Goal: Transaction & Acquisition: Book appointment/travel/reservation

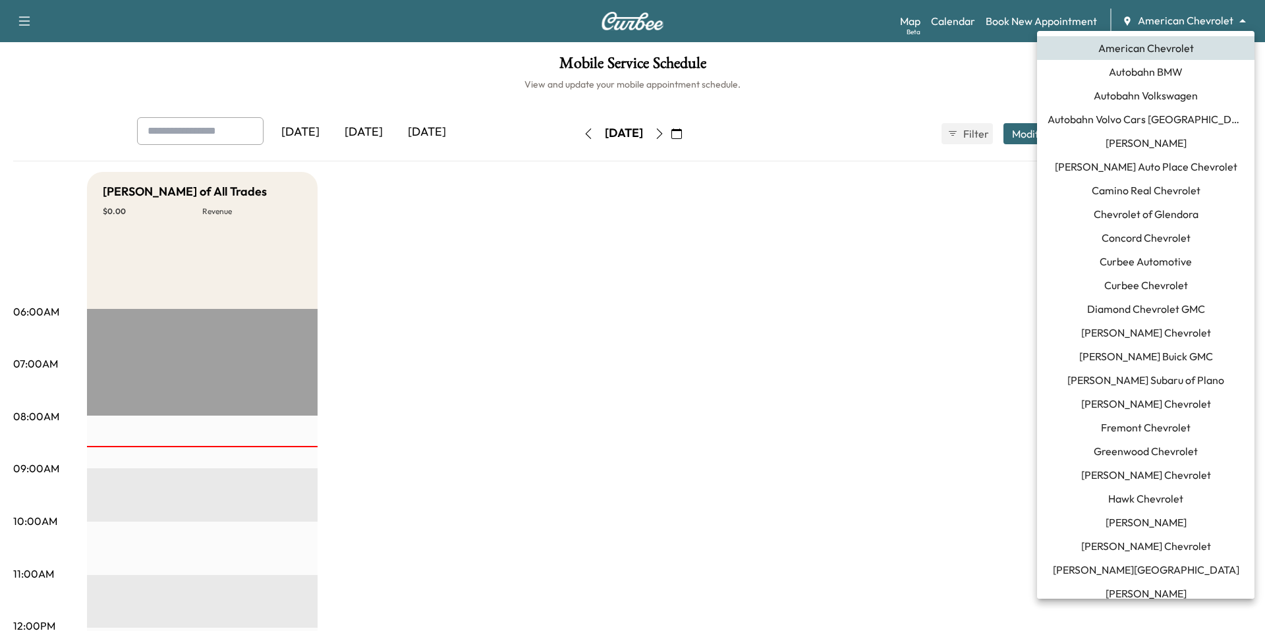
click at [1177, 22] on body "Support Log Out Map Beta Calendar Book New Appointment American Chevrolet *****…" at bounding box center [632, 315] width 1265 height 631
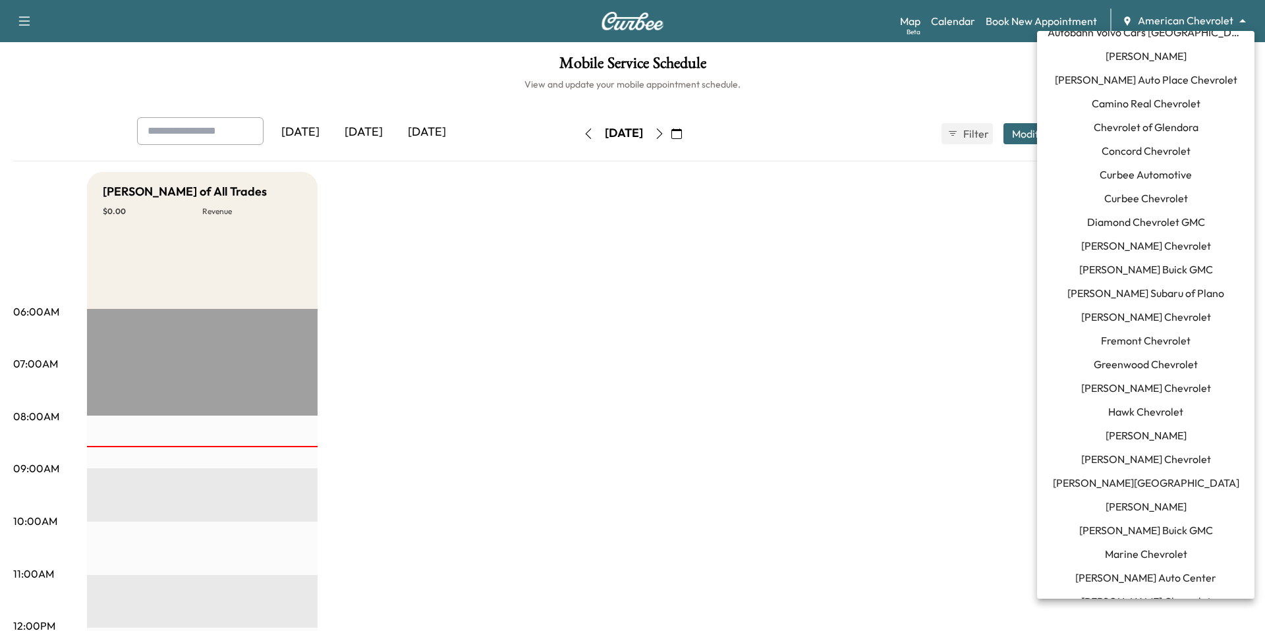
scroll to position [81, 0]
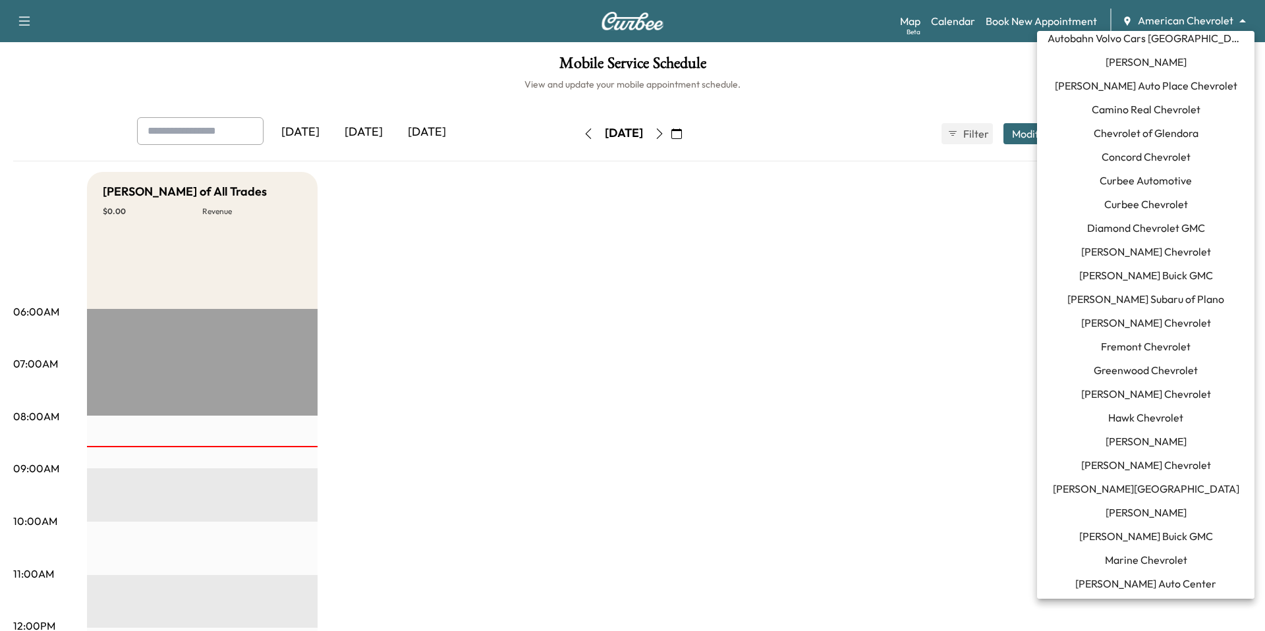
click at [1160, 179] on span "Curbee Automotive" at bounding box center [1146, 181] width 92 height 16
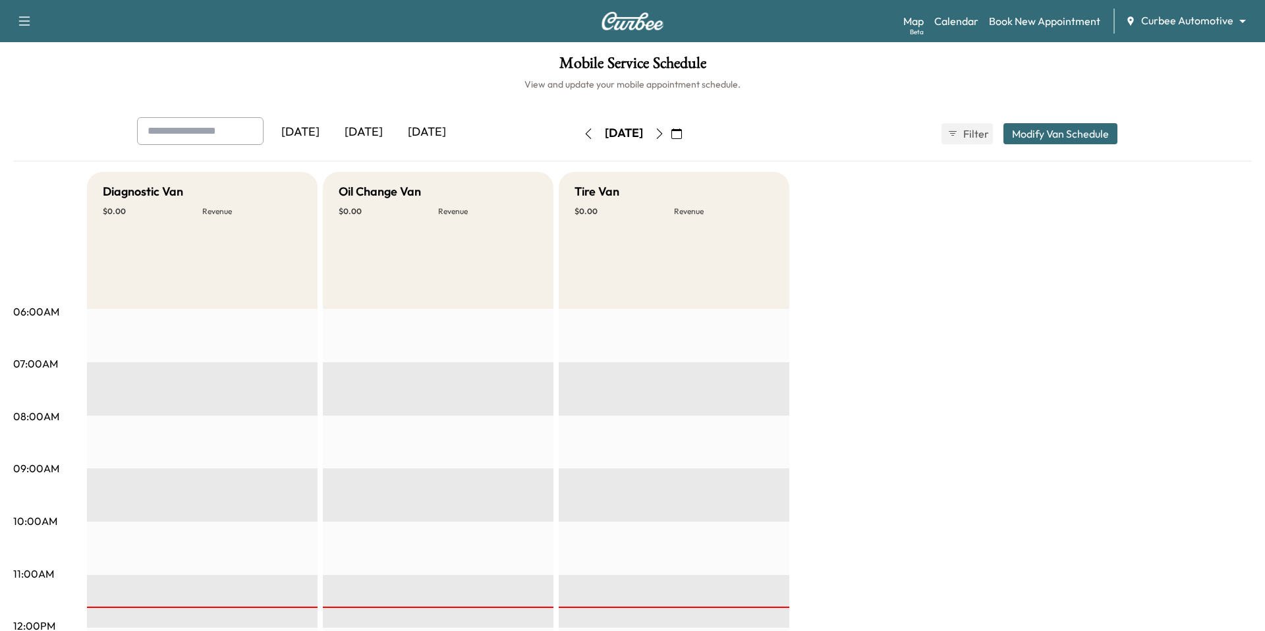
click at [583, 132] on icon "button" at bounding box center [588, 134] width 11 height 11
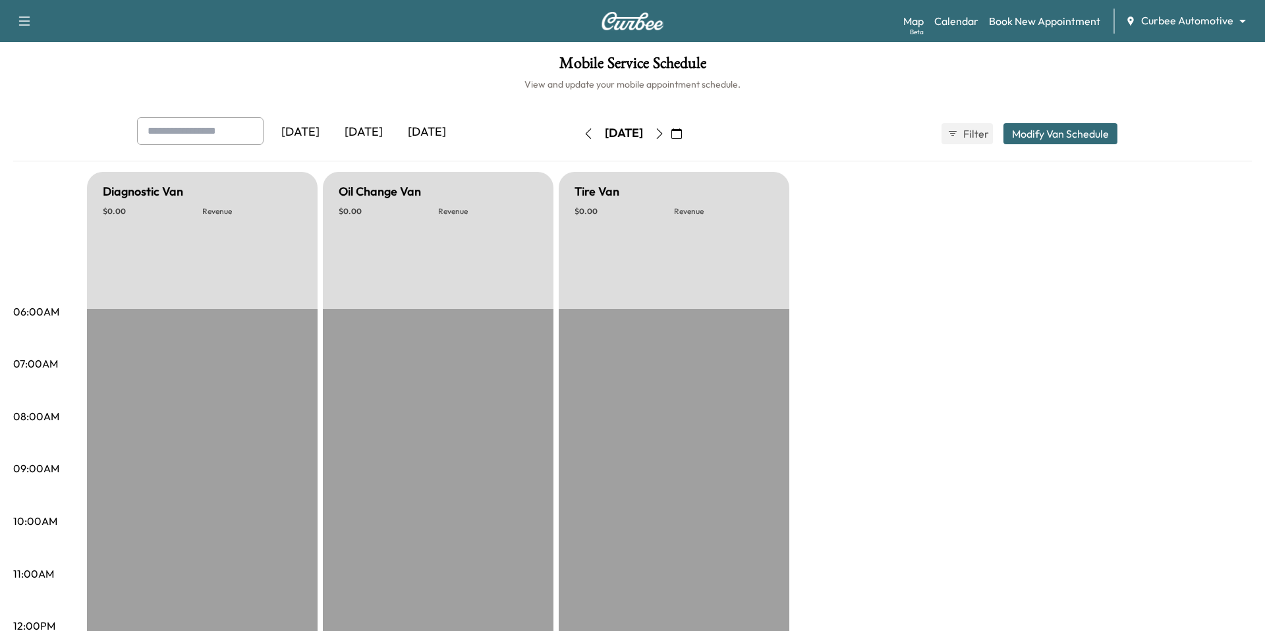
click at [583, 132] on icon "button" at bounding box center [588, 134] width 11 height 11
click at [577, 132] on button "button" at bounding box center [588, 133] width 22 height 21
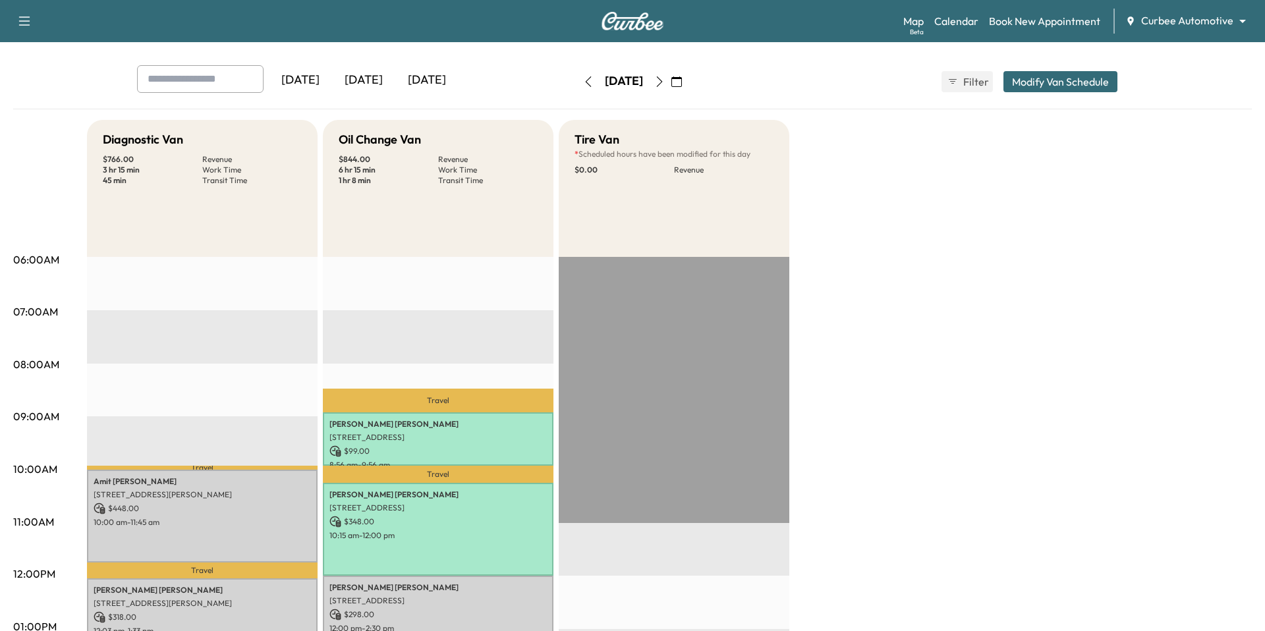
scroll to position [53, 0]
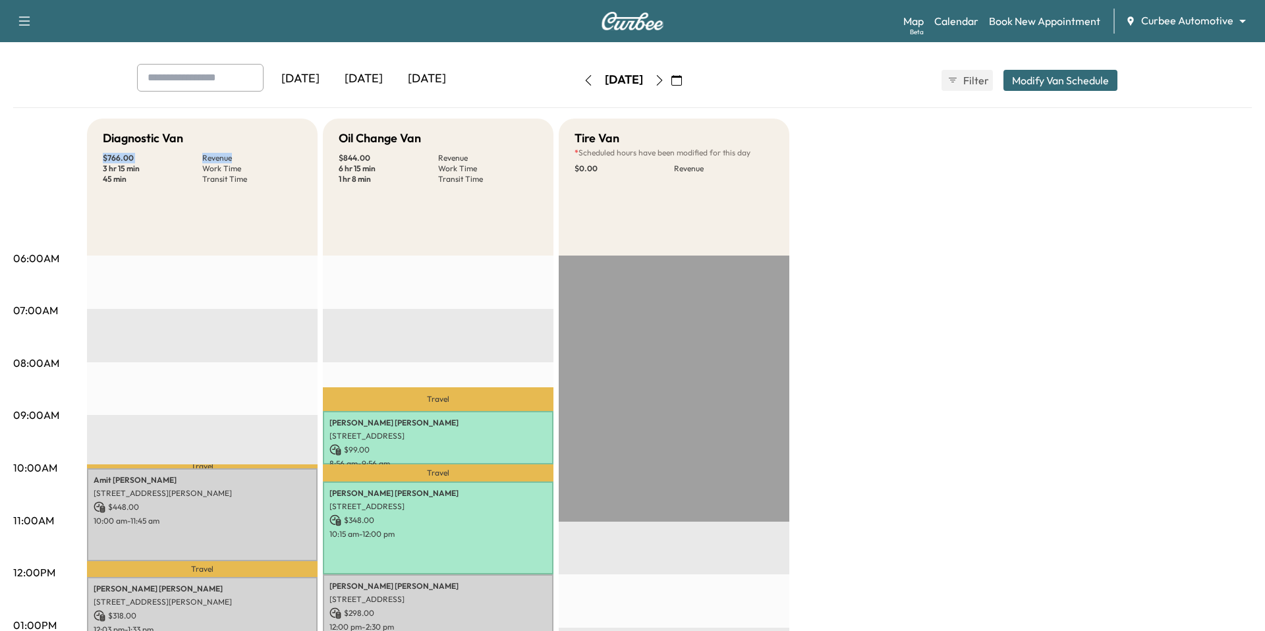
drag, startPoint x: 104, startPoint y: 157, endPoint x: 231, endPoint y: 157, distance: 126.5
click at [231, 157] on div "$ 766.00 Revenue 3 hr 15 min Work Time 45 min Transit Time" at bounding box center [202, 169] width 199 height 32
drag, startPoint x: 105, startPoint y: 168, endPoint x: 248, endPoint y: 170, distance: 143.0
click at [248, 170] on div "$ 766.00 Revenue 3 hr 15 min Work Time 45 min Transit Time" at bounding box center [202, 169] width 199 height 32
drag, startPoint x: 102, startPoint y: 177, endPoint x: 256, endPoint y: 194, distance: 155.2
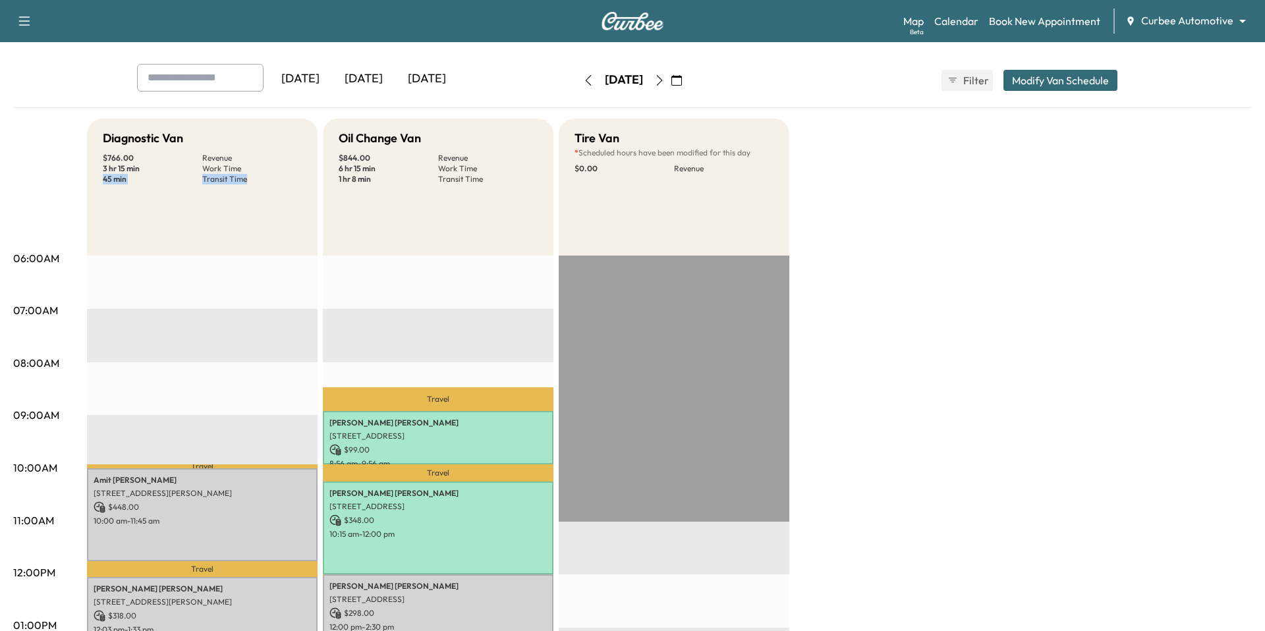
click at [256, 194] on div "Diagnostic Van $ 766.00 Revenue 3 hr 15 min Work Time 45 min Transit Time" at bounding box center [202, 187] width 231 height 137
drag, startPoint x: 339, startPoint y: 157, endPoint x: 376, endPoint y: 159, distance: 37.6
click at [376, 159] on p "$ 844.00" at bounding box center [389, 158] width 100 height 11
drag, startPoint x: 339, startPoint y: 167, endPoint x: 366, endPoint y: 168, distance: 27.7
click at [366, 168] on p "6 hr 15 min" at bounding box center [389, 168] width 100 height 11
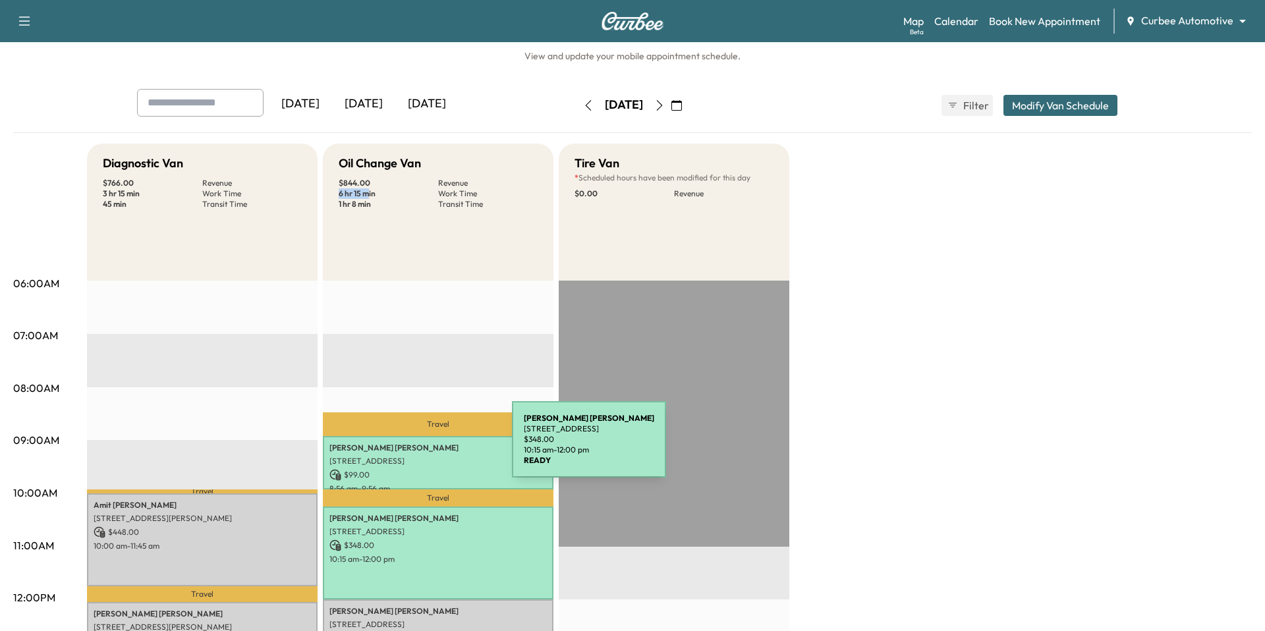
scroll to position [0, 0]
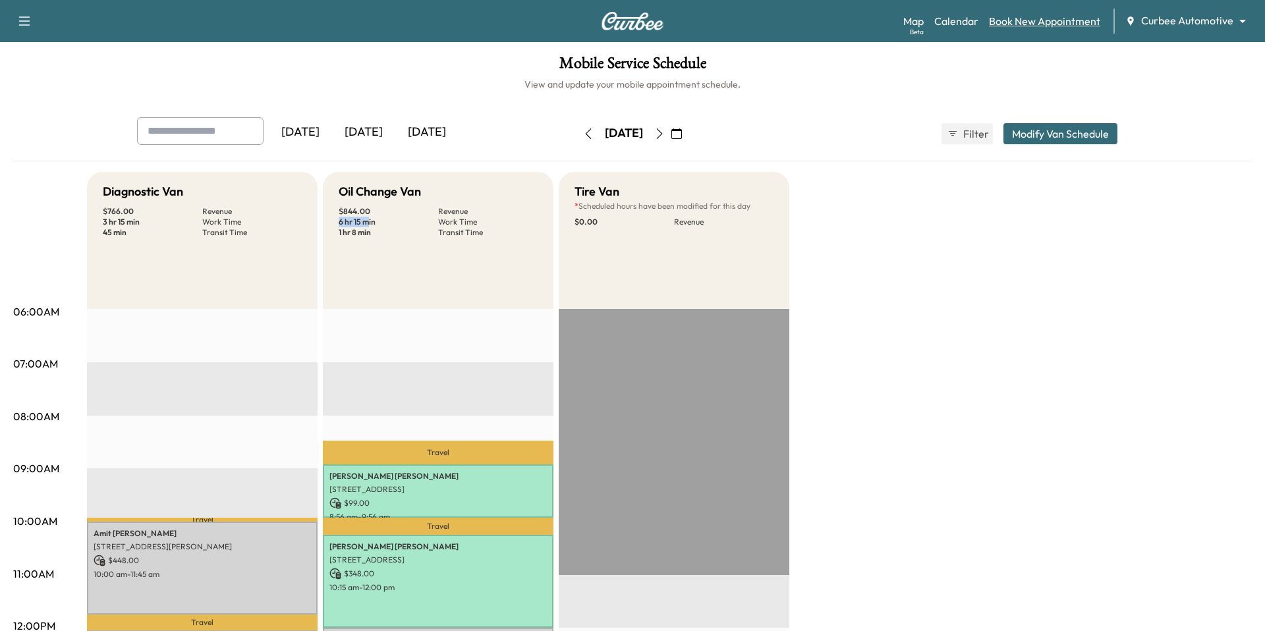
click at [1037, 24] on link "Book New Appointment" at bounding box center [1044, 21] width 111 height 16
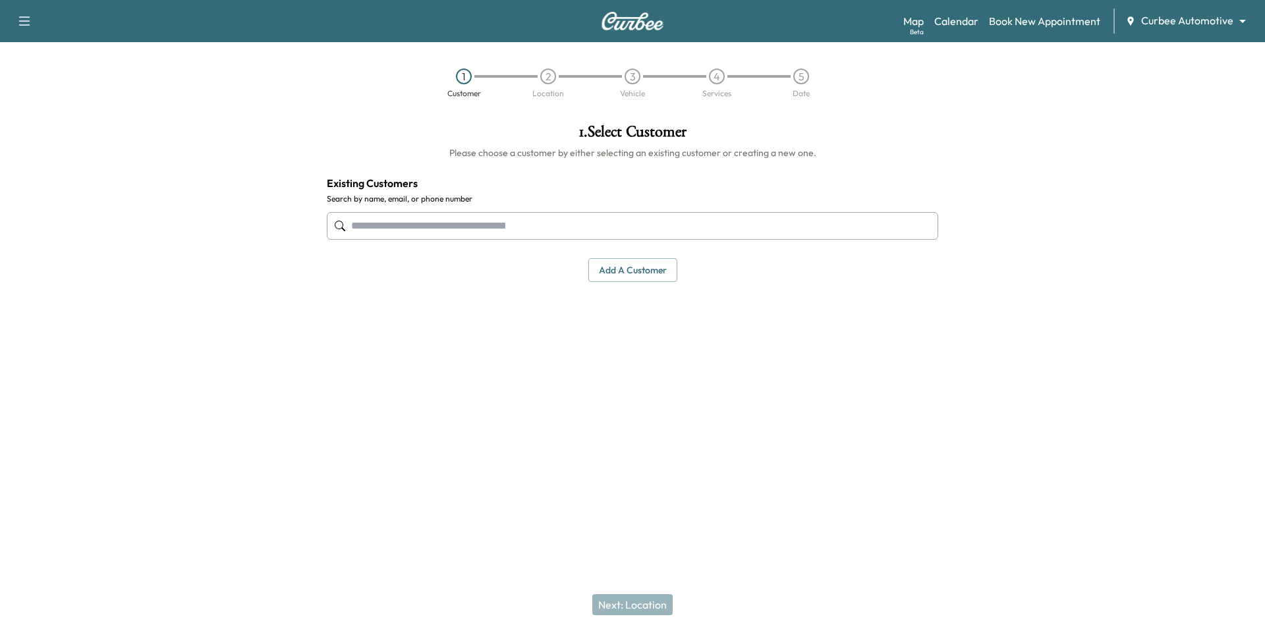
click at [732, 218] on input "text" at bounding box center [633, 226] width 612 height 28
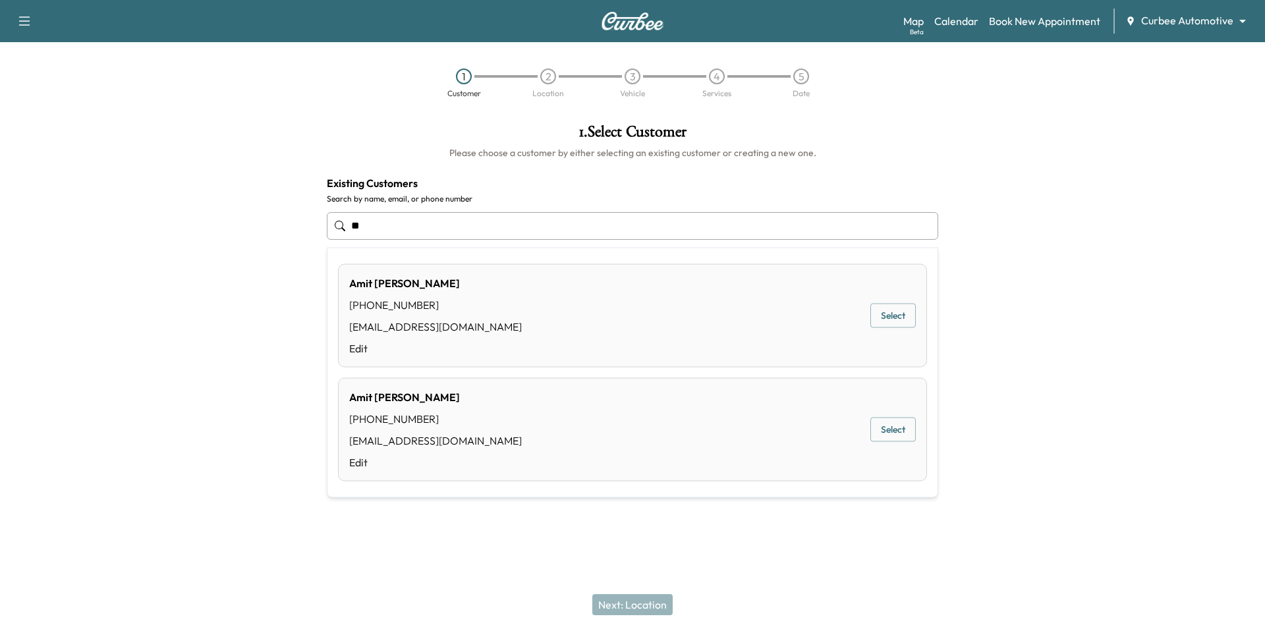
type input "*"
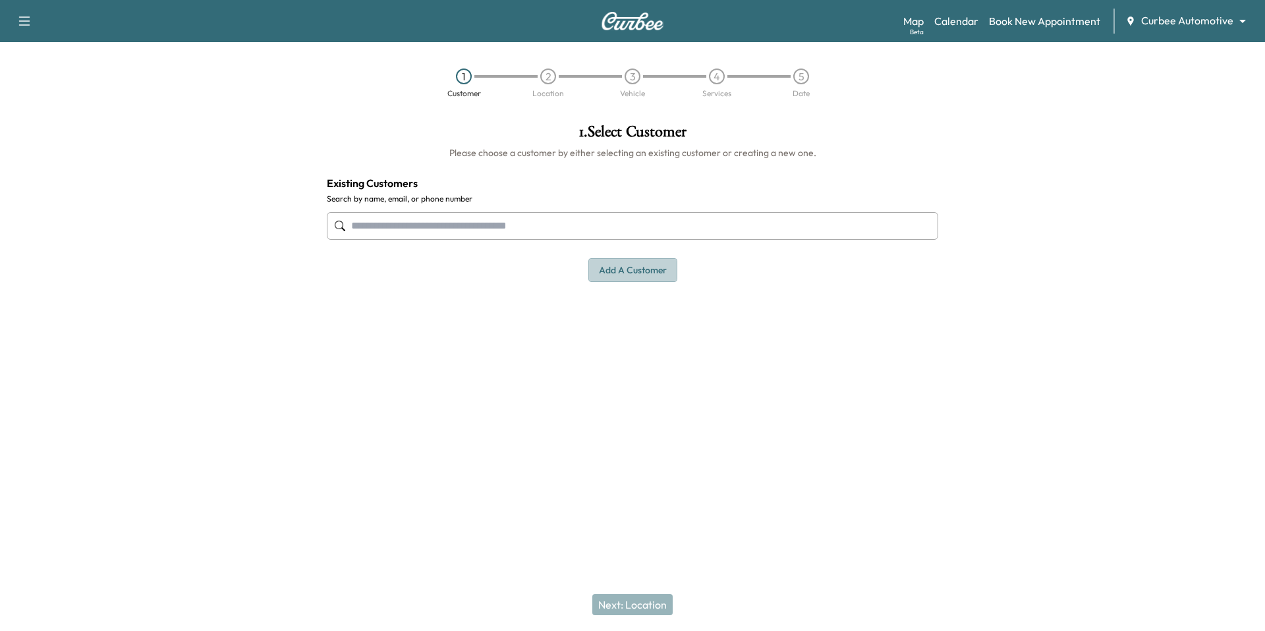
click at [647, 266] on button "Add a customer" at bounding box center [633, 270] width 89 height 24
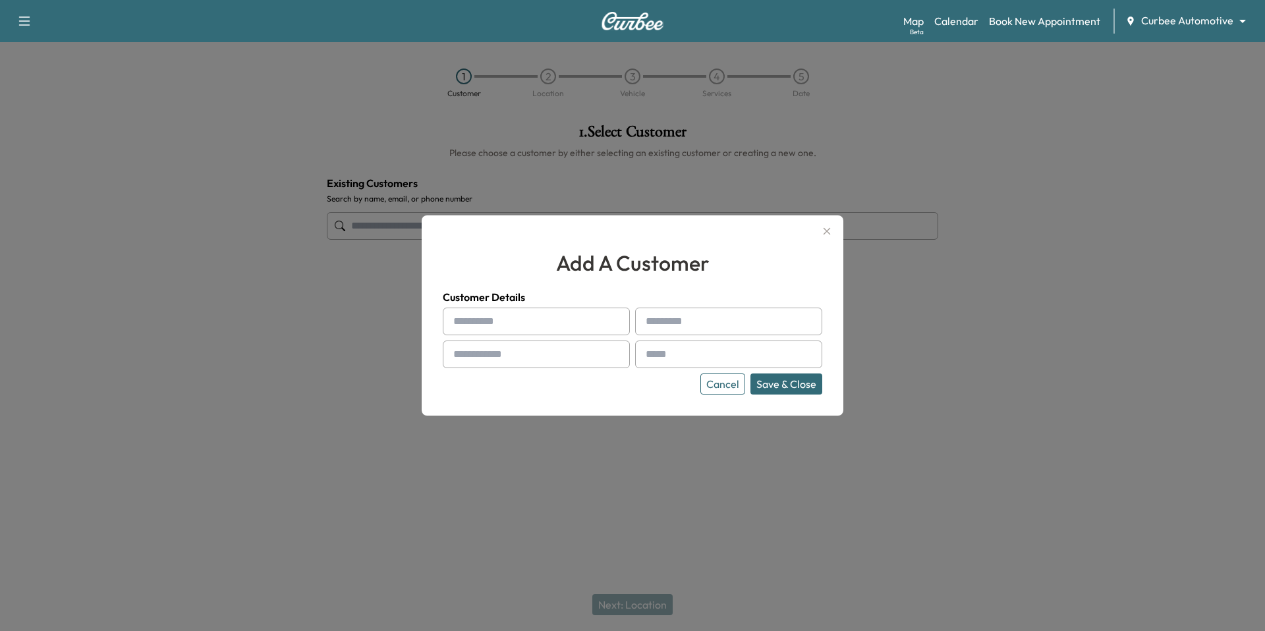
click at [521, 318] on input "text" at bounding box center [536, 322] width 187 height 28
type input "*****"
type input "********"
click at [472, 359] on input "text" at bounding box center [536, 355] width 187 height 28
type input "**********"
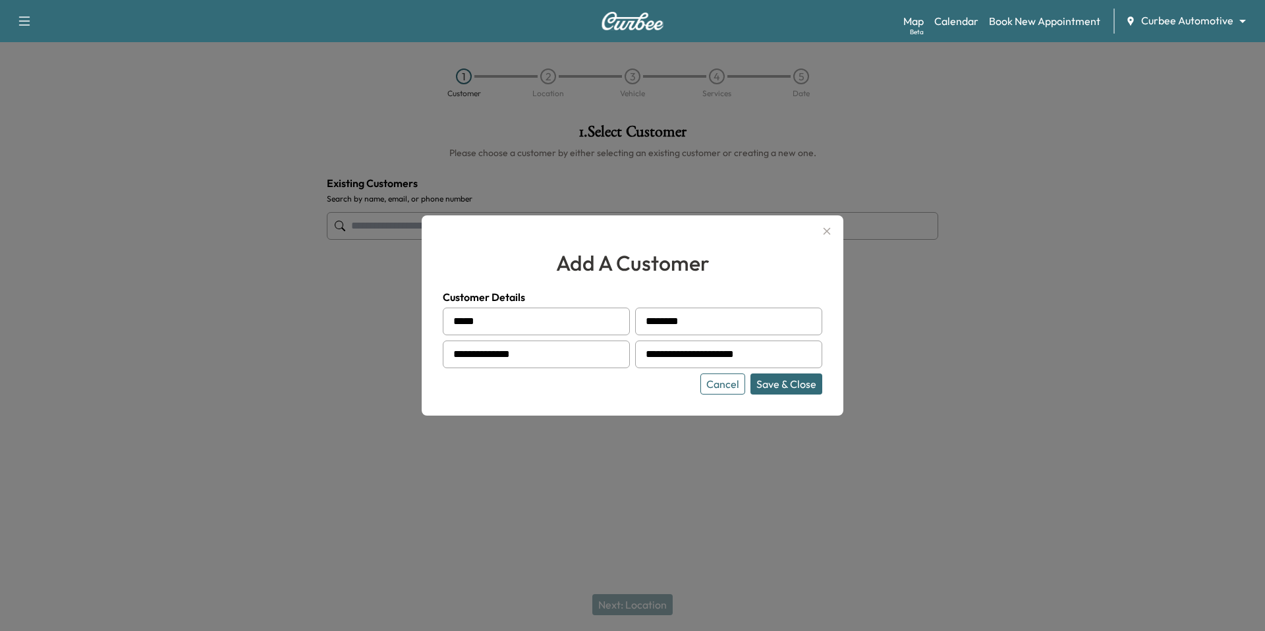
type input "**********"
click at [803, 383] on button "Save & Close" at bounding box center [787, 384] width 72 height 21
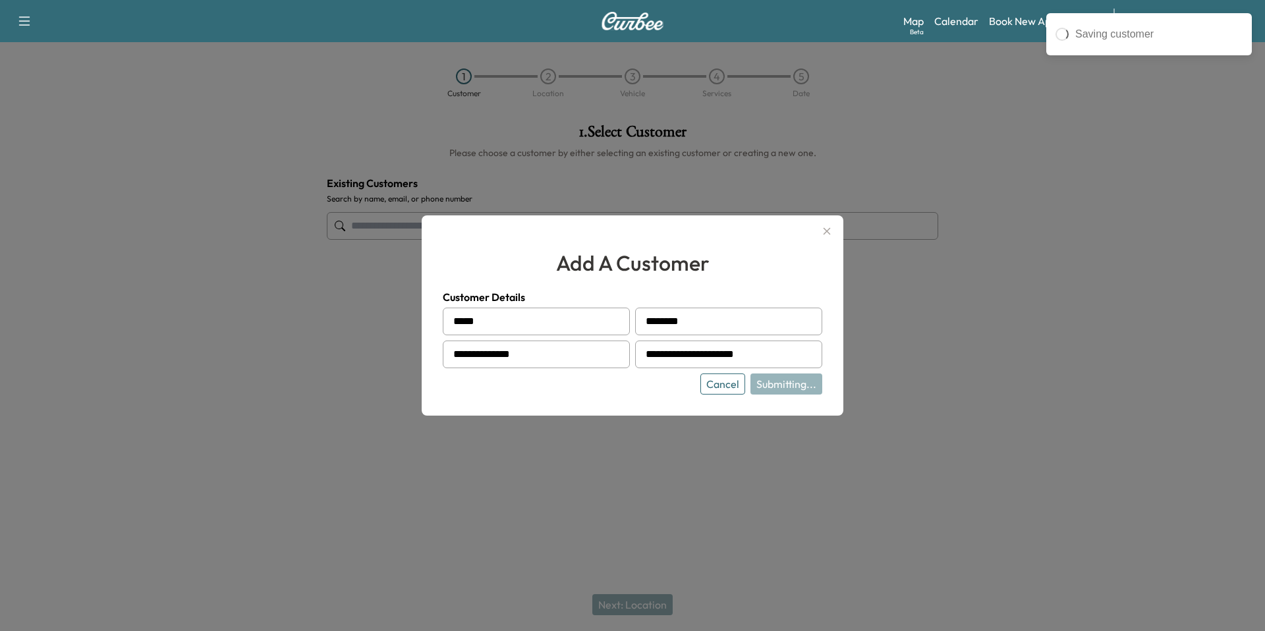
type input "**********"
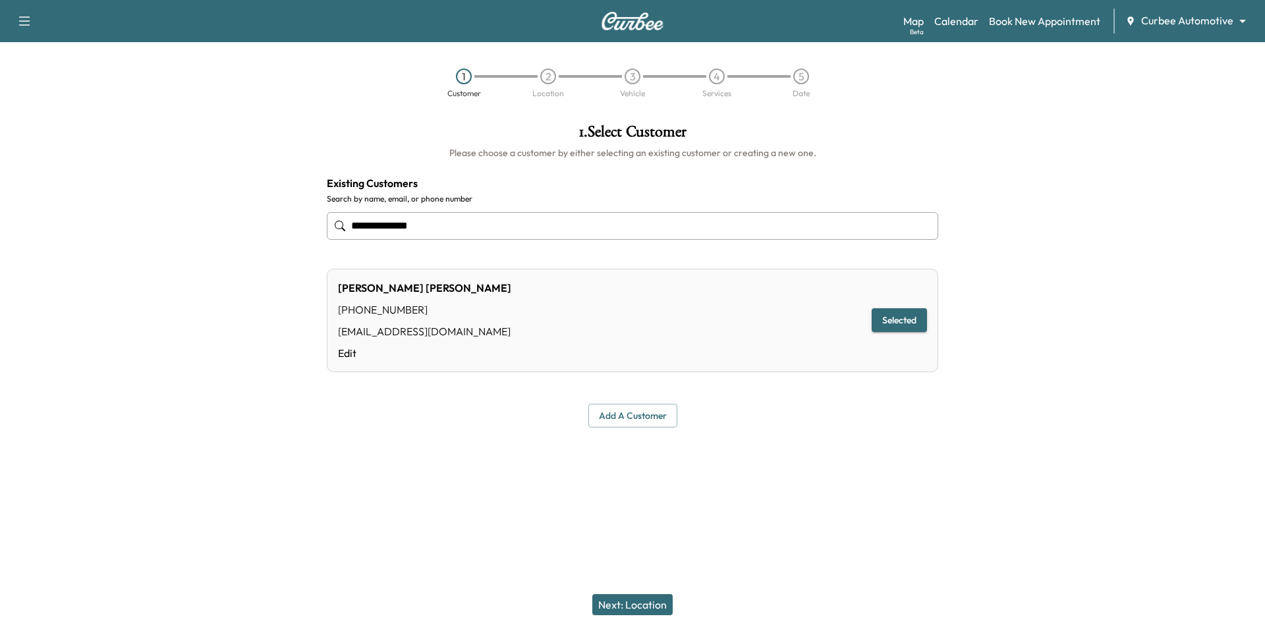
click at [629, 608] on button "Next: Location" at bounding box center [633, 604] width 80 height 21
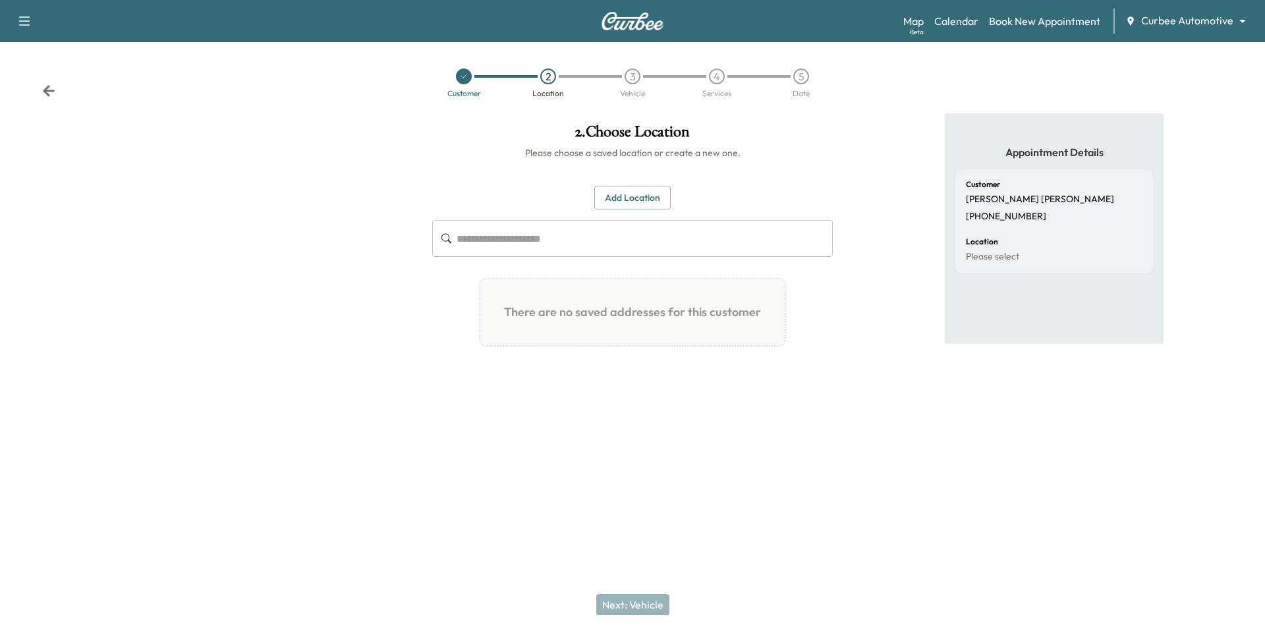
click at [666, 200] on button "Add Location" at bounding box center [632, 198] width 76 height 24
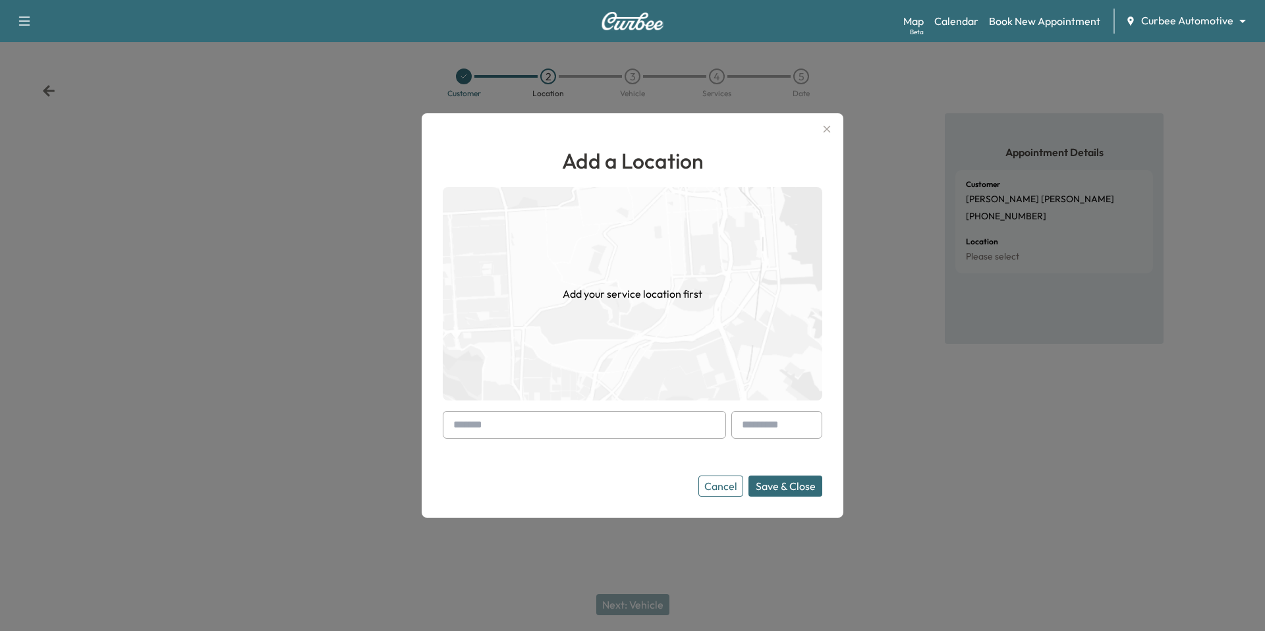
click at [825, 125] on icon "button" at bounding box center [827, 129] width 16 height 16
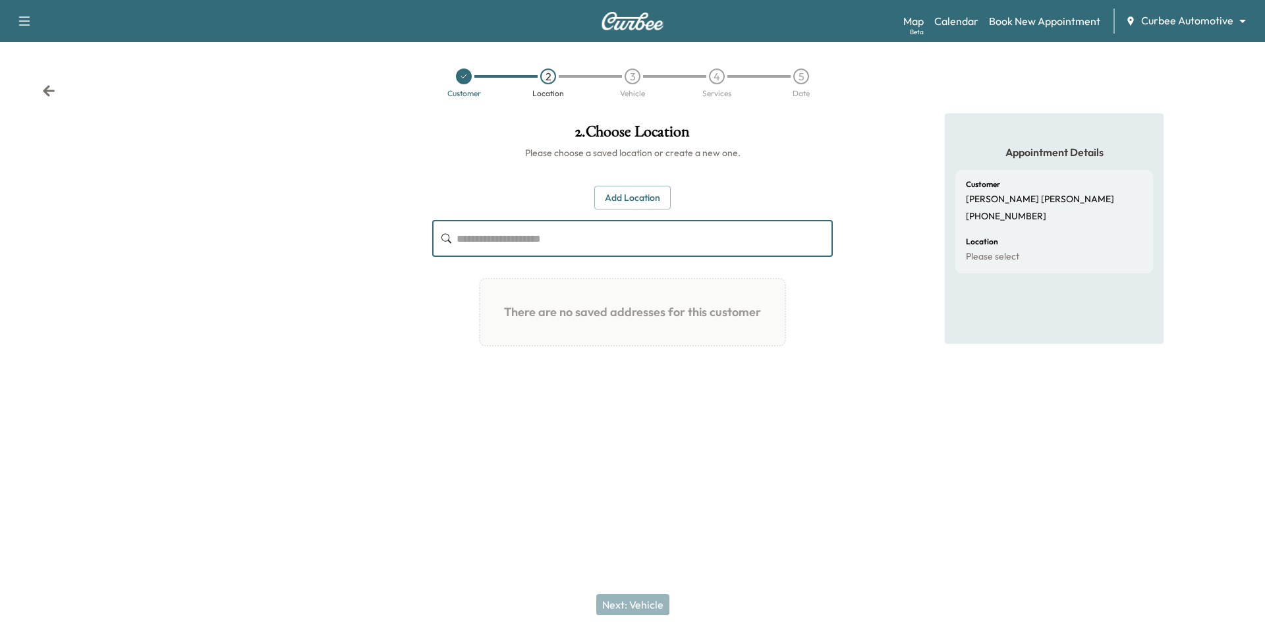
click at [723, 246] on input "text" at bounding box center [645, 238] width 376 height 37
click at [651, 201] on button "Add Location" at bounding box center [632, 198] width 76 height 24
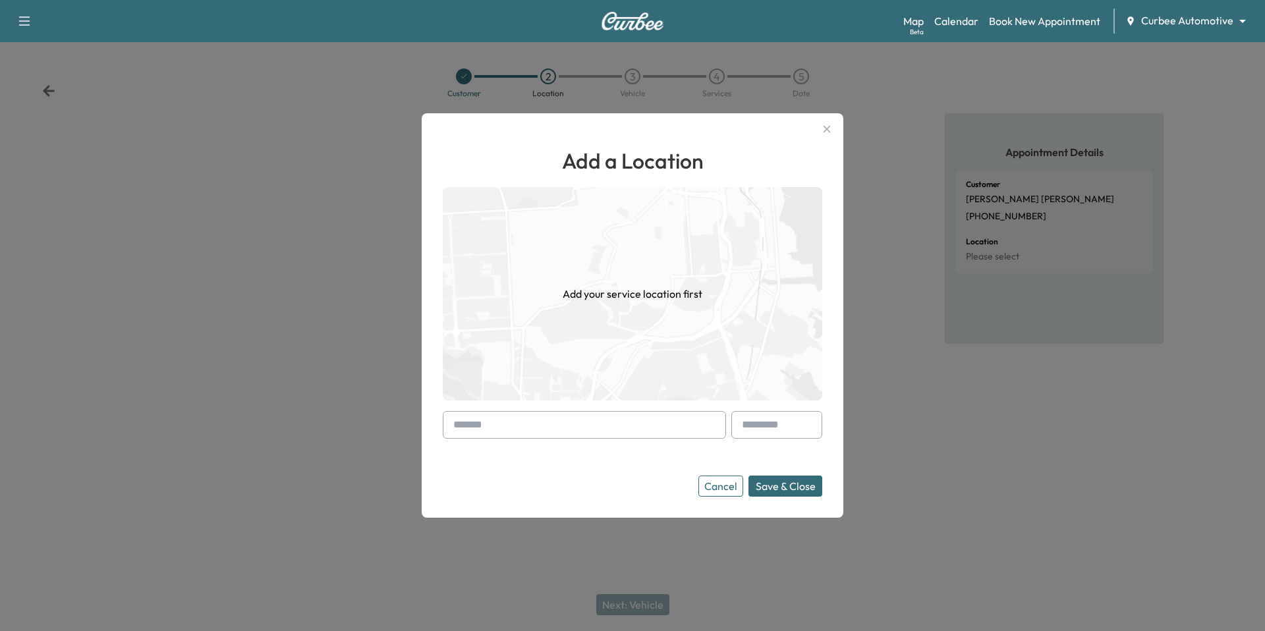
click at [606, 434] on input "text" at bounding box center [584, 425] width 283 height 28
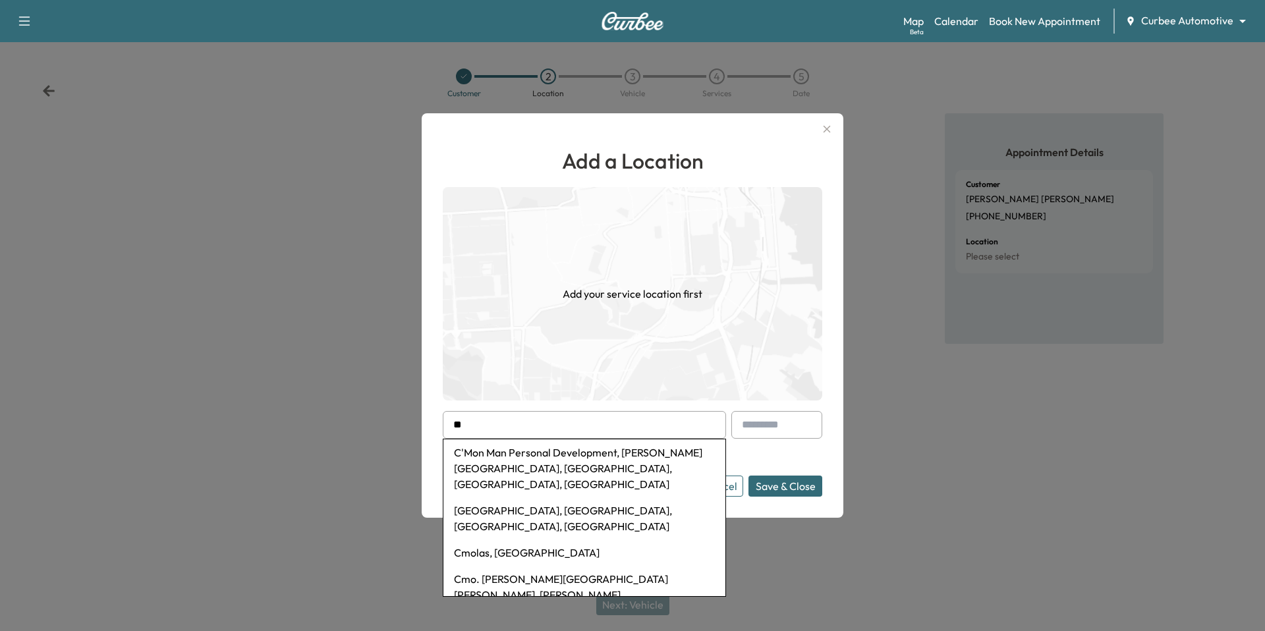
type input "*"
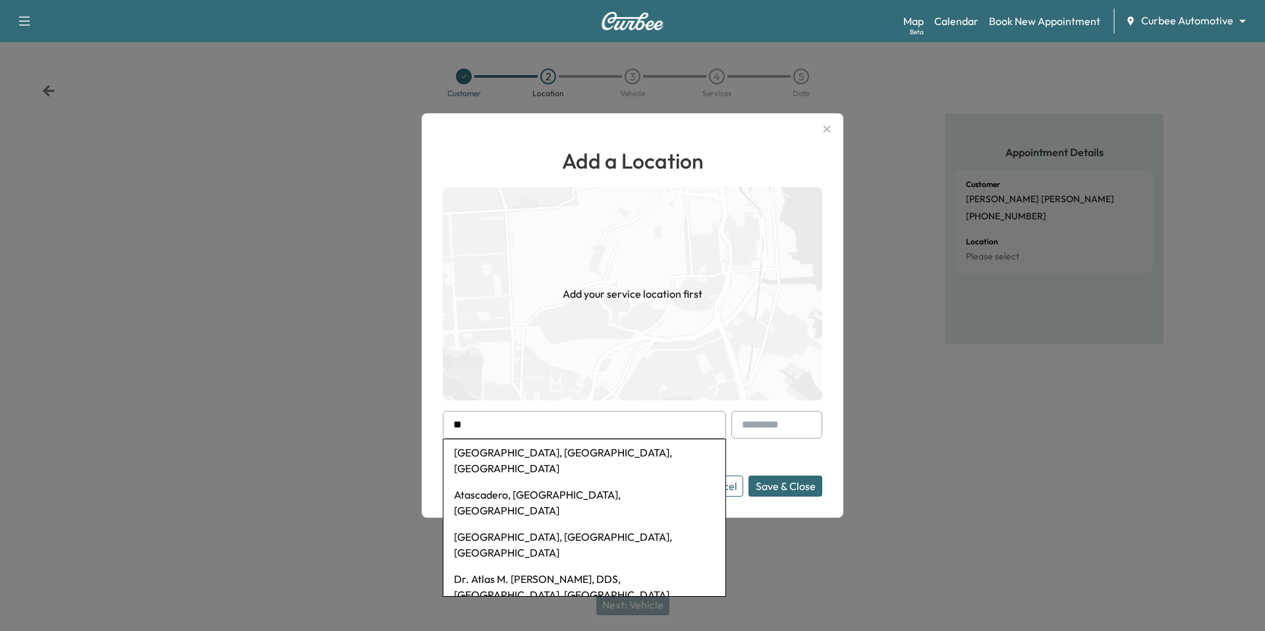
type input "*"
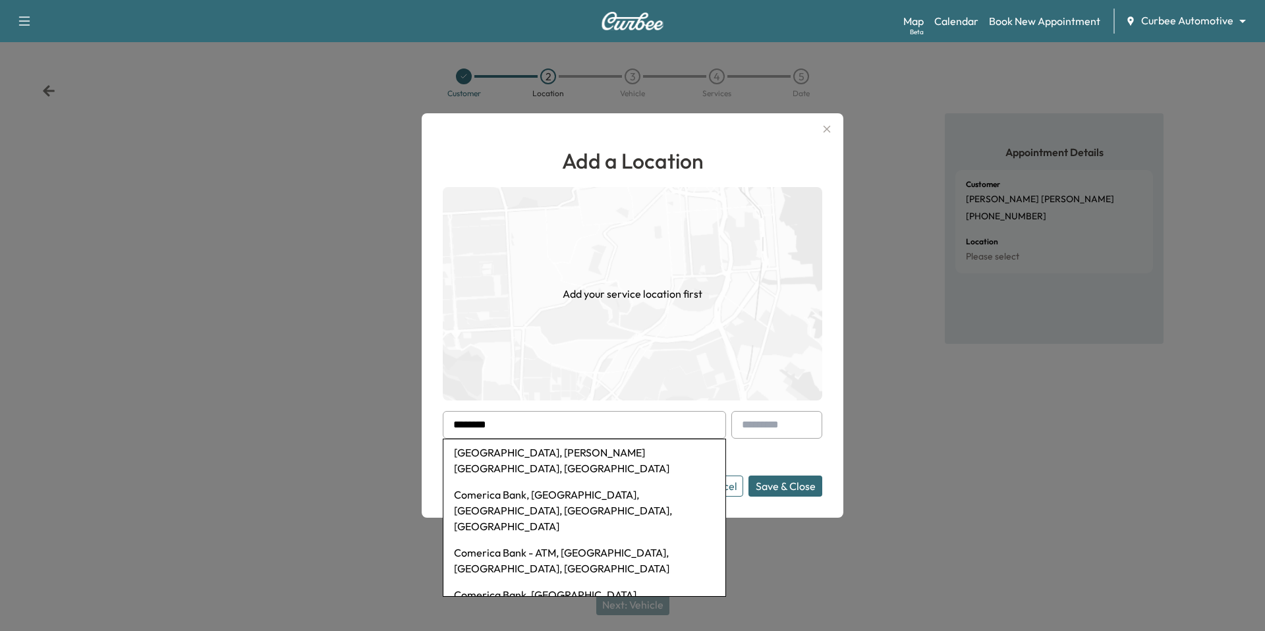
click at [560, 443] on li "[GEOGRAPHIC_DATA], [PERSON_NAME][GEOGRAPHIC_DATA], [GEOGRAPHIC_DATA]" at bounding box center [585, 461] width 282 height 42
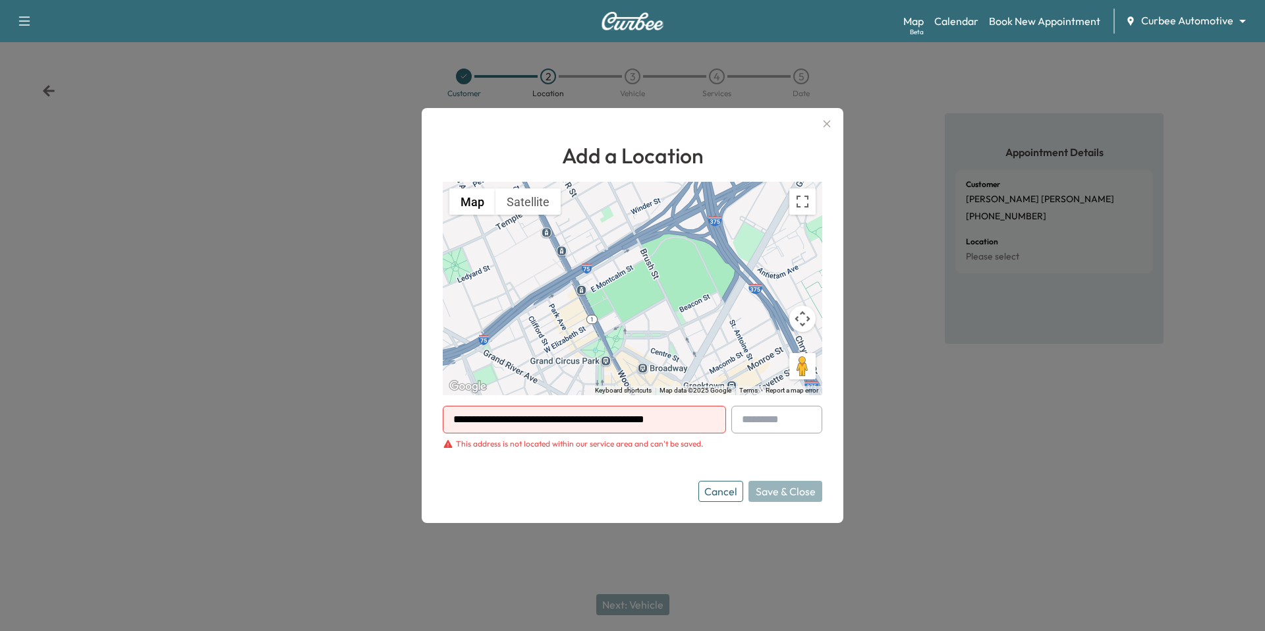
drag, startPoint x: 700, startPoint y: 417, endPoint x: 403, endPoint y: 407, distance: 296.8
click at [403, 407] on div "**********" at bounding box center [632, 315] width 1265 height 631
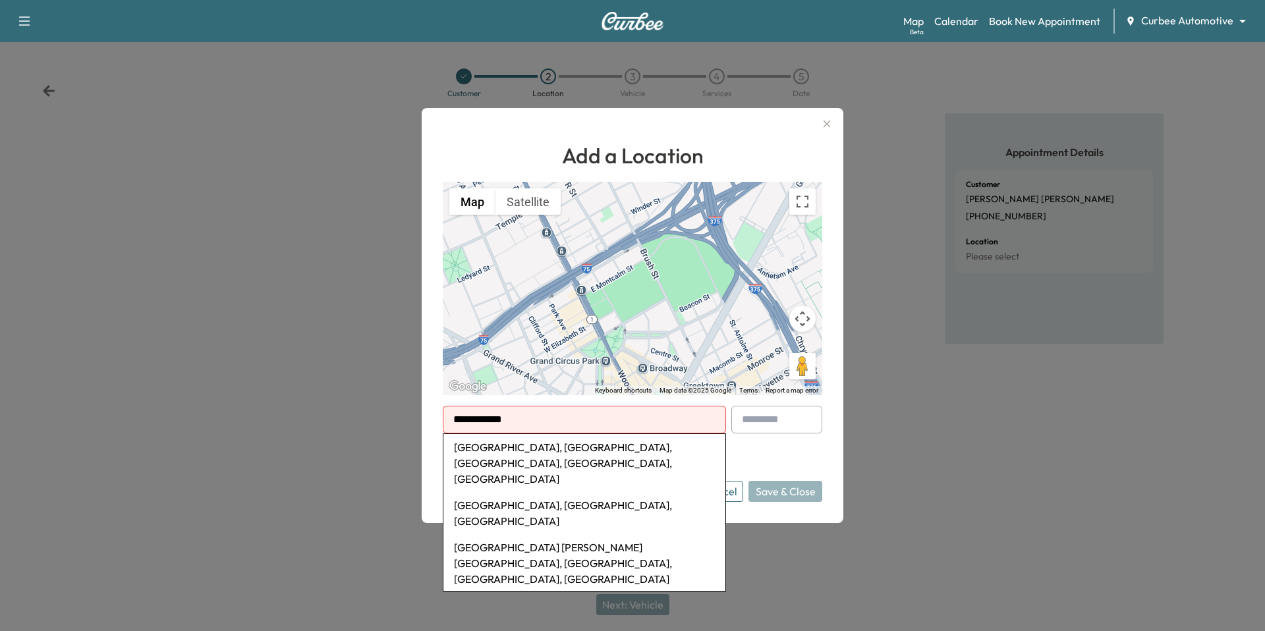
click at [480, 450] on li "[GEOGRAPHIC_DATA], [GEOGRAPHIC_DATA], [GEOGRAPHIC_DATA], [GEOGRAPHIC_DATA], [GE…" at bounding box center [585, 463] width 282 height 58
type input "**********"
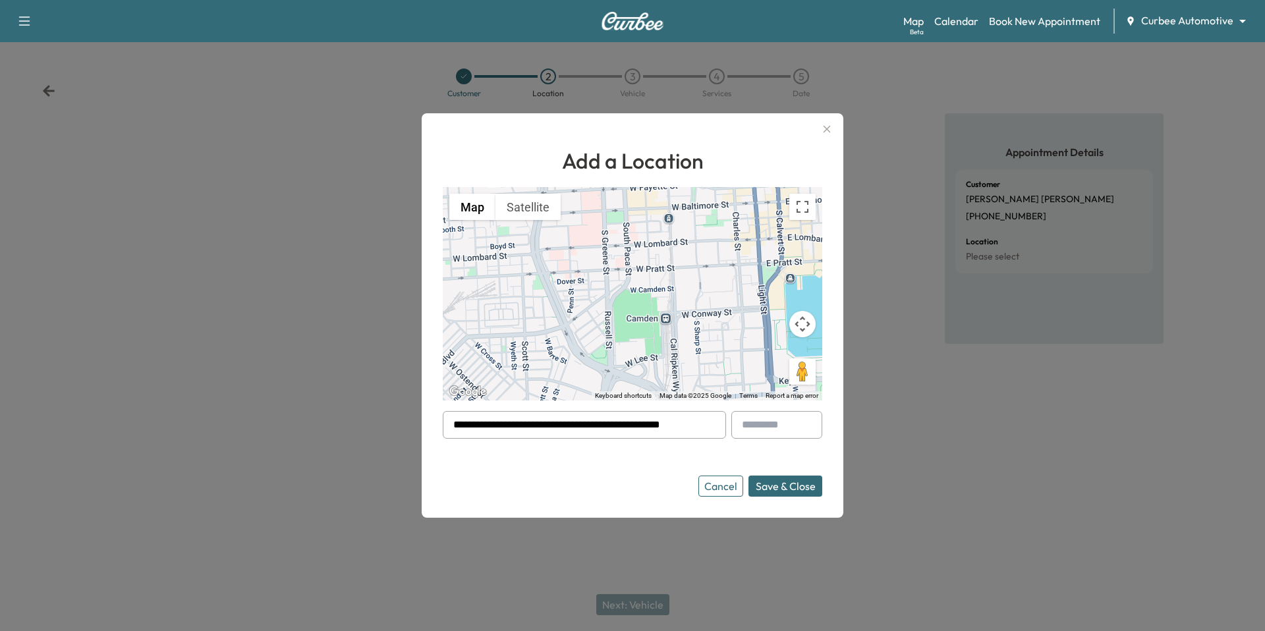
click at [797, 488] on button "Save & Close" at bounding box center [786, 486] width 74 height 21
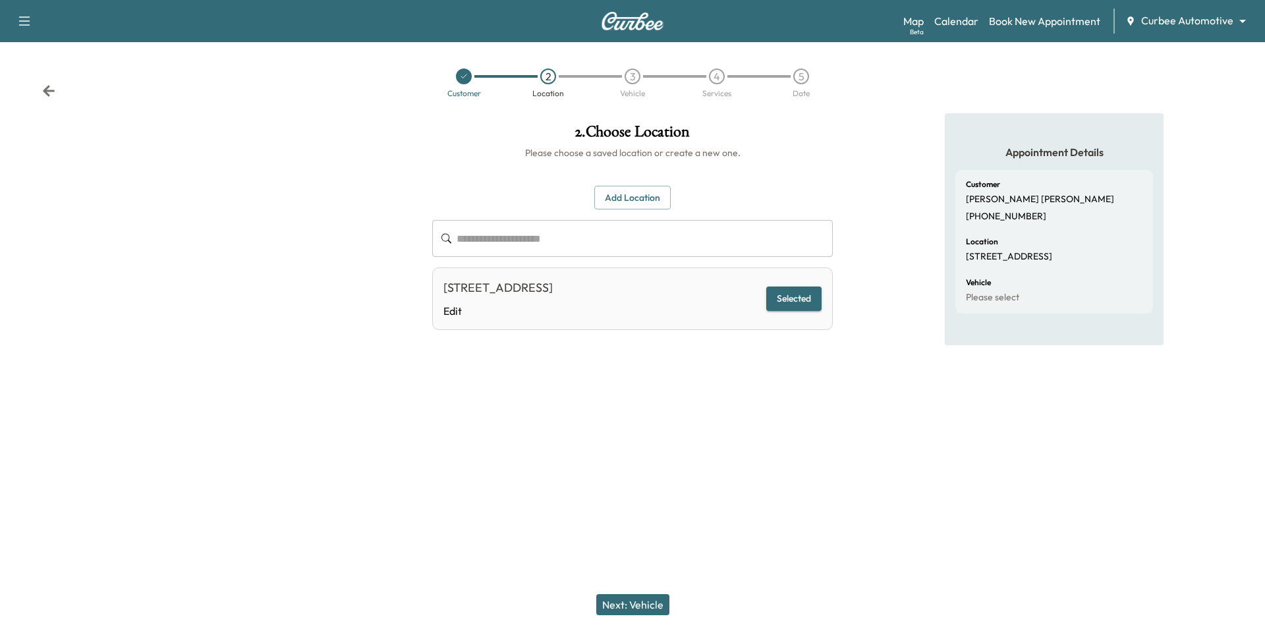
click at [639, 600] on button "Next: Vehicle" at bounding box center [632, 604] width 73 height 21
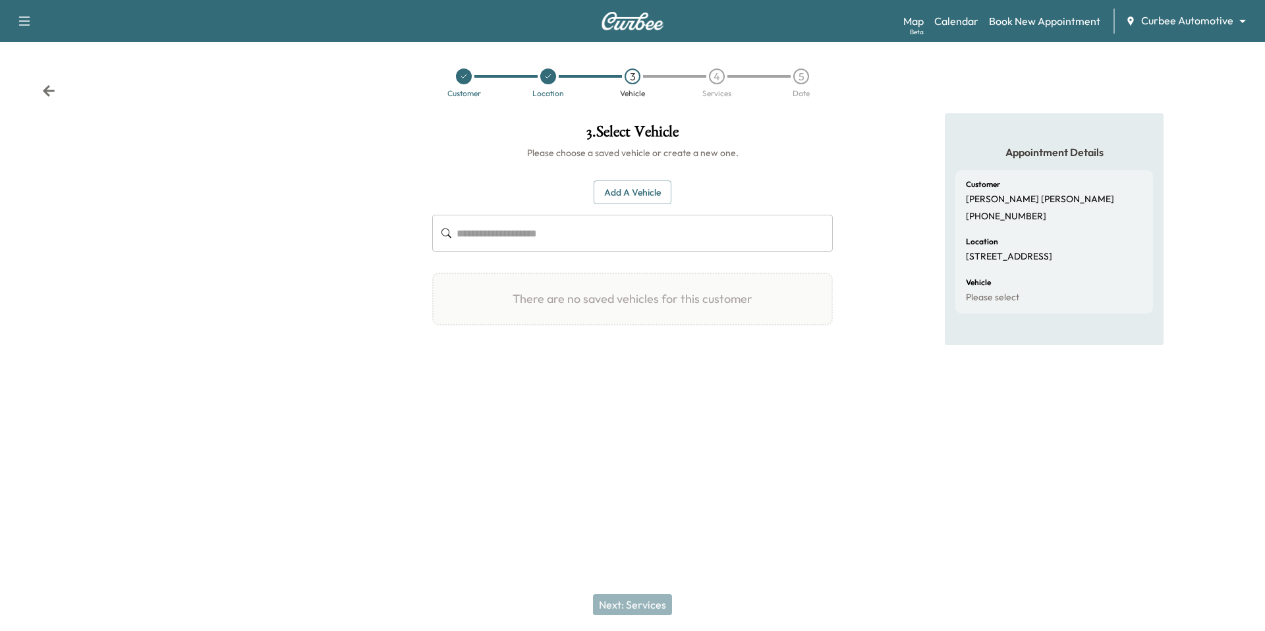
click at [651, 202] on button "Add a Vehicle" at bounding box center [633, 193] width 78 height 24
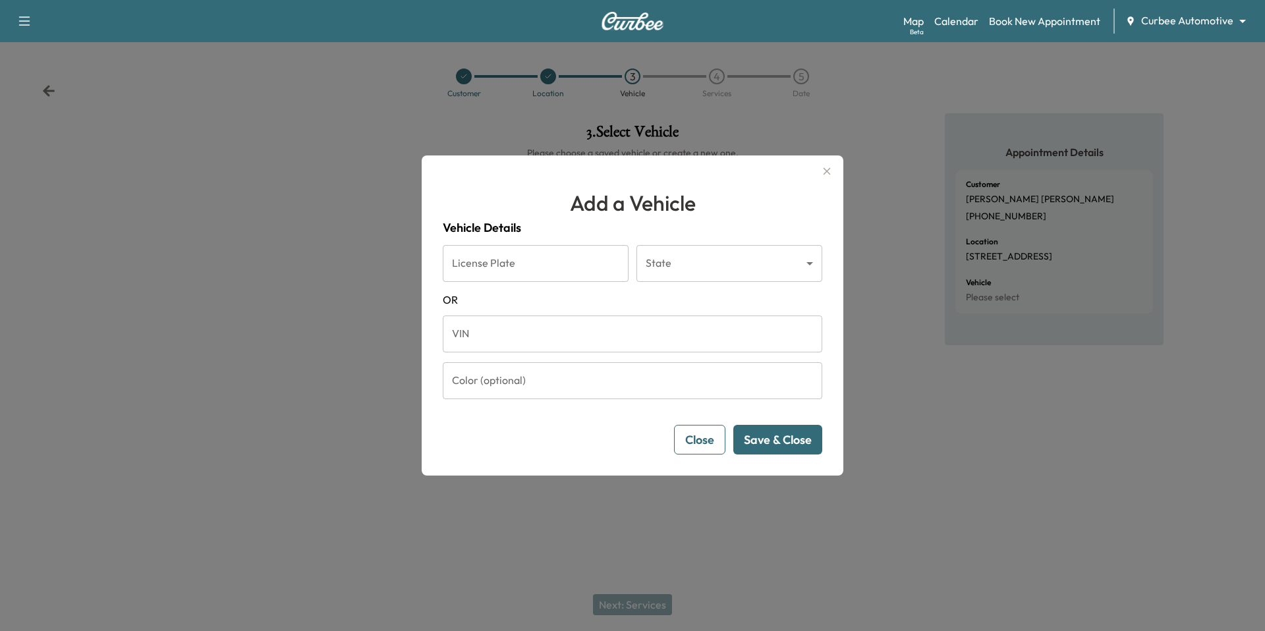
click at [520, 268] on input "License Plate" at bounding box center [536, 263] width 186 height 37
type input "******"
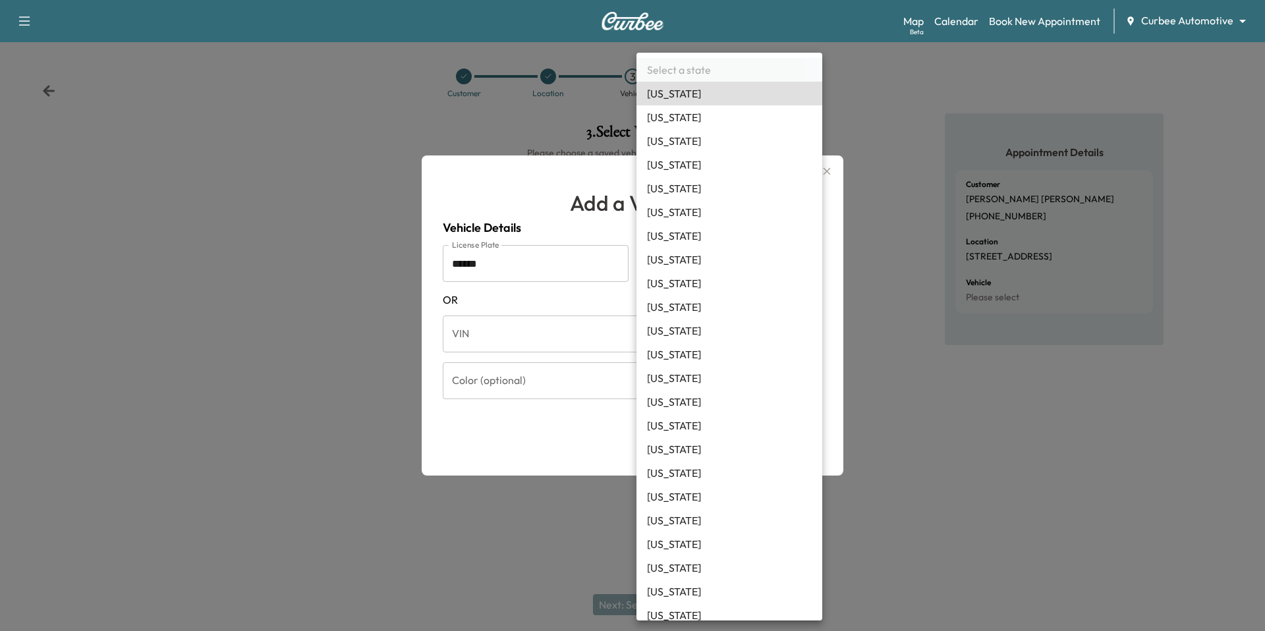
click at [746, 265] on body "Support Log Out Map Beta Calendar Book New Appointment Curbee Automotive ******…" at bounding box center [632, 315] width 1265 height 631
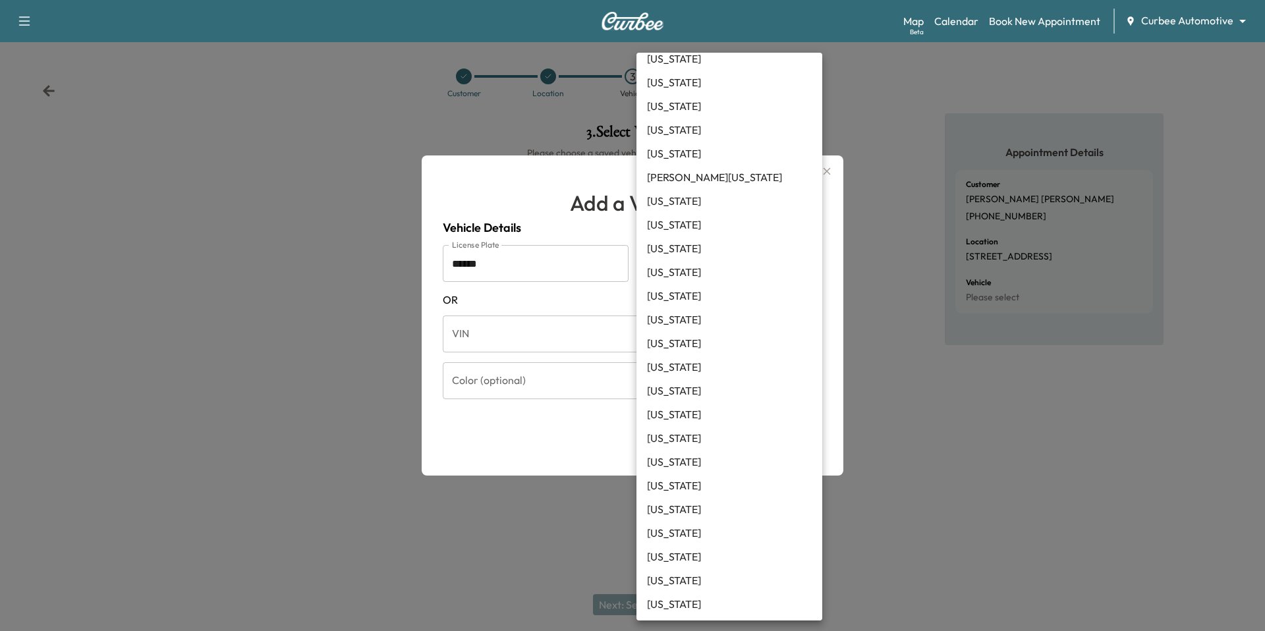
scroll to position [580, 0]
click at [675, 485] on li "[US_STATE]" at bounding box center [730, 487] width 186 height 24
type input "**"
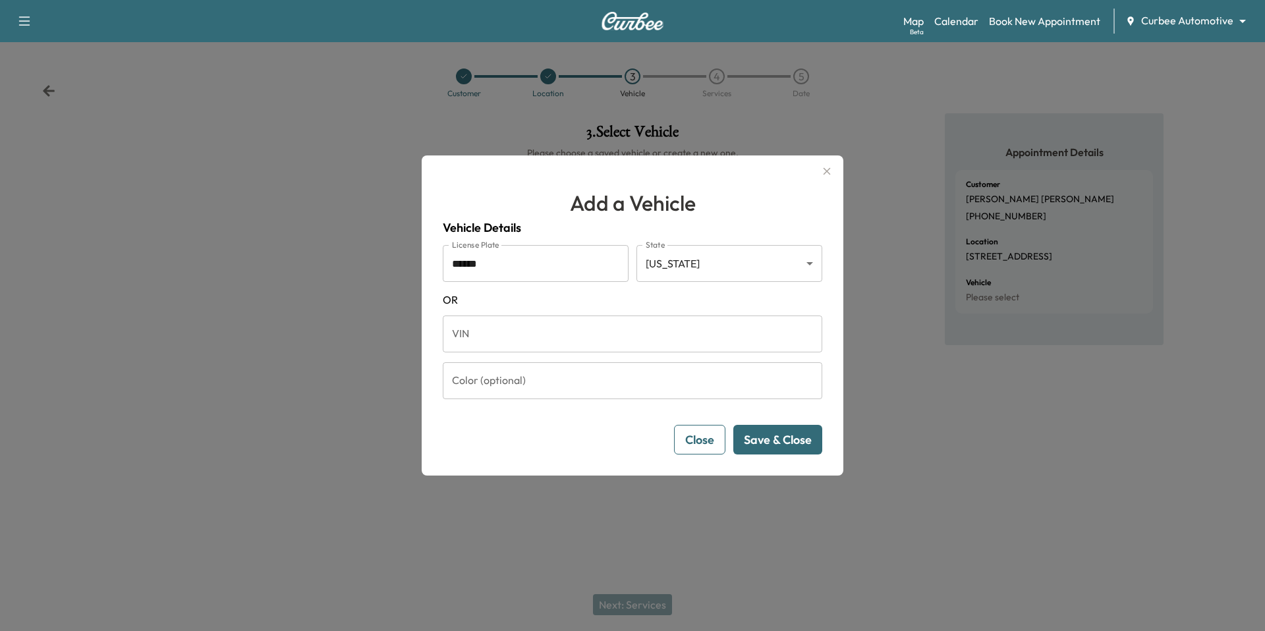
click at [780, 428] on button "Save & Close" at bounding box center [778, 440] width 89 height 30
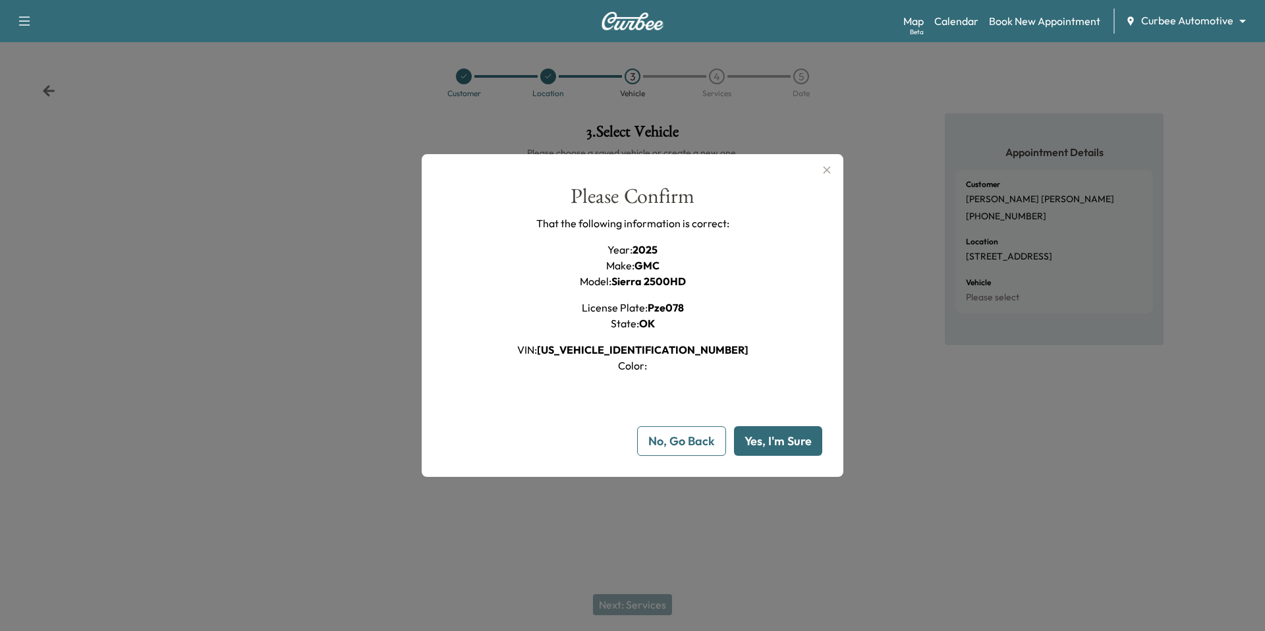
click at [775, 433] on button "Yes, I'm Sure" at bounding box center [778, 441] width 88 height 30
type input "**"
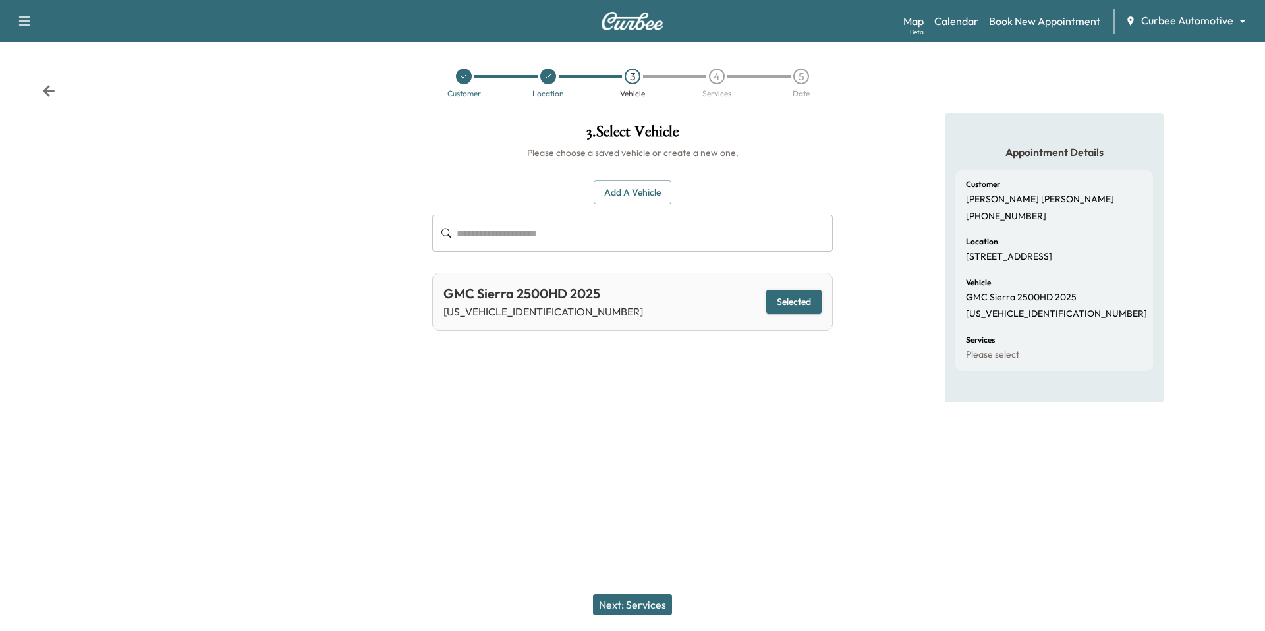
click at [654, 596] on button "Next: Services" at bounding box center [632, 604] width 79 height 21
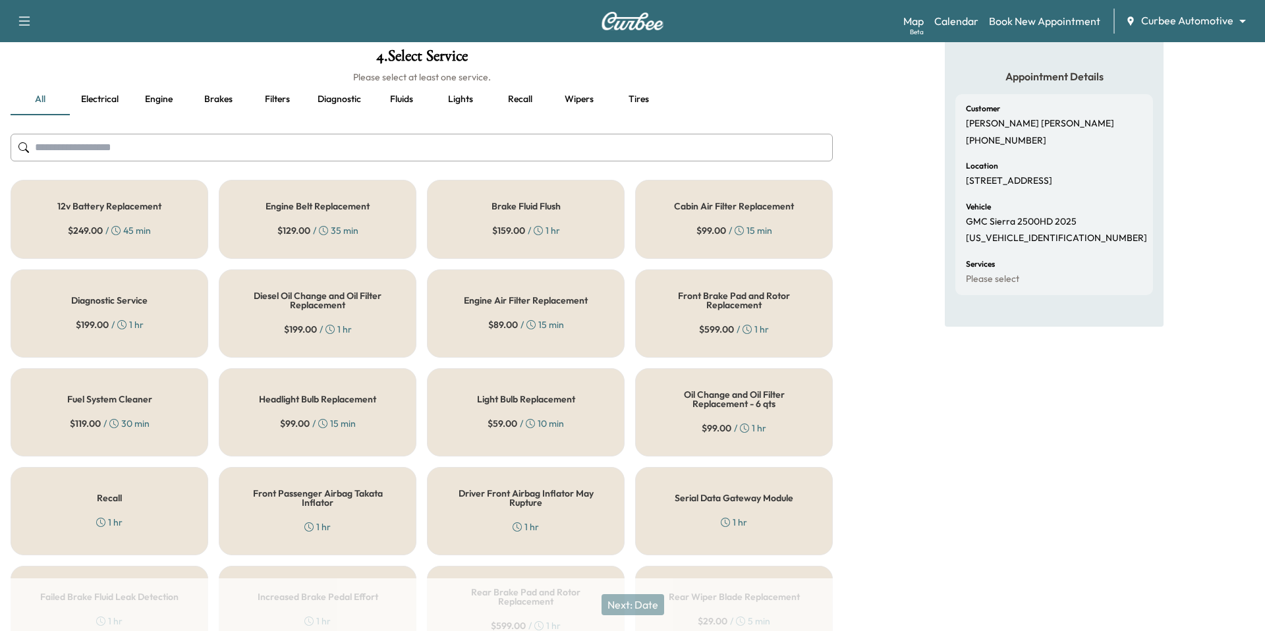
scroll to position [89, 0]
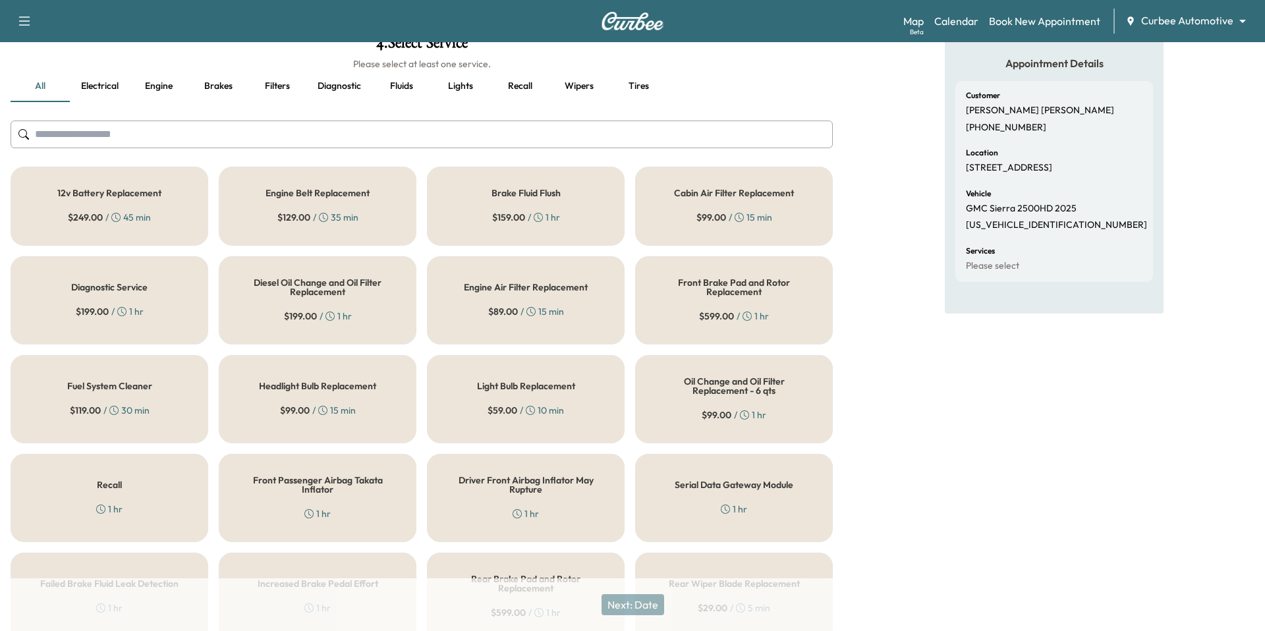
click at [155, 86] on button "Engine" at bounding box center [158, 87] width 59 height 32
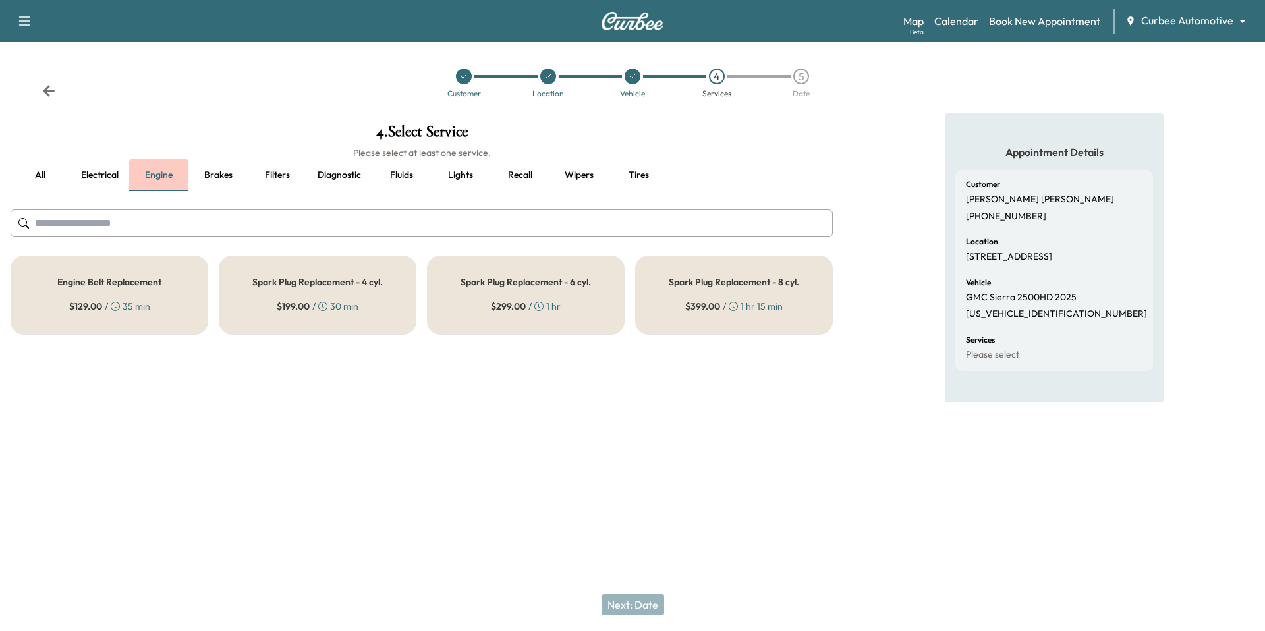
scroll to position [0, 0]
click at [344, 179] on button "Diagnostic" at bounding box center [339, 175] width 65 height 32
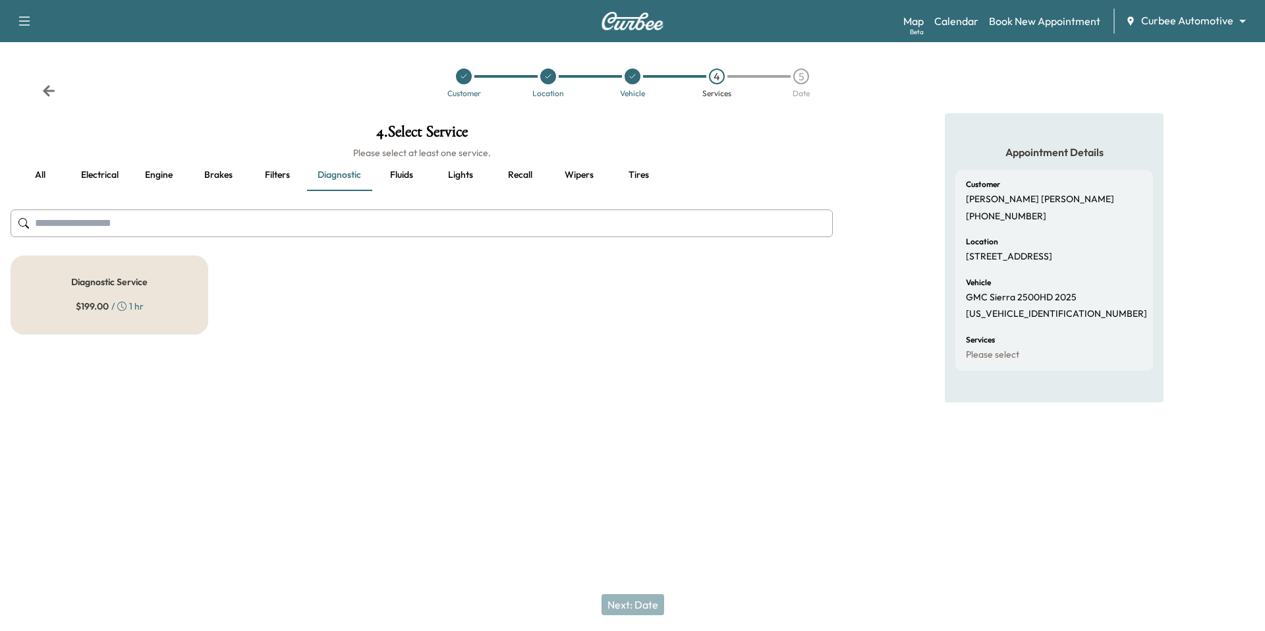
click at [100, 298] on div "Diagnostic Service $ 199.00 / 1 hr" at bounding box center [110, 295] width 198 height 79
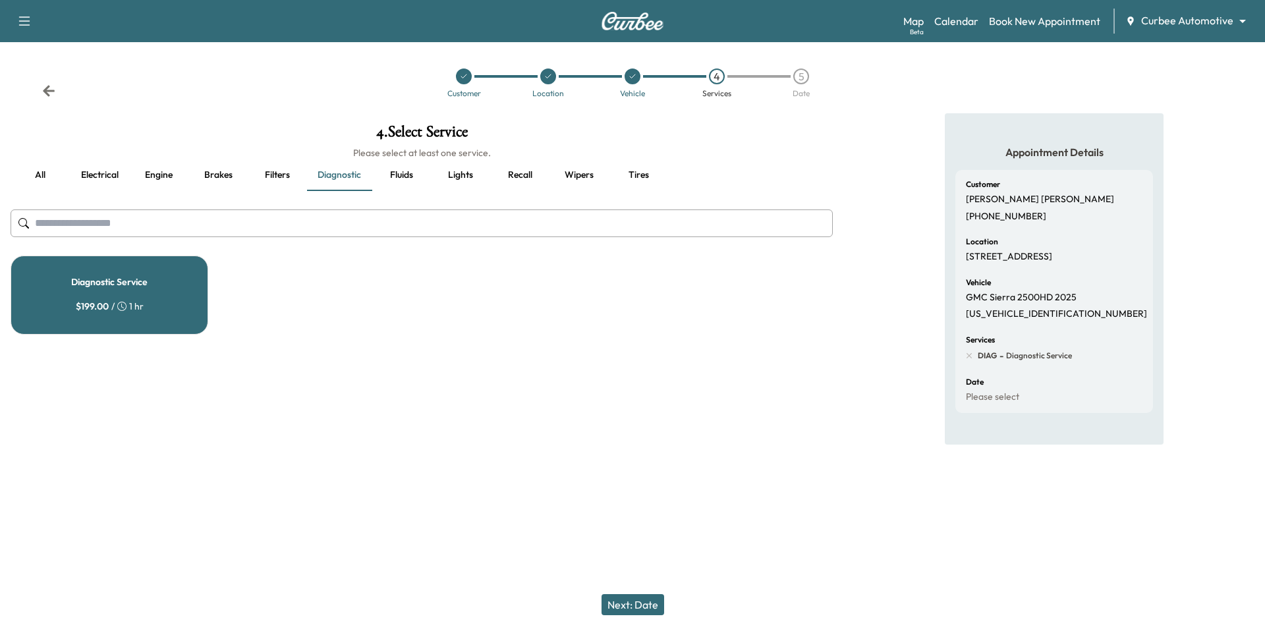
click at [521, 171] on button "Recall" at bounding box center [519, 175] width 59 height 32
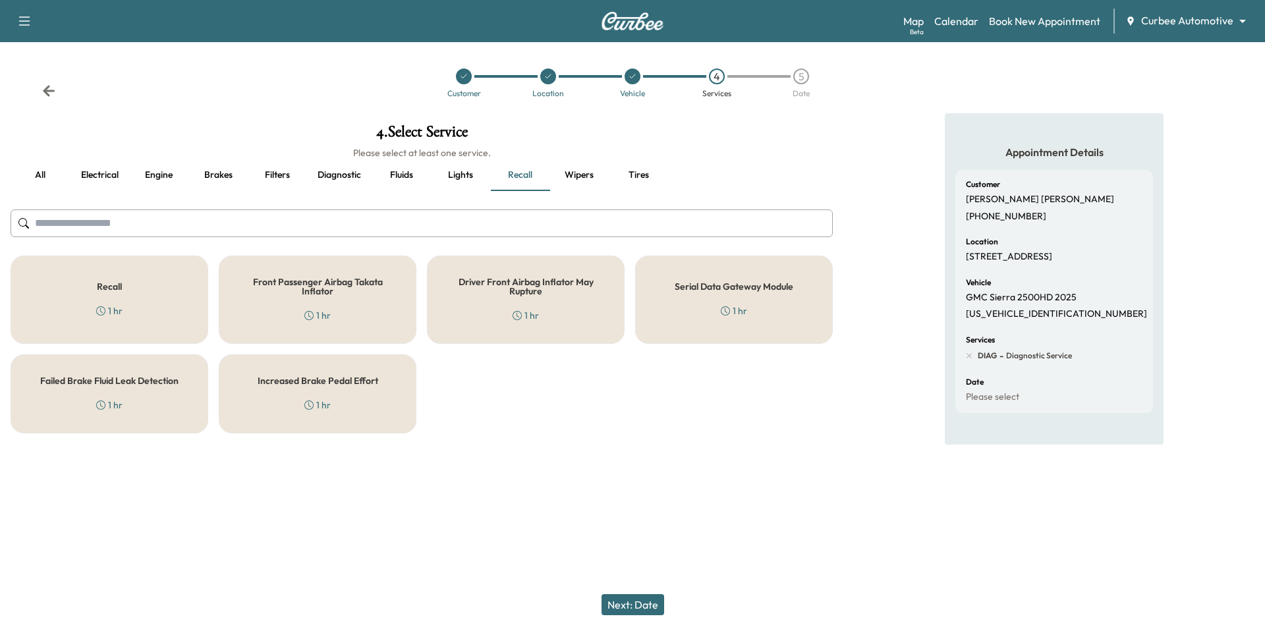
click at [743, 305] on div "1 hr" at bounding box center [734, 310] width 26 height 13
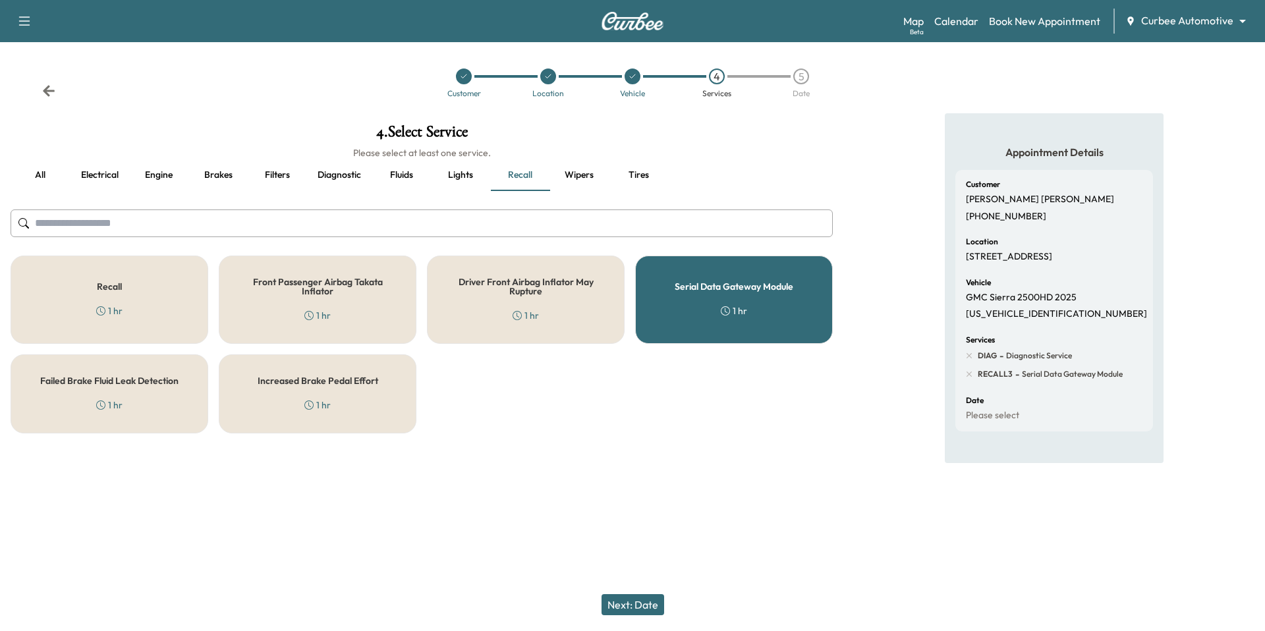
click at [576, 172] on button "Wipers" at bounding box center [579, 175] width 59 height 32
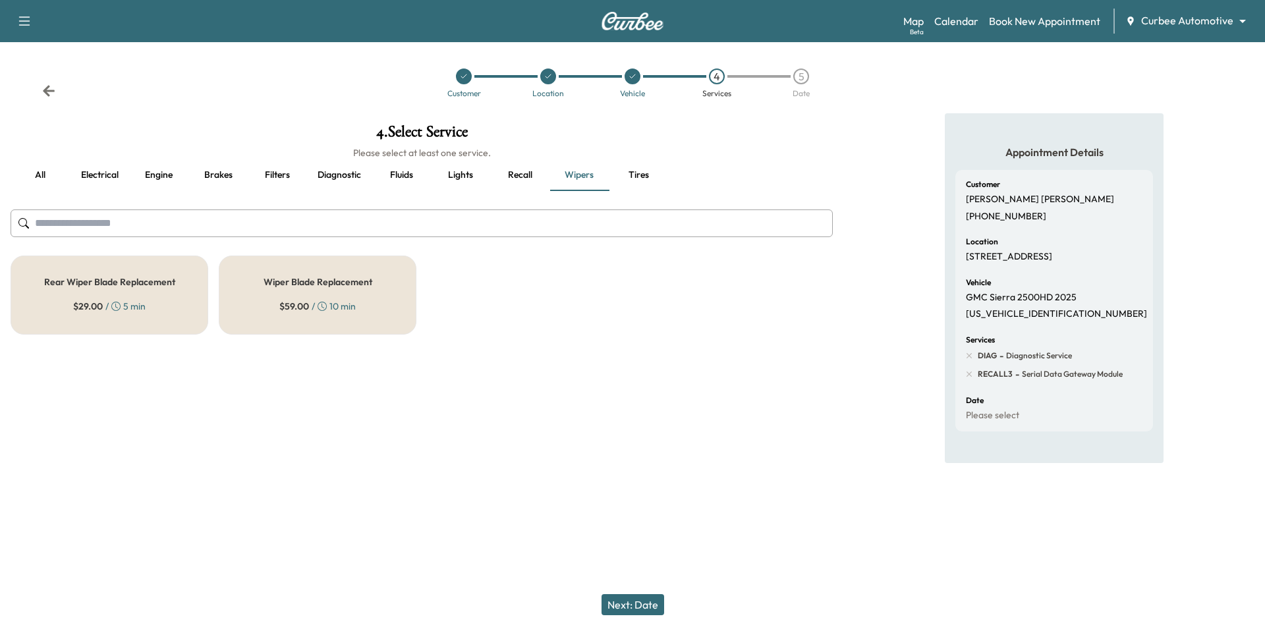
click at [327, 293] on div "Wiper Blade Replacement $ 59.00 / 10 min" at bounding box center [318, 295] width 198 height 79
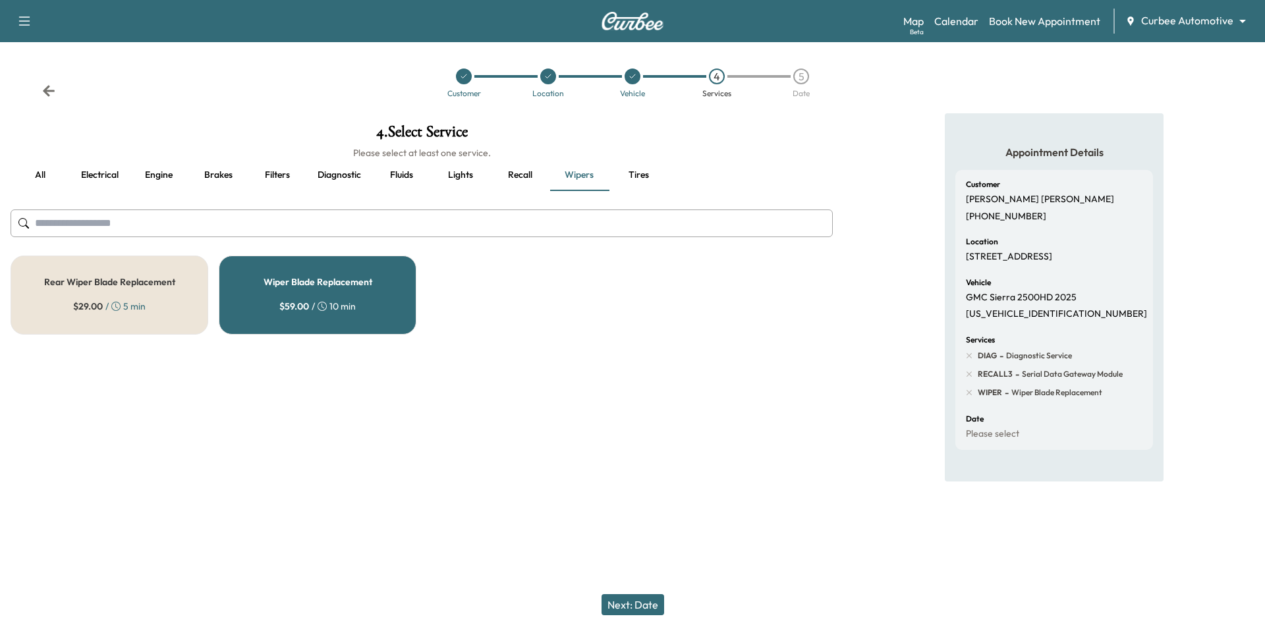
click at [641, 599] on button "Next: Date" at bounding box center [633, 604] width 63 height 21
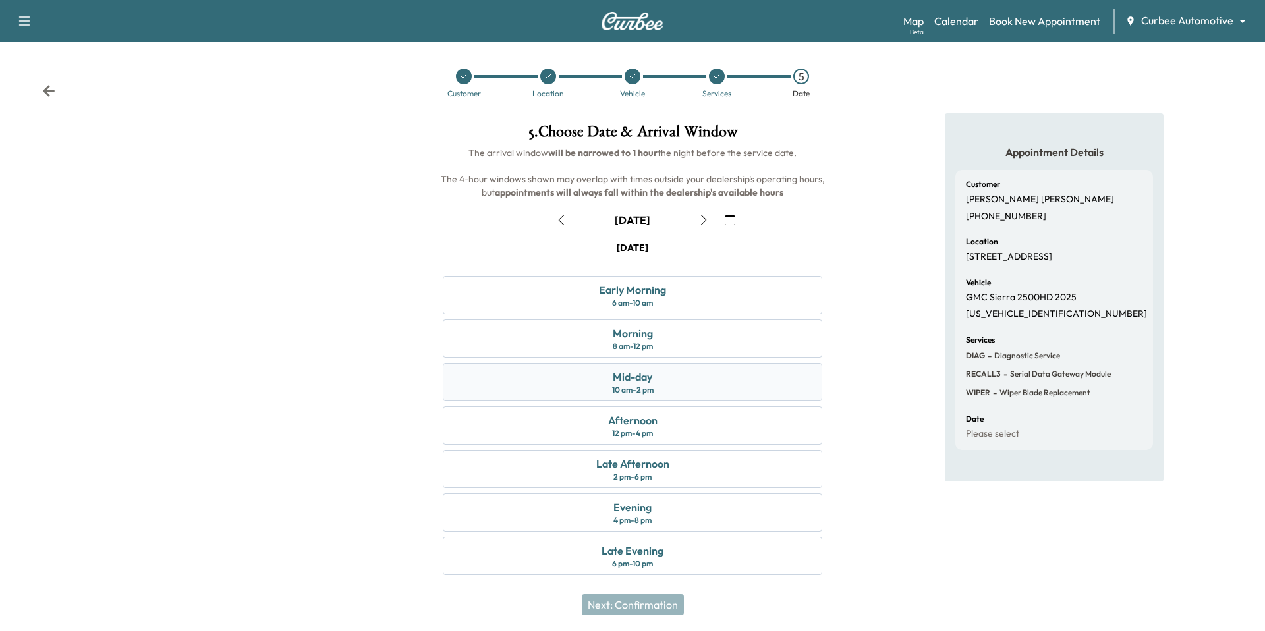
click at [675, 380] on div "Mid-day 10 am - 2 pm" at bounding box center [633, 382] width 380 height 38
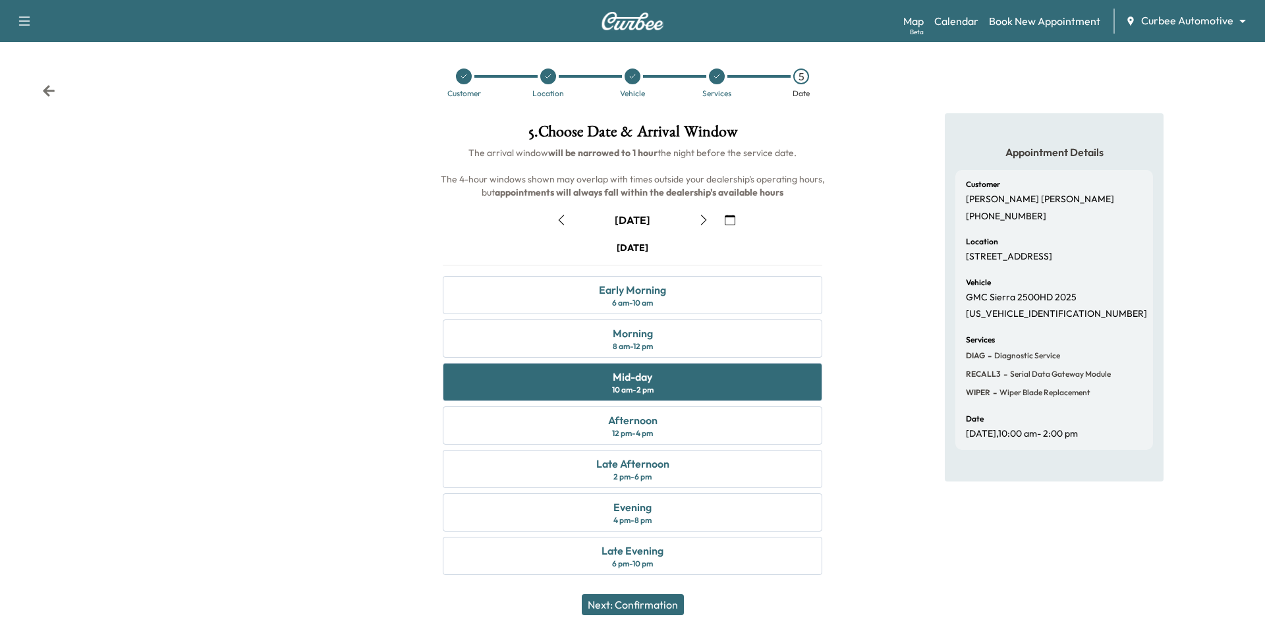
click at [646, 604] on button "Next: Confirmation" at bounding box center [633, 604] width 102 height 21
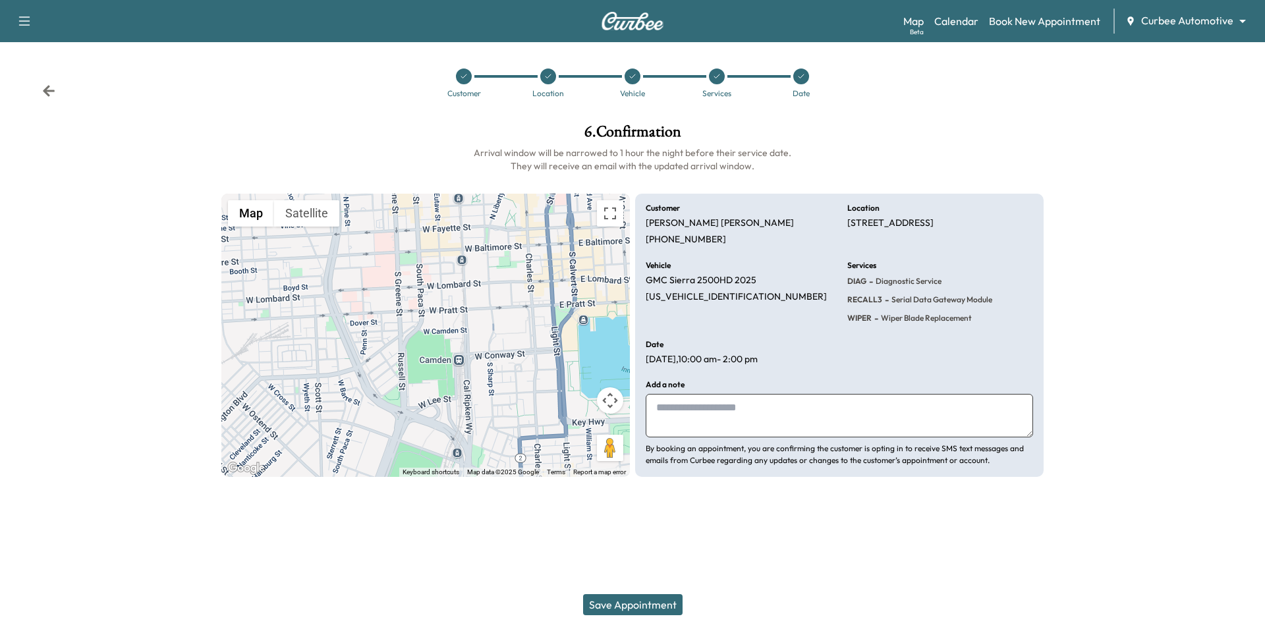
click at [730, 402] on textarea at bounding box center [840, 415] width 388 height 43
type textarea "*"
type textarea "**********"
click at [631, 606] on button "Save Appointment" at bounding box center [633, 604] width 100 height 21
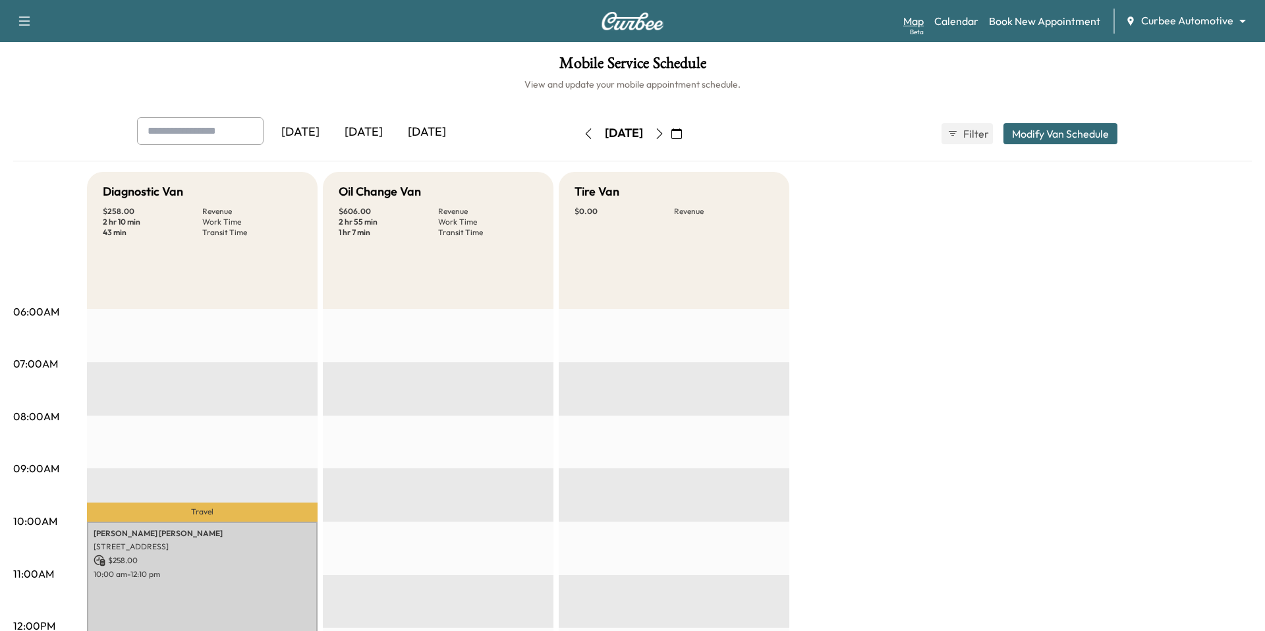
click at [922, 22] on link "Map Beta" at bounding box center [914, 21] width 20 height 16
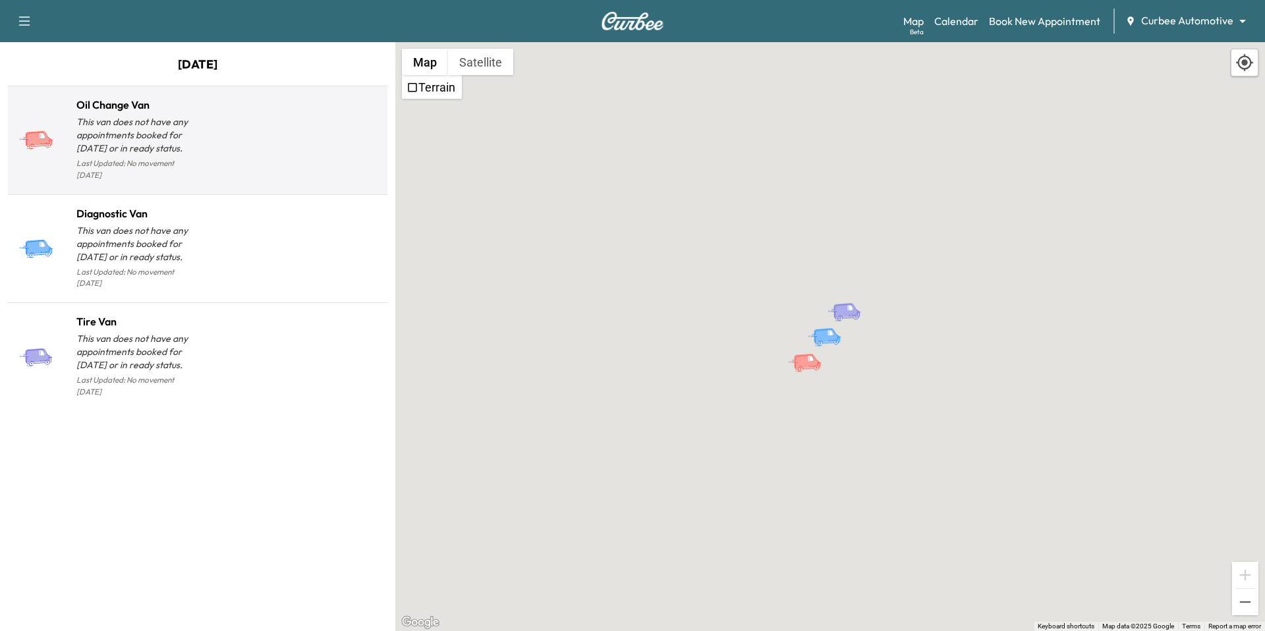
click at [134, 169] on p "Last Updated: No movement [DATE]" at bounding box center [136, 169] width 121 height 29
click at [143, 150] on p "This van does not have any appointments booked for [DATE] or in ready status." at bounding box center [136, 135] width 121 height 40
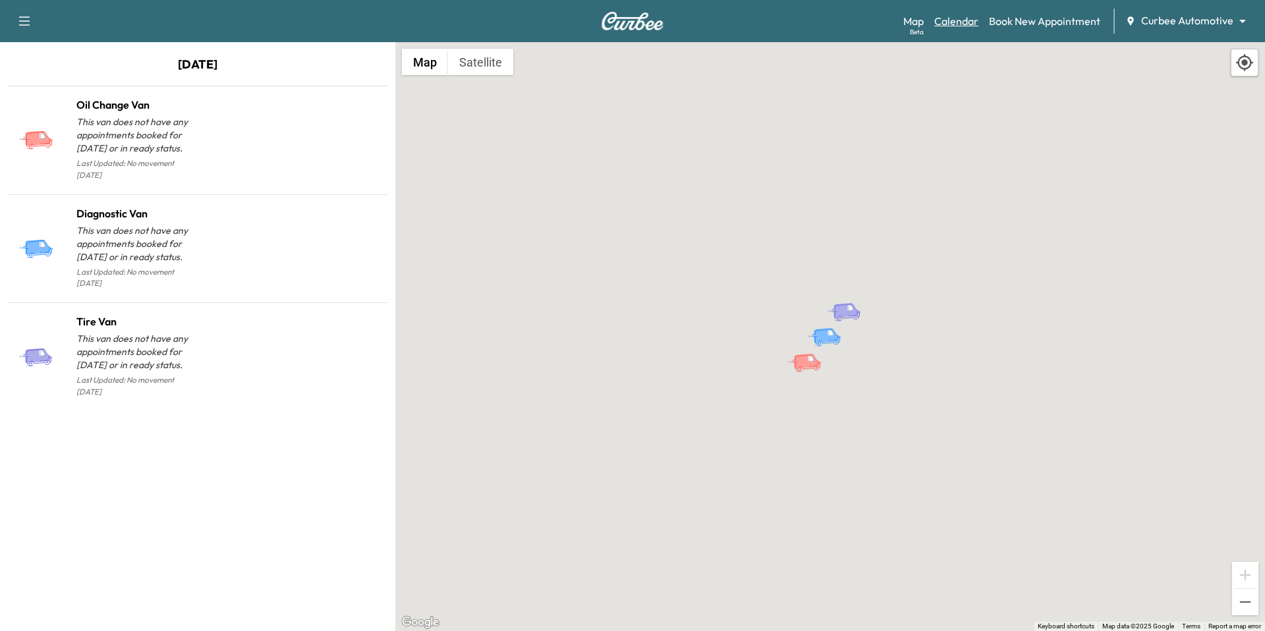
click at [959, 28] on link "Calendar" at bounding box center [957, 21] width 44 height 16
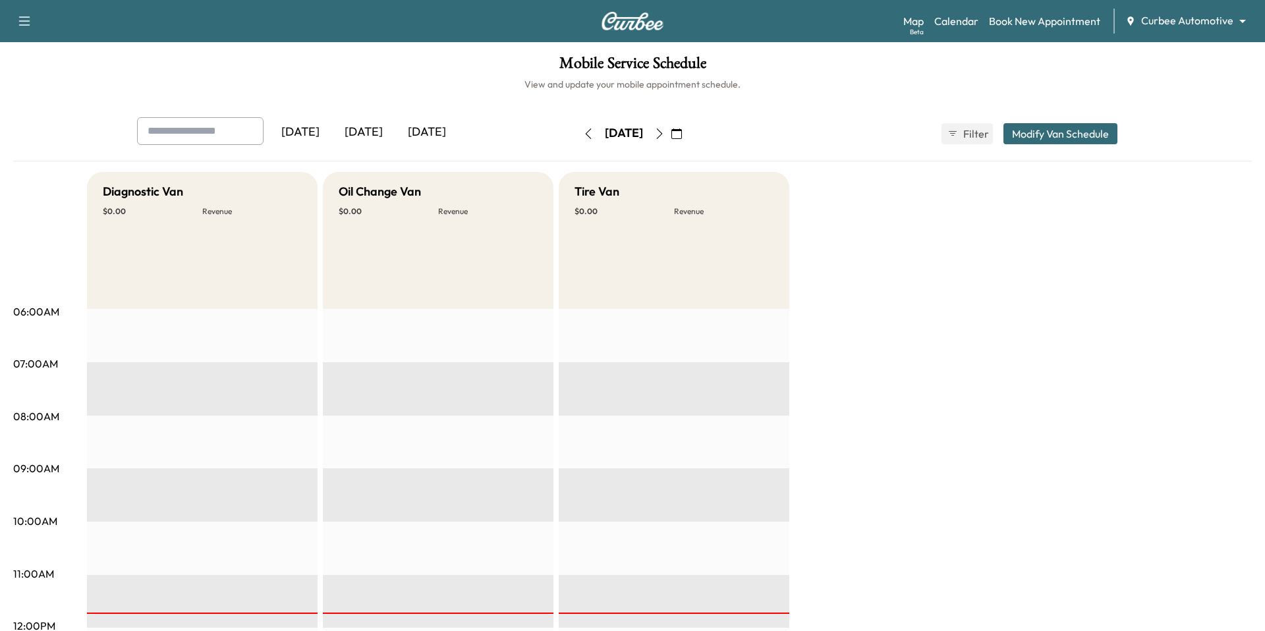
click at [583, 135] on icon "button" at bounding box center [588, 134] width 11 height 11
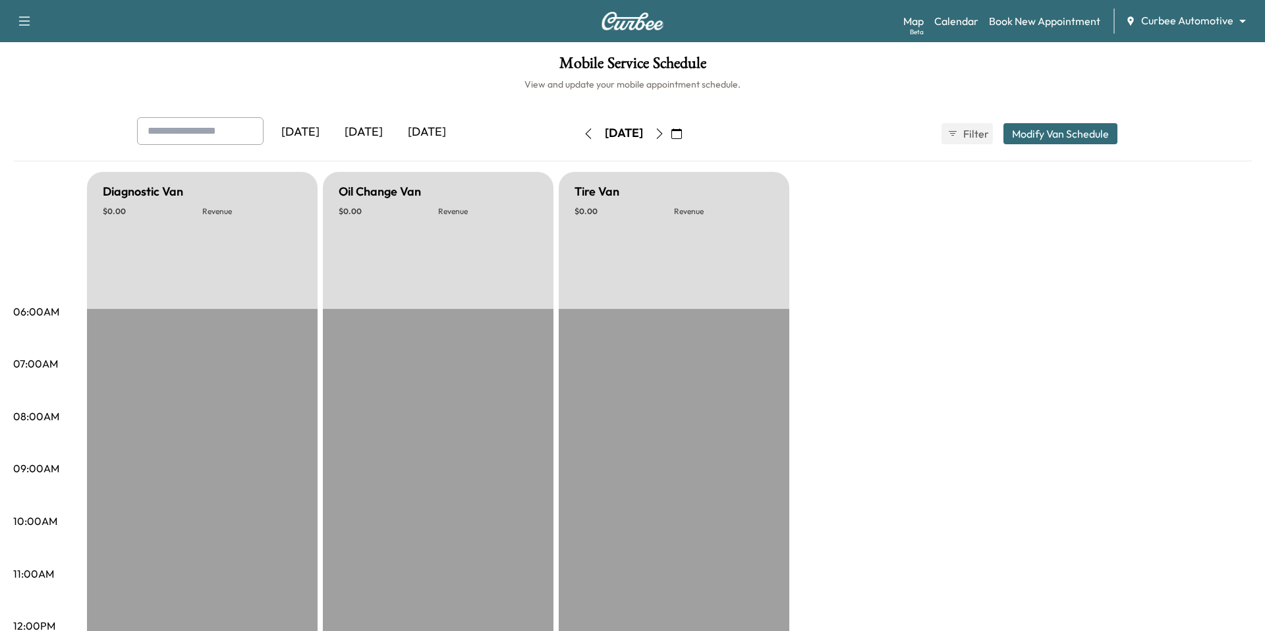
click at [583, 135] on icon "button" at bounding box center [588, 134] width 11 height 11
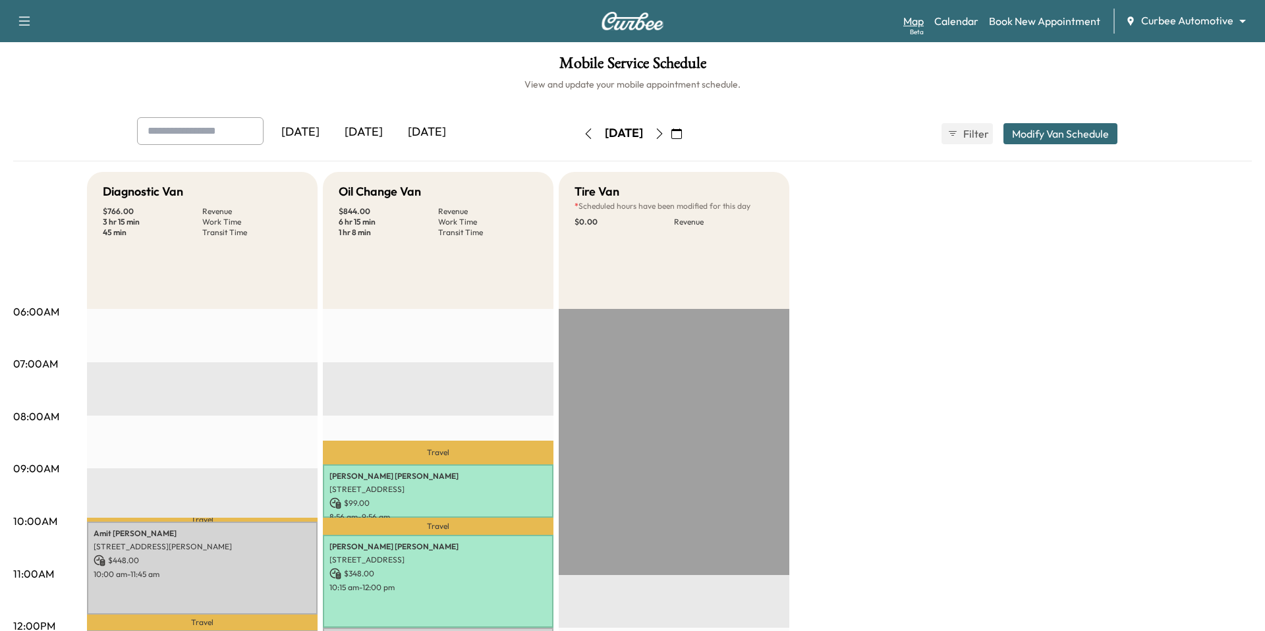
click at [914, 22] on link "Map Beta" at bounding box center [914, 21] width 20 height 16
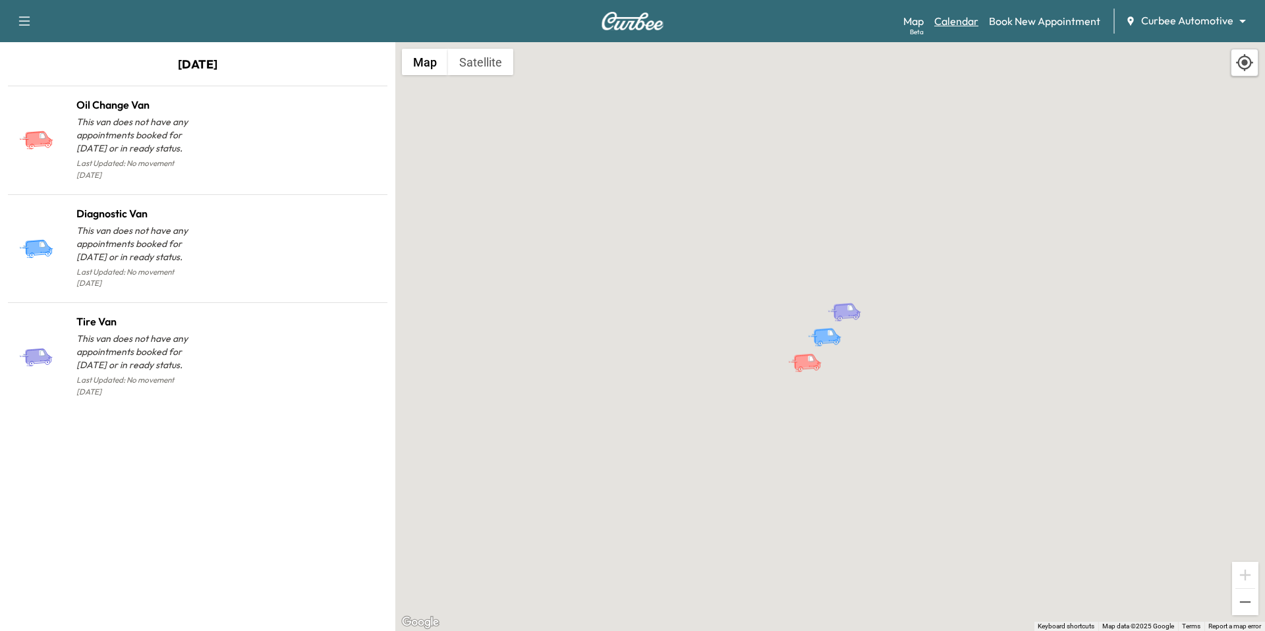
click at [972, 20] on link "Calendar" at bounding box center [957, 21] width 44 height 16
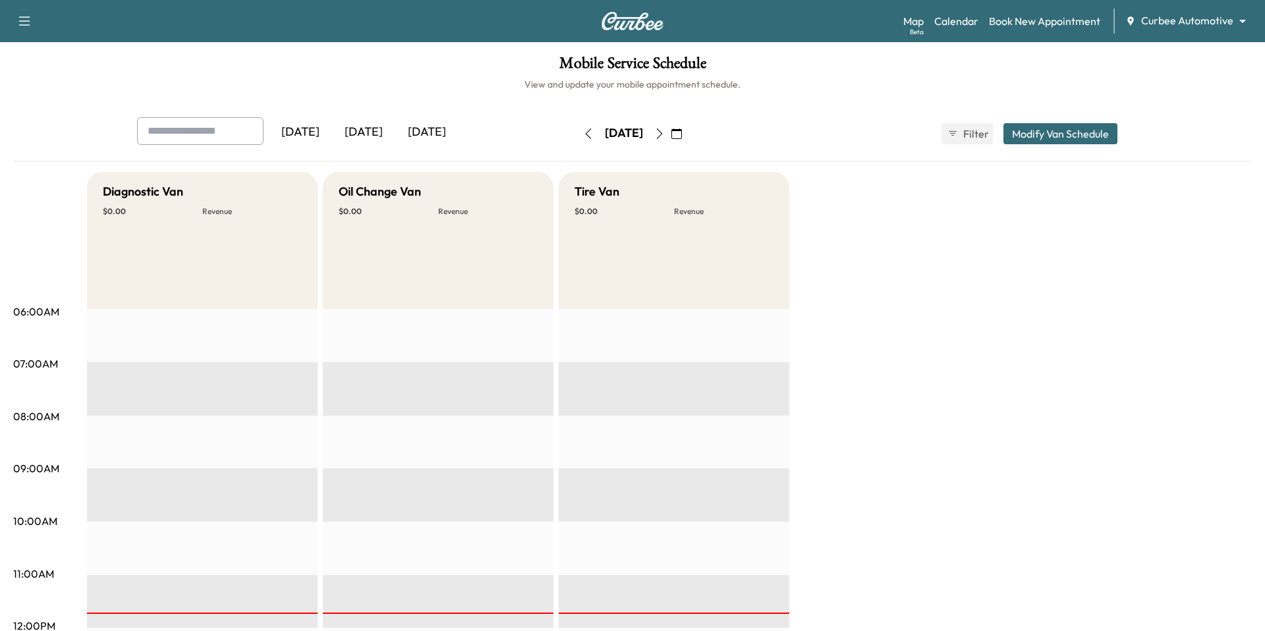
click at [665, 134] on icon "button" at bounding box center [659, 134] width 11 height 11
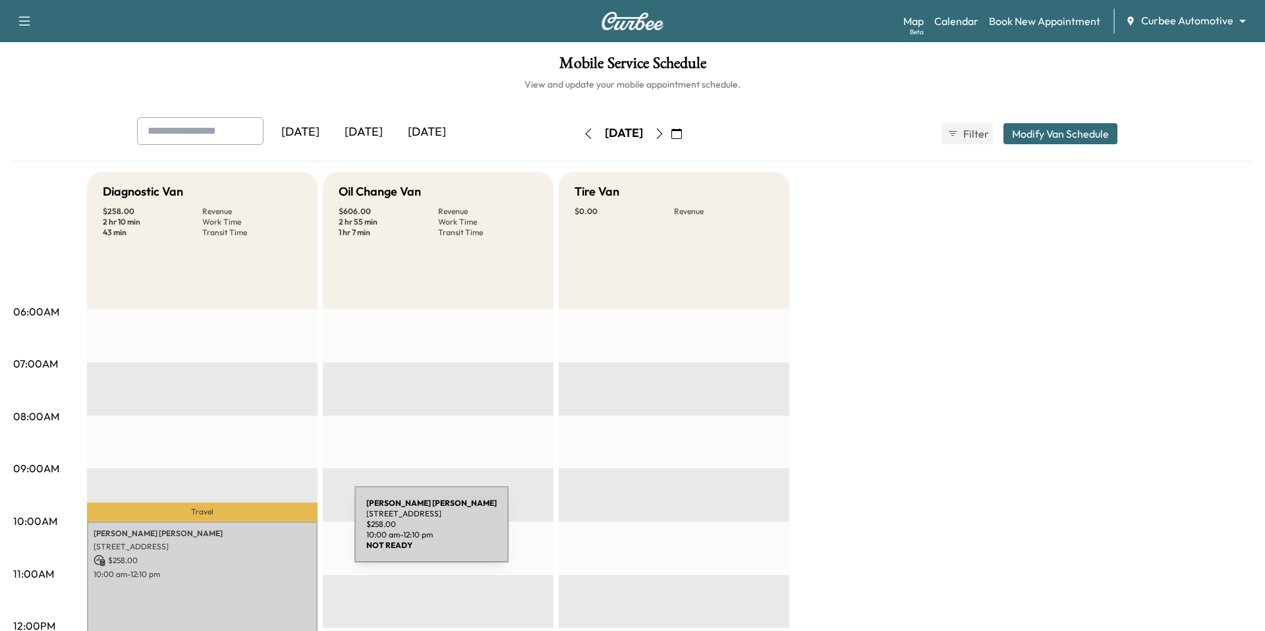
click at [256, 533] on p "[PERSON_NAME]" at bounding box center [202, 534] width 217 height 11
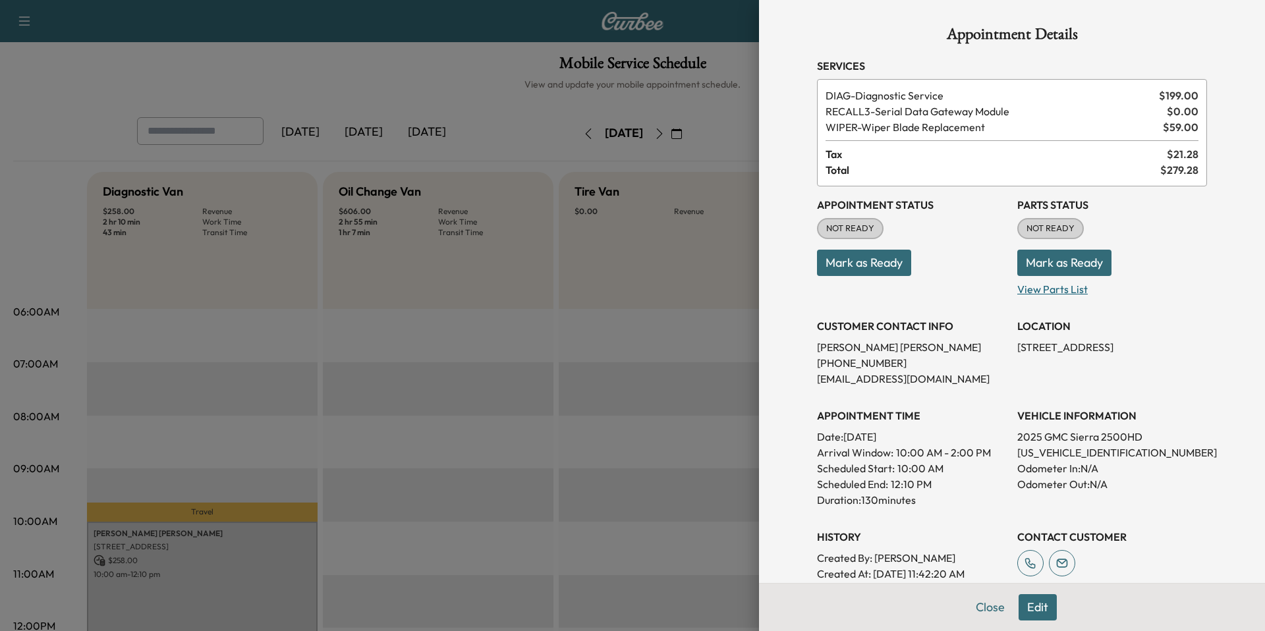
click at [1078, 287] on p "View Parts List" at bounding box center [1113, 286] width 190 height 21
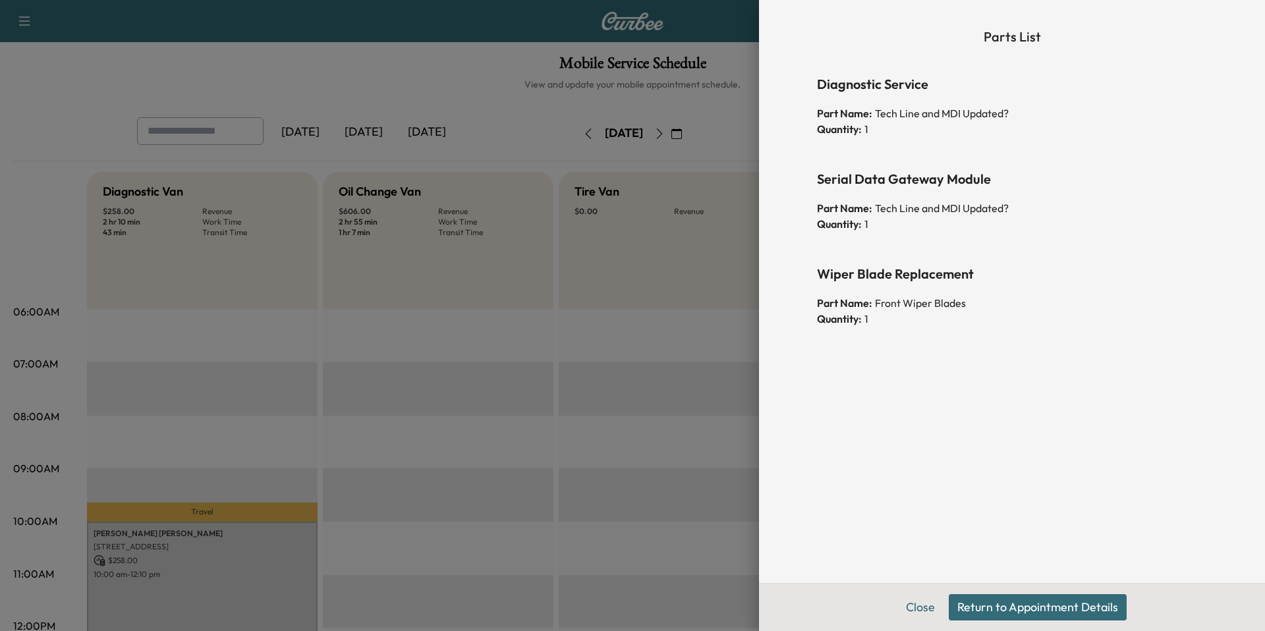
click at [983, 602] on button "Return to Appointment Details" at bounding box center [1038, 607] width 178 height 26
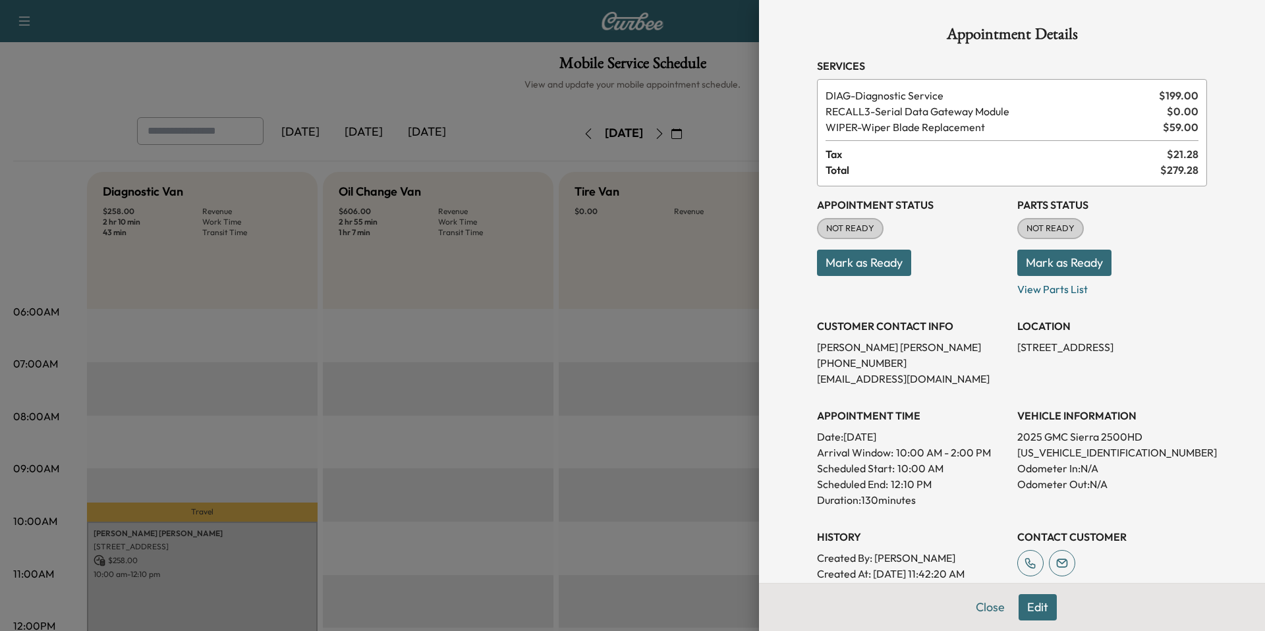
click at [1070, 263] on button "Mark as Ready" at bounding box center [1065, 263] width 94 height 26
click at [899, 273] on button "Mark as Ready" at bounding box center [864, 263] width 94 height 26
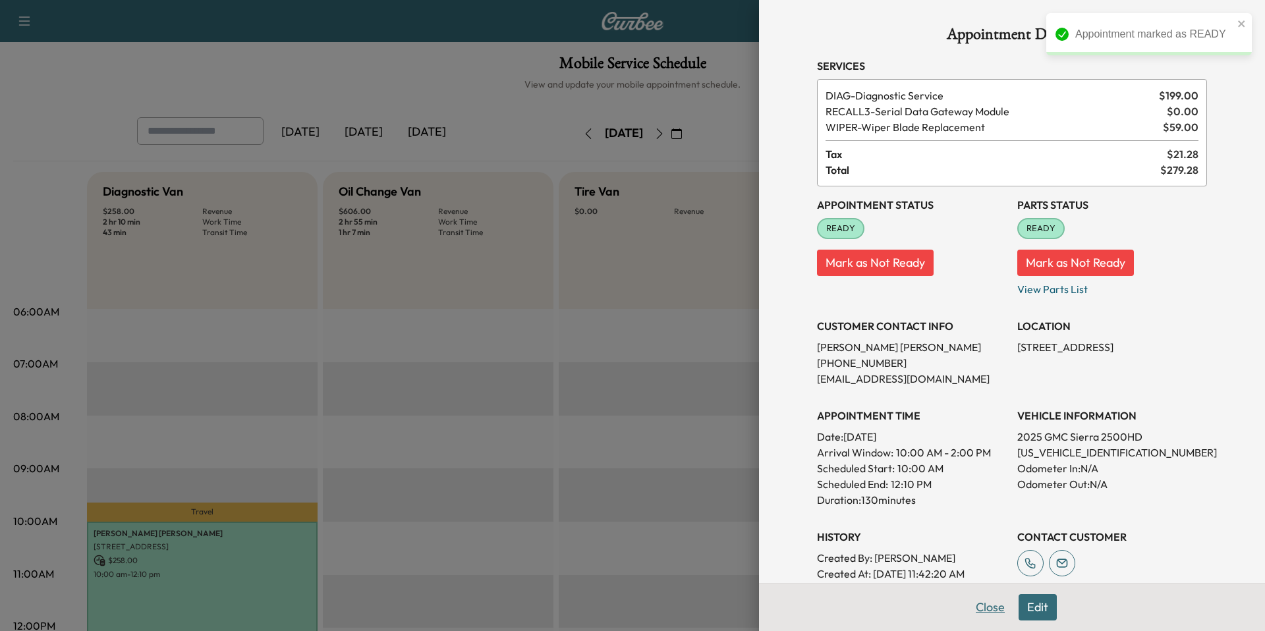
click at [989, 594] on button "Close" at bounding box center [991, 607] width 46 height 26
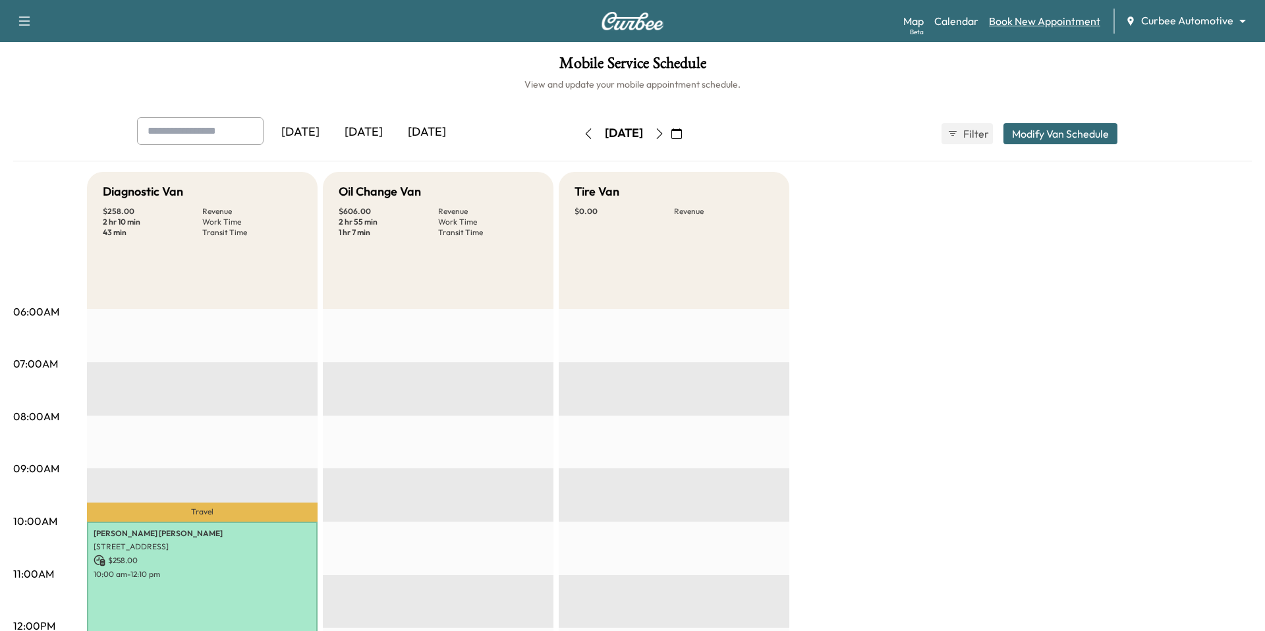
click at [1009, 19] on link "Book New Appointment" at bounding box center [1044, 21] width 111 height 16
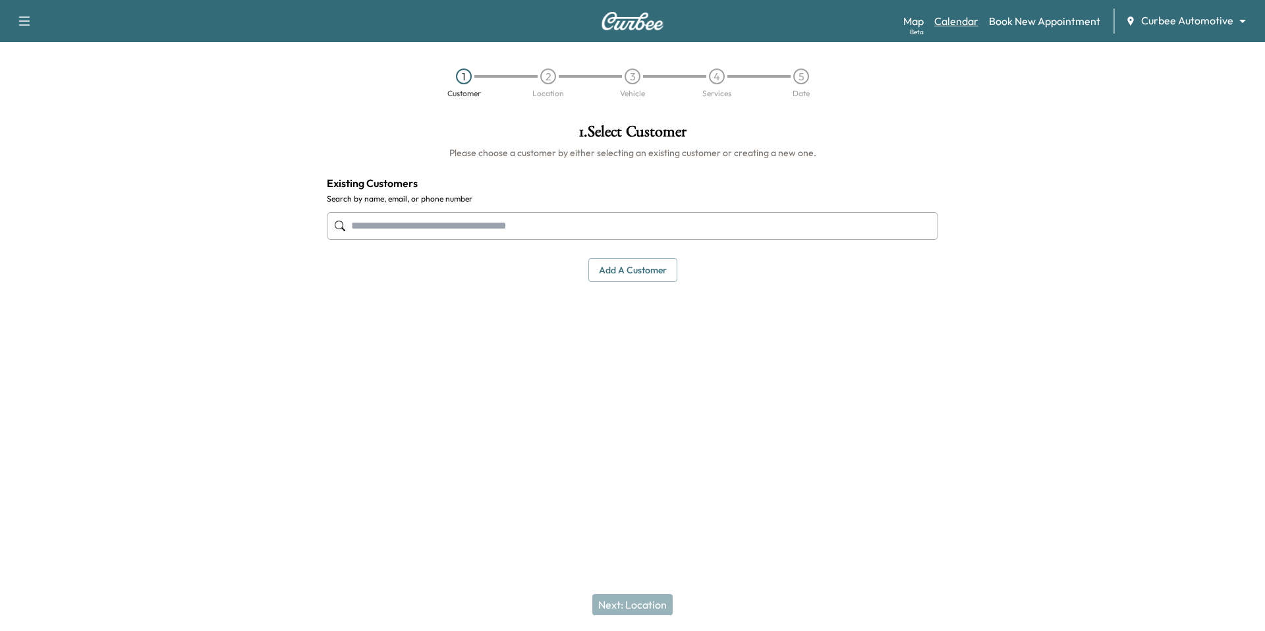
click at [962, 22] on link "Calendar" at bounding box center [957, 21] width 44 height 16
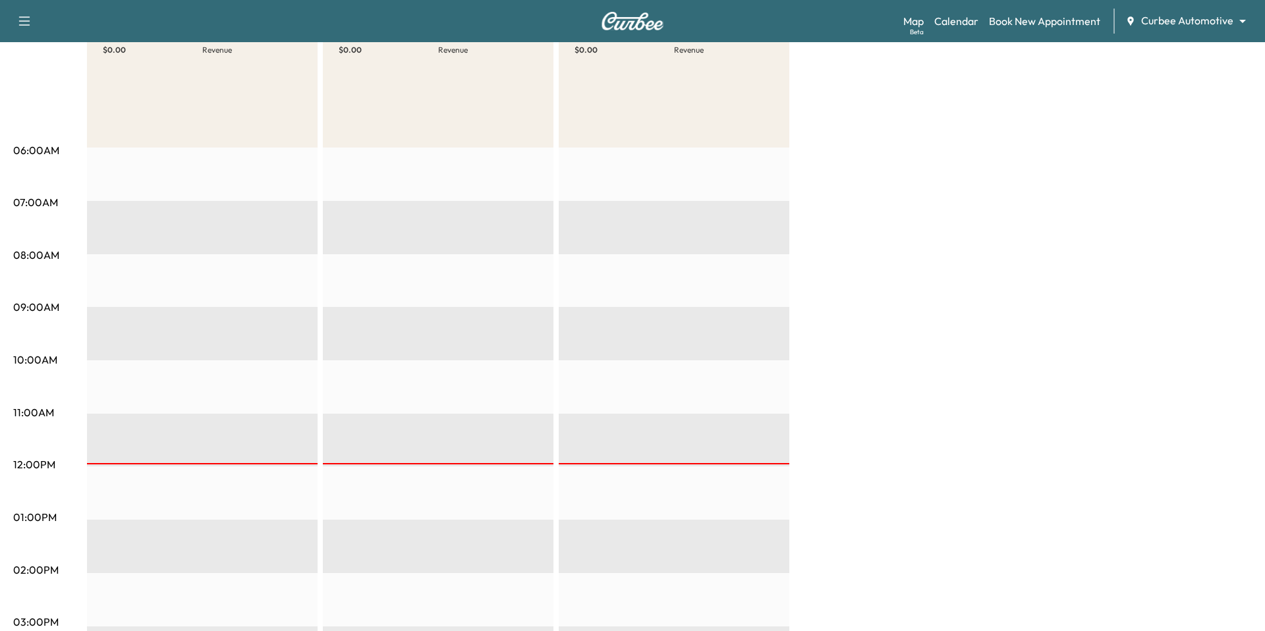
scroll to position [156, 0]
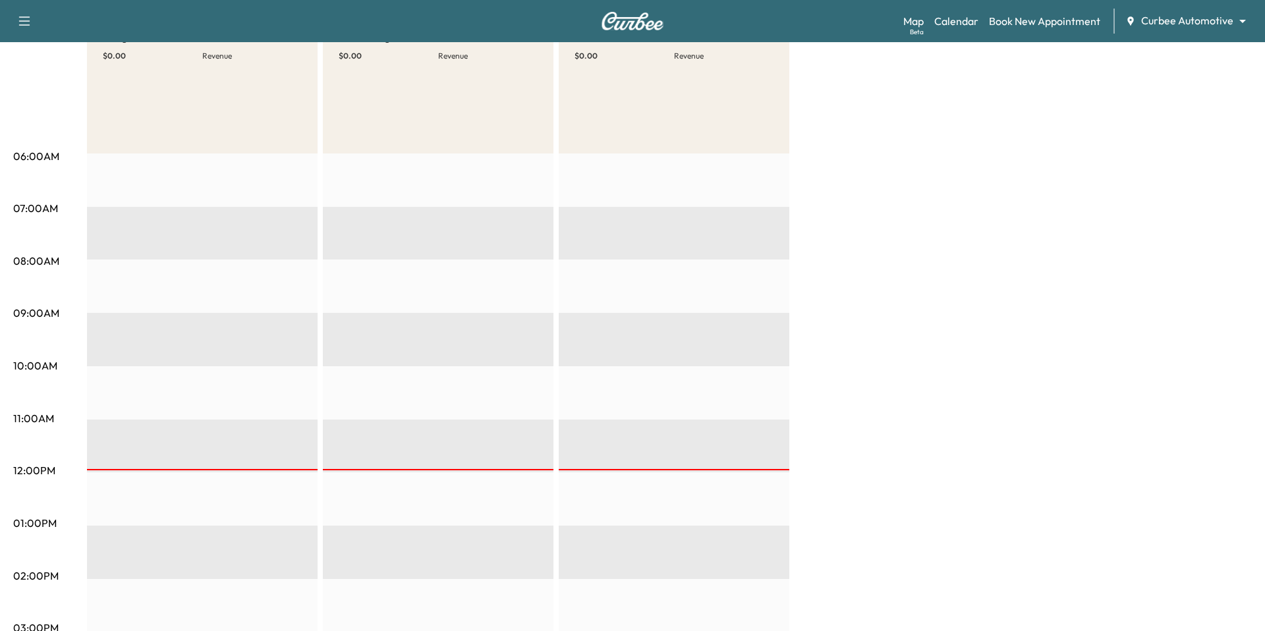
click at [351, 508] on div "EST Start" at bounding box center [438, 580] width 231 height 852
click at [370, 485] on div "EST Start" at bounding box center [438, 580] width 231 height 852
click at [388, 475] on div "EST Start" at bounding box center [438, 580] width 231 height 852
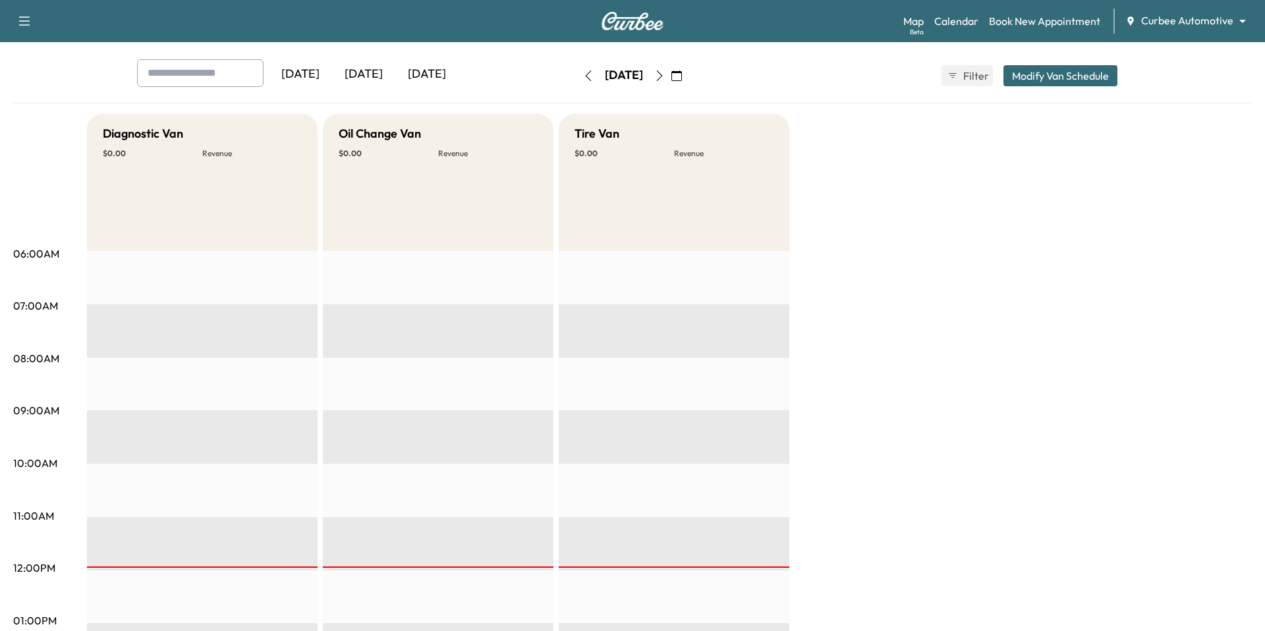
scroll to position [0, 0]
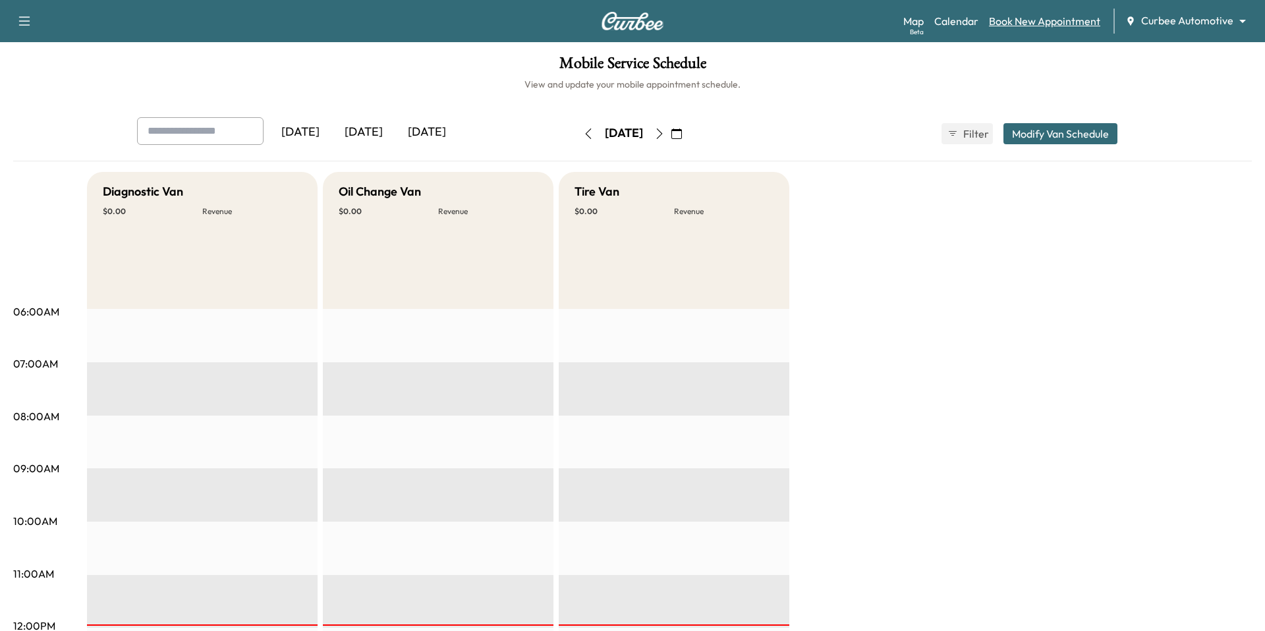
click at [1025, 18] on link "Book New Appointment" at bounding box center [1044, 21] width 111 height 16
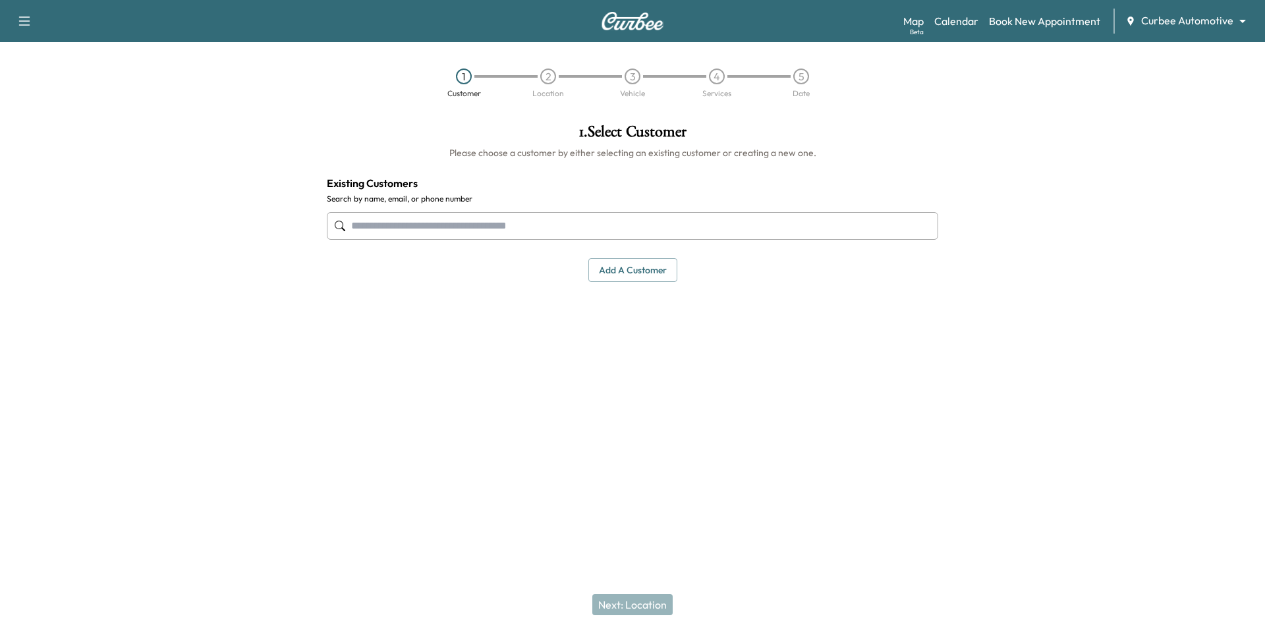
click at [544, 232] on input "text" at bounding box center [633, 226] width 612 height 28
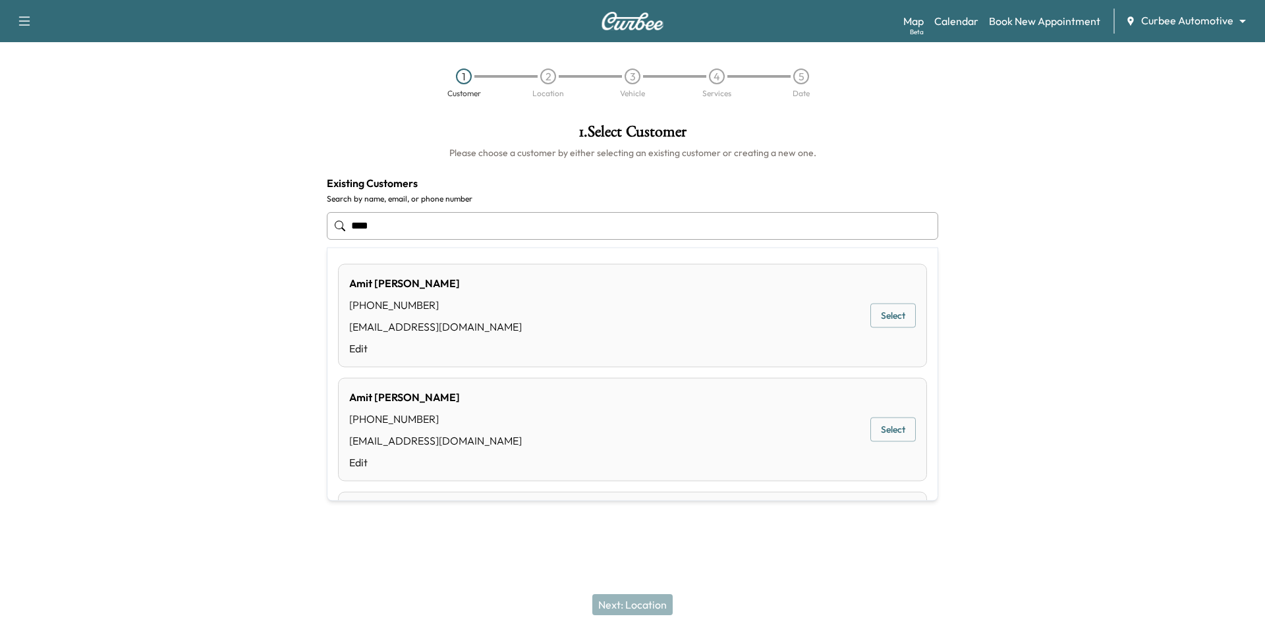
click at [488, 288] on div "[PERSON_NAME] [PHONE_NUMBER] [EMAIL_ADDRESS][DOMAIN_NAME] Edit Select" at bounding box center [632, 315] width 589 height 103
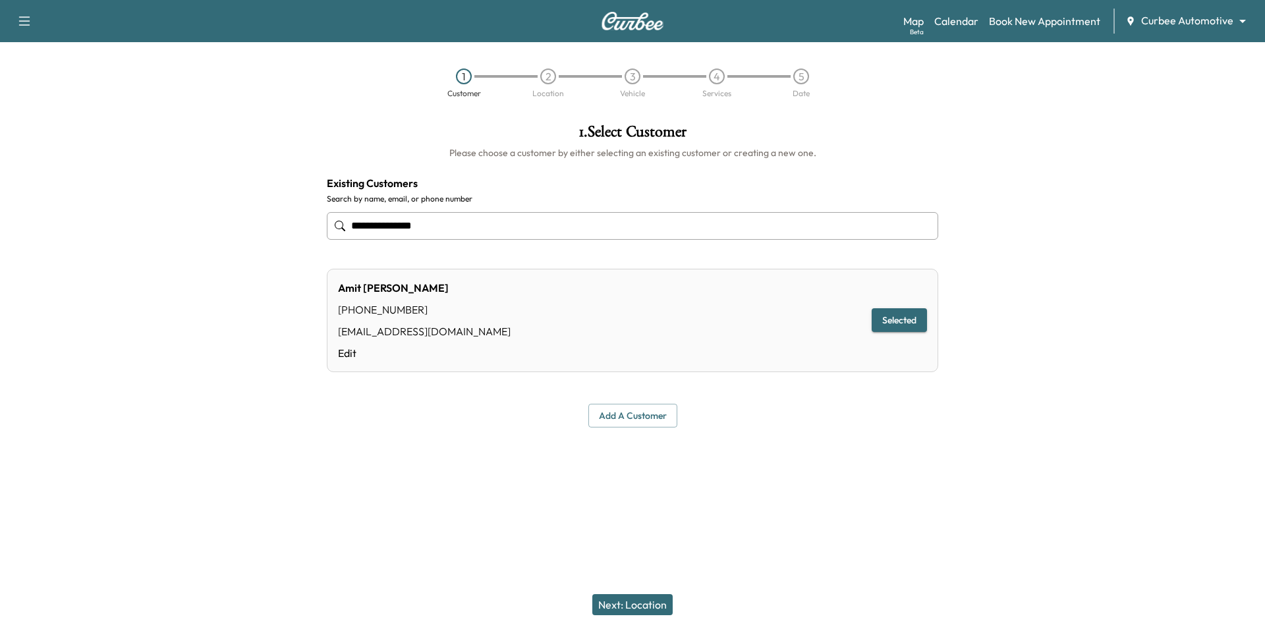
type input "**********"
click at [902, 320] on button "Selected" at bounding box center [899, 320] width 55 height 24
click at [649, 417] on button "Add a customer" at bounding box center [633, 416] width 89 height 24
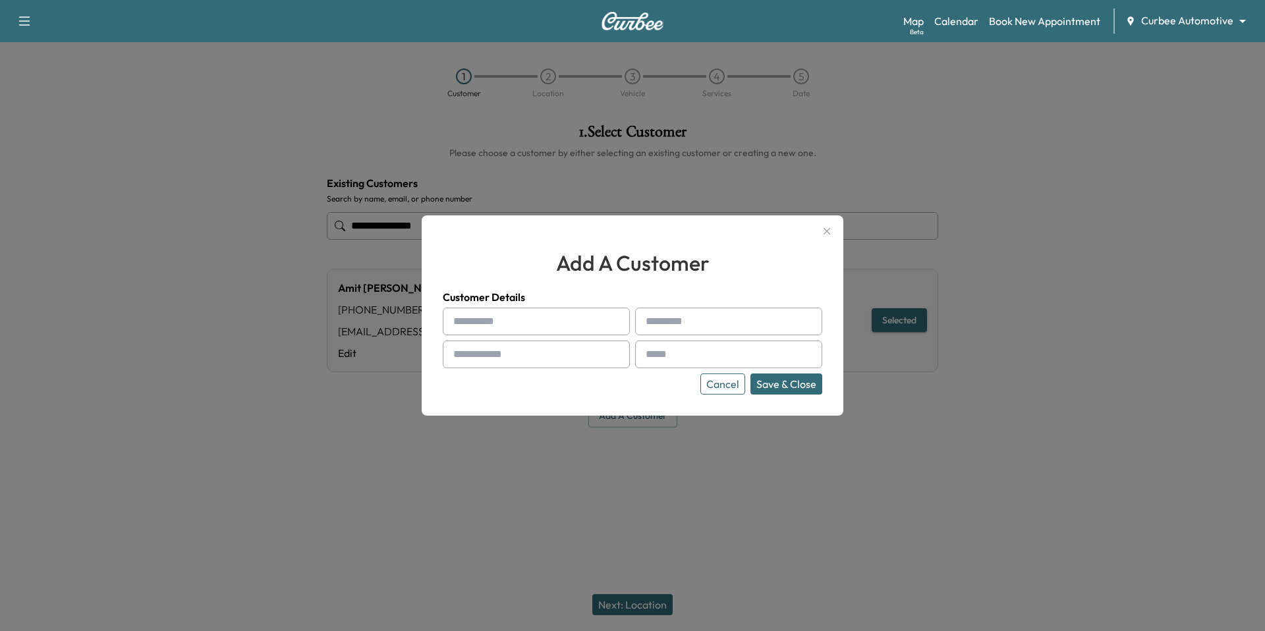
click at [719, 380] on button "Cancel" at bounding box center [723, 384] width 45 height 21
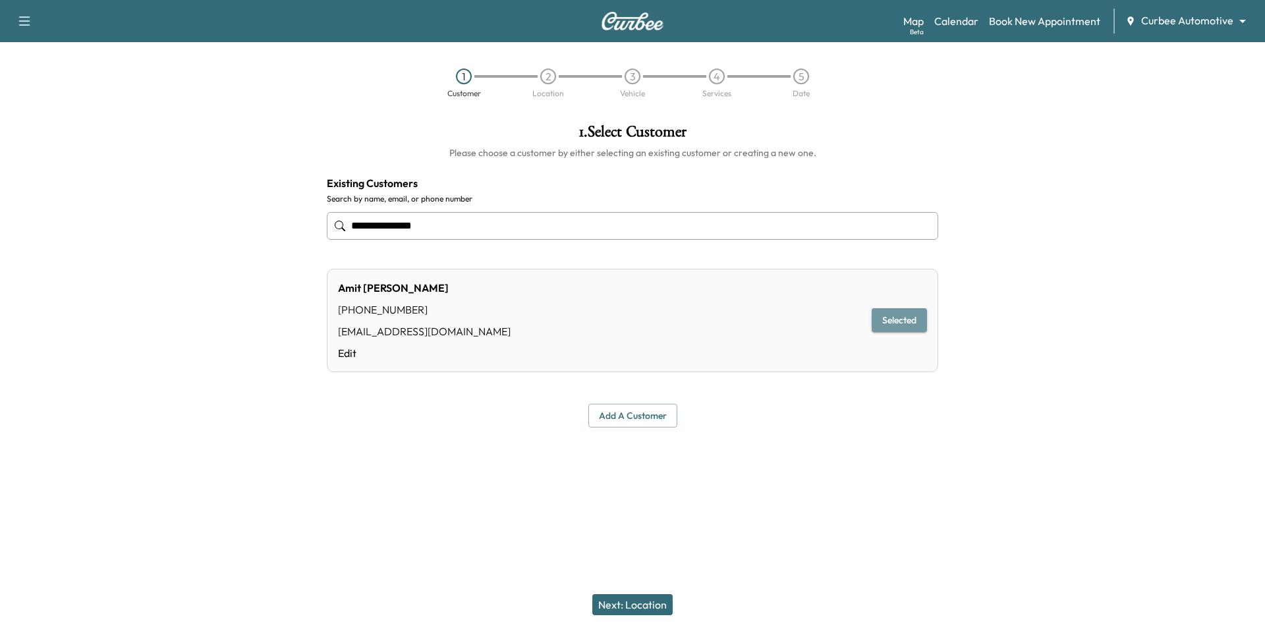
click at [904, 320] on button "Selected" at bounding box center [899, 320] width 55 height 24
click at [621, 601] on button "Next: Location" at bounding box center [633, 604] width 80 height 21
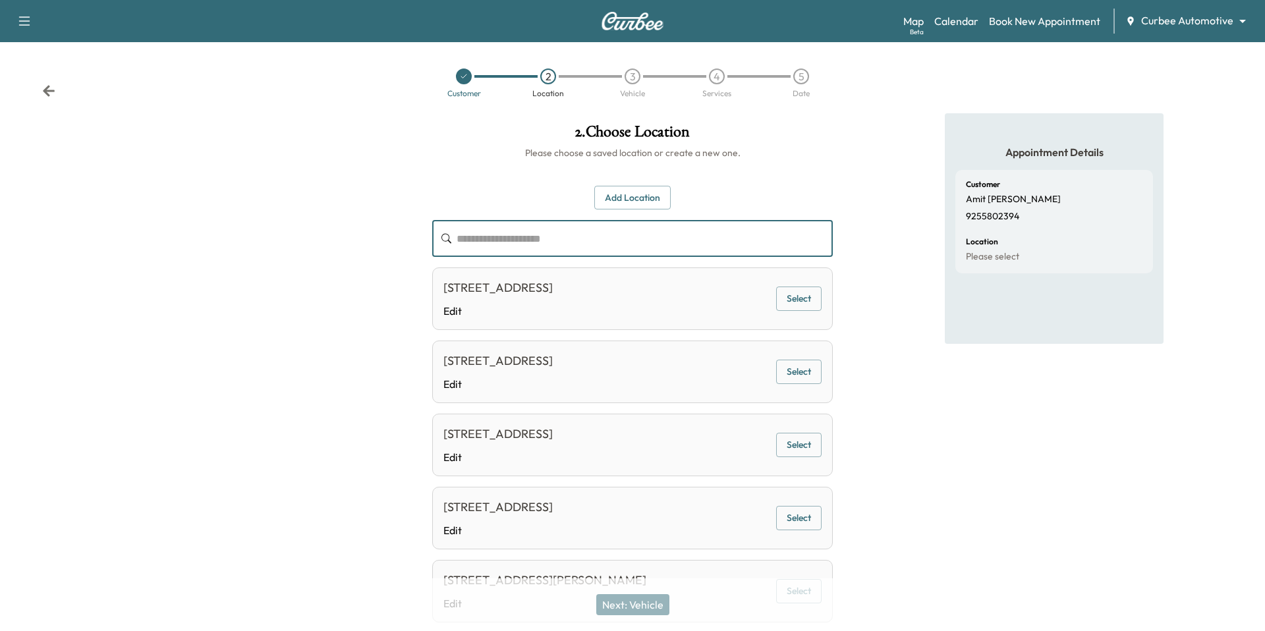
click at [616, 241] on input "text" at bounding box center [645, 238] width 376 height 37
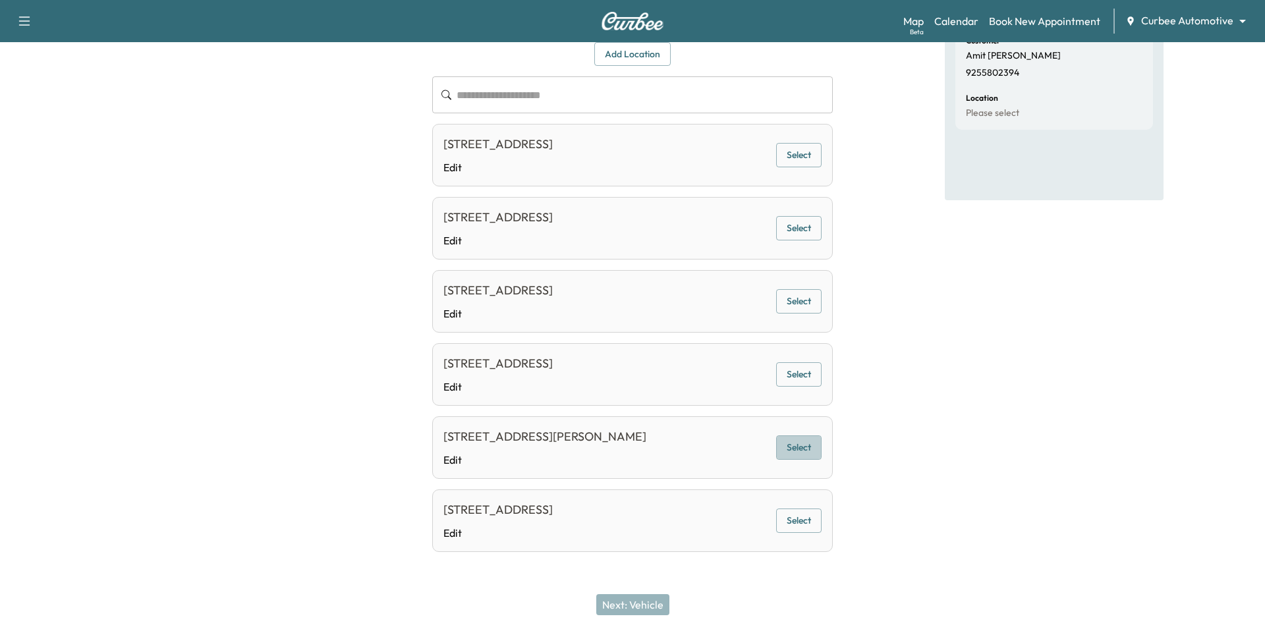
click at [808, 448] on button "Select" at bounding box center [798, 448] width 45 height 24
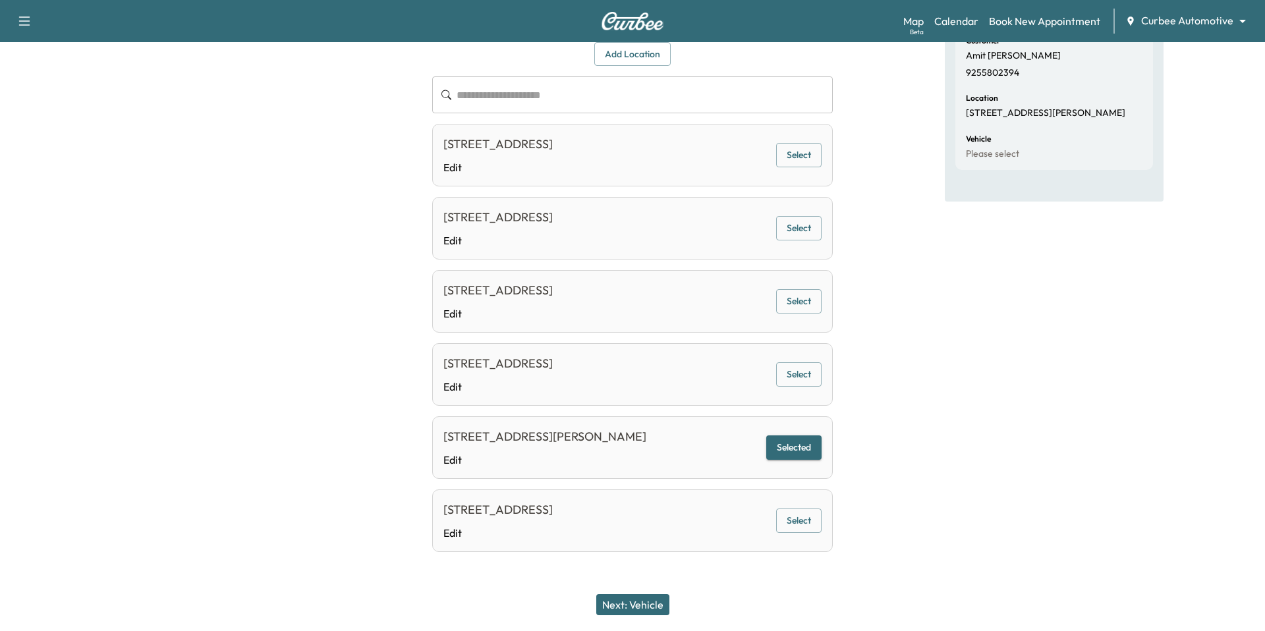
click at [645, 604] on button "Next: Vehicle" at bounding box center [632, 604] width 73 height 21
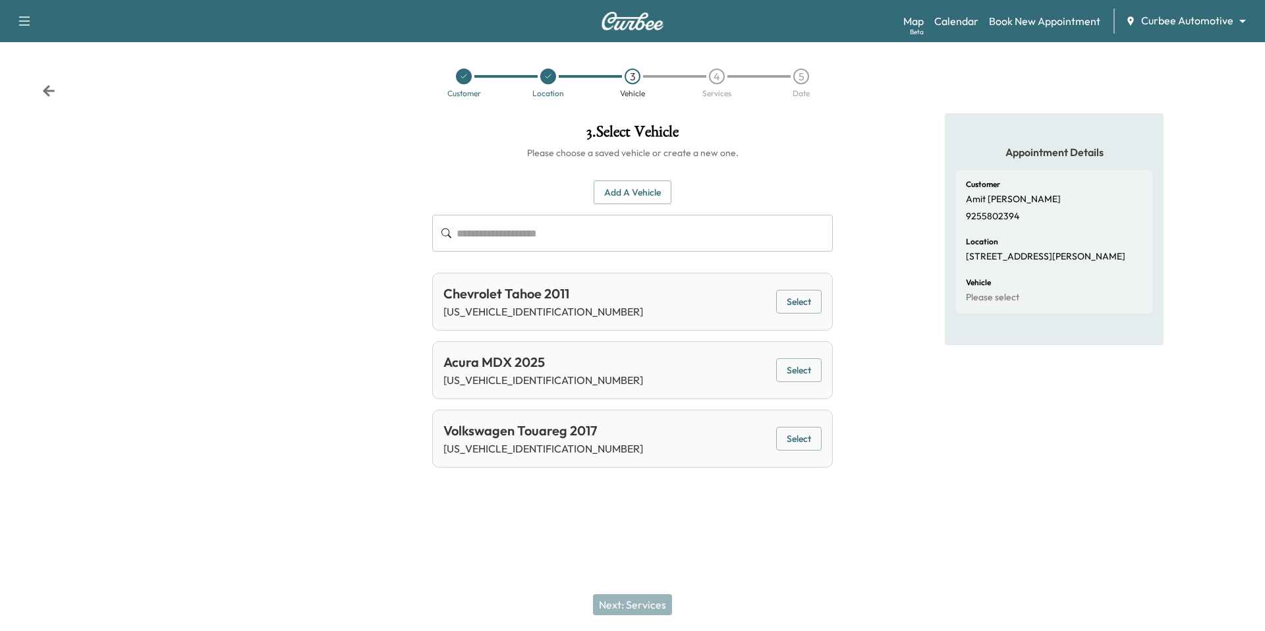
scroll to position [0, 0]
click at [803, 297] on button "Select" at bounding box center [798, 302] width 45 height 24
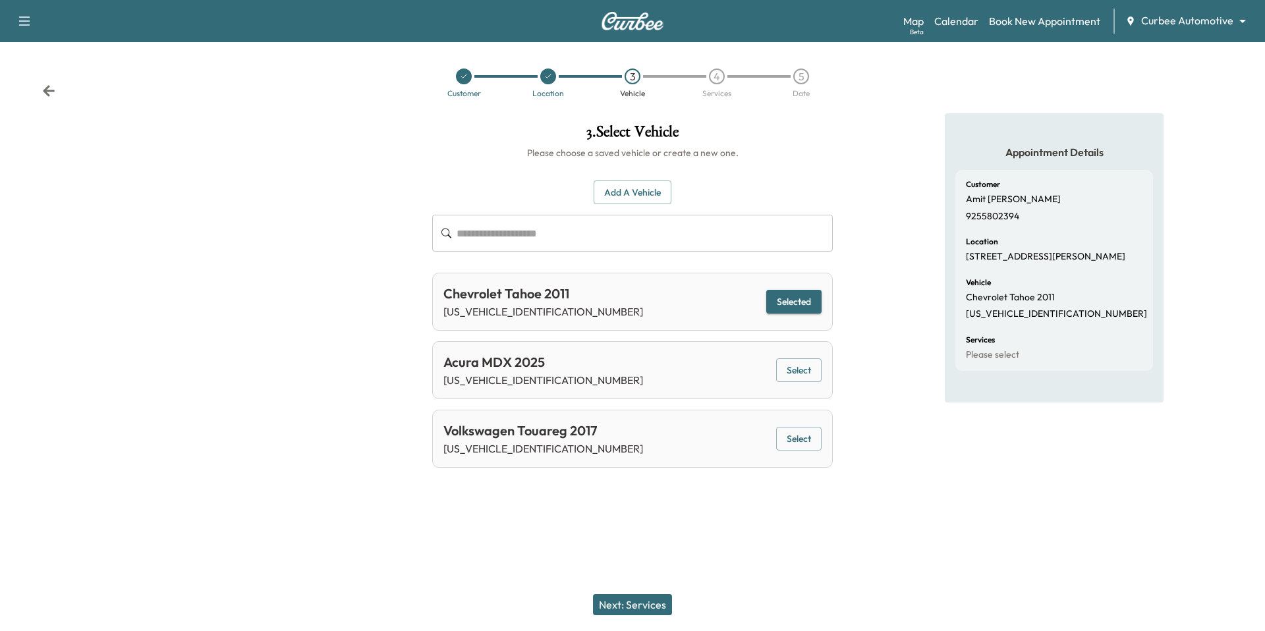
click at [621, 619] on div "Next: Services" at bounding box center [632, 605] width 1265 height 53
click at [630, 609] on button "Next: Services" at bounding box center [632, 604] width 79 height 21
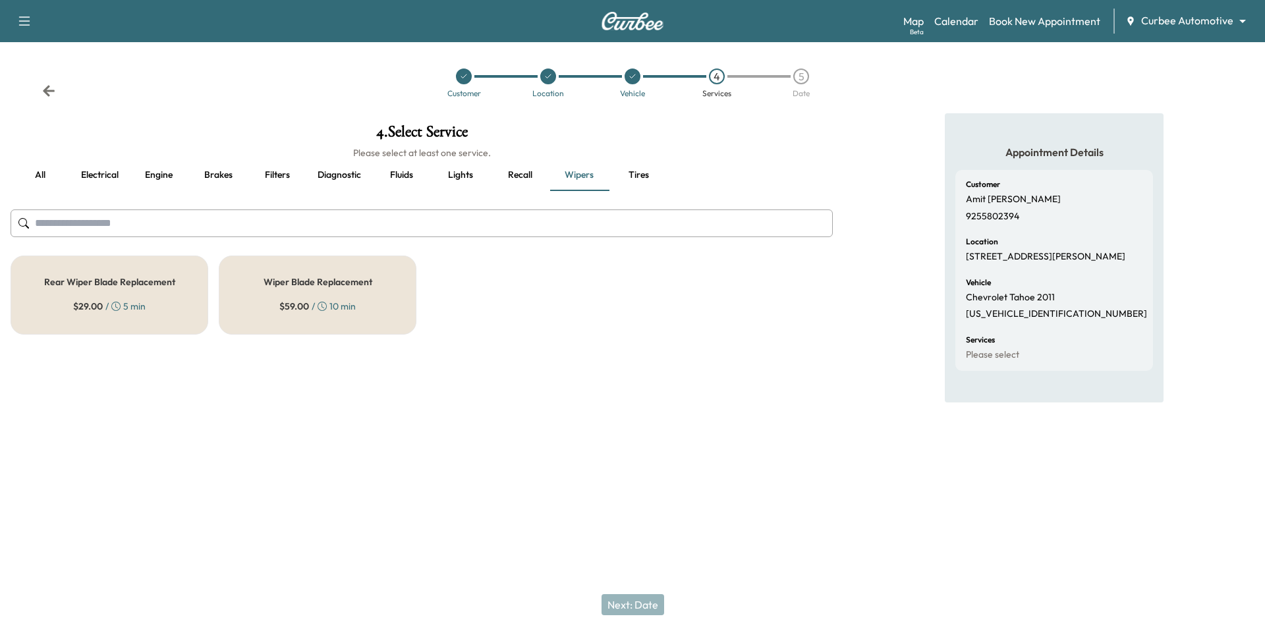
click at [392, 258] on div "Wiper Blade Replacement $ 59.00 / 10 min" at bounding box center [318, 295] width 198 height 79
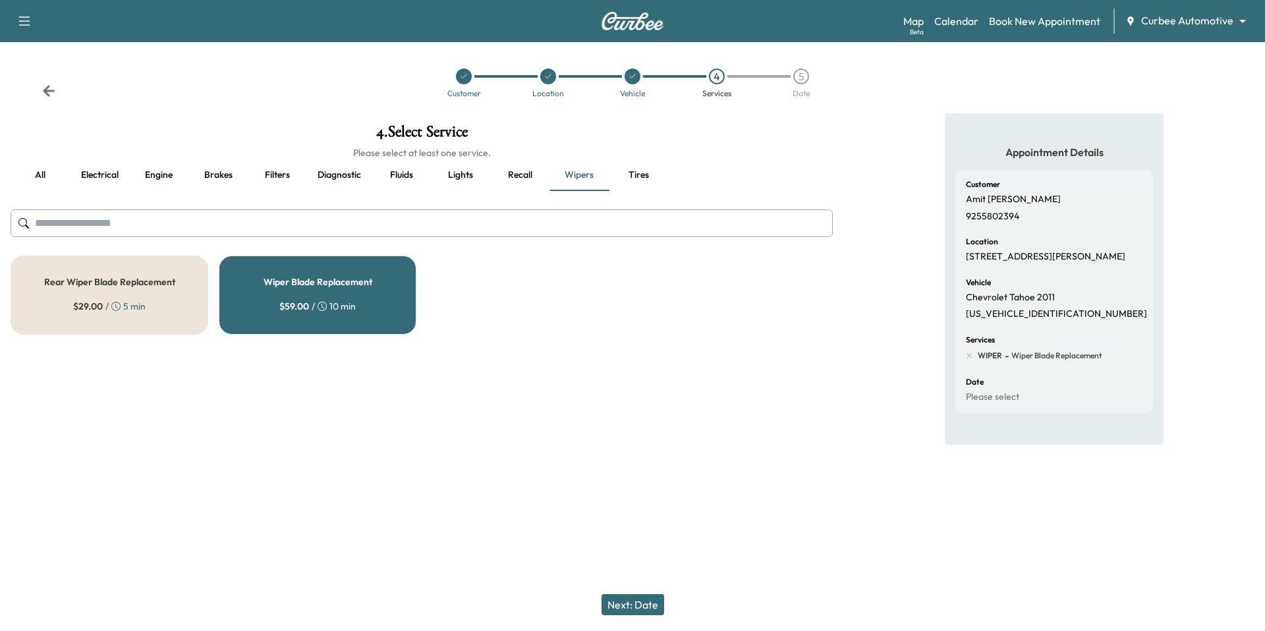
click at [279, 163] on button "Filters" at bounding box center [277, 175] width 59 height 32
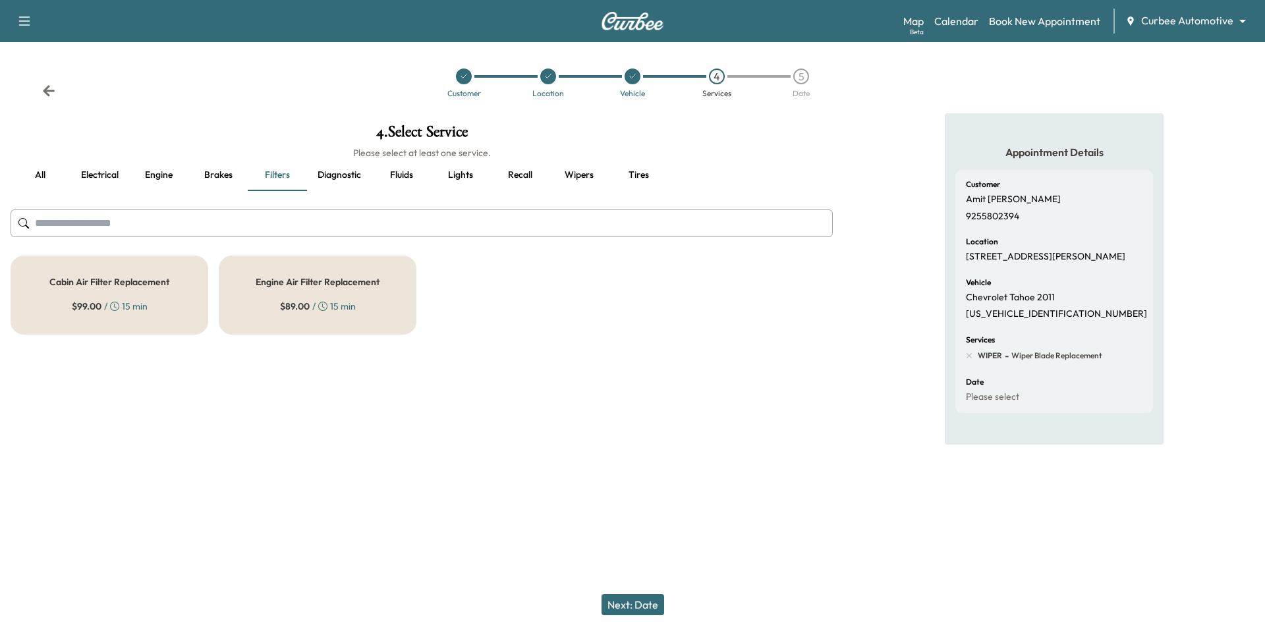
click at [256, 279] on h5 "Engine Air Filter Replacement" at bounding box center [318, 281] width 124 height 9
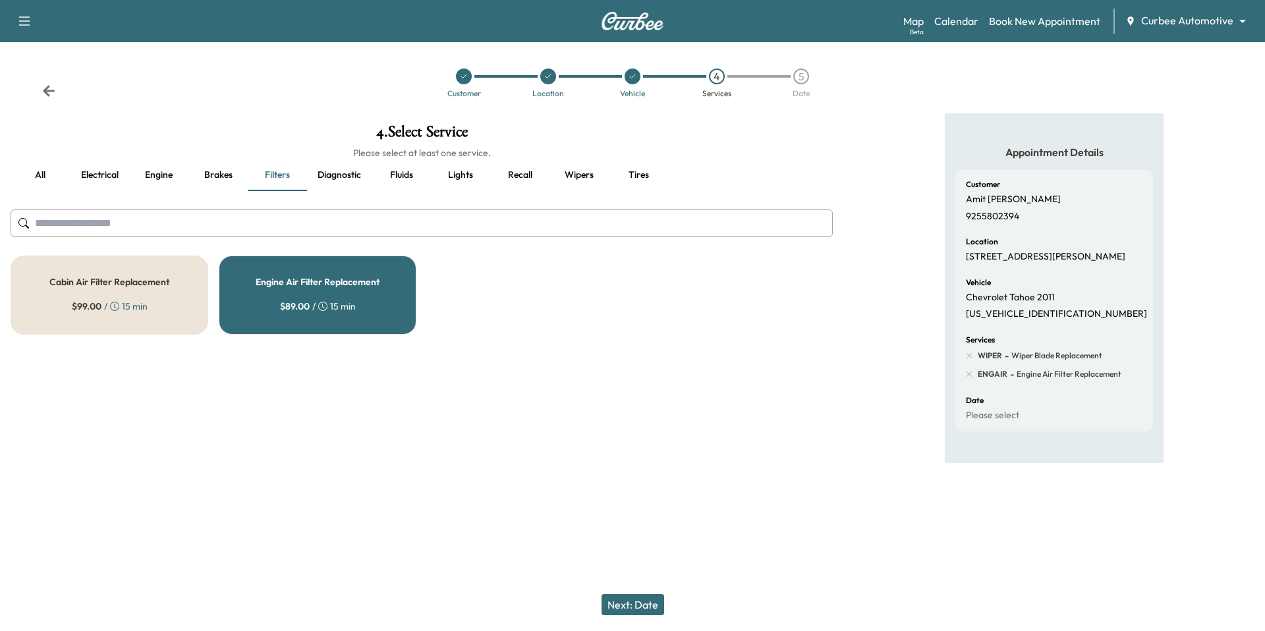
click at [625, 605] on button "Next: Date" at bounding box center [633, 604] width 63 height 21
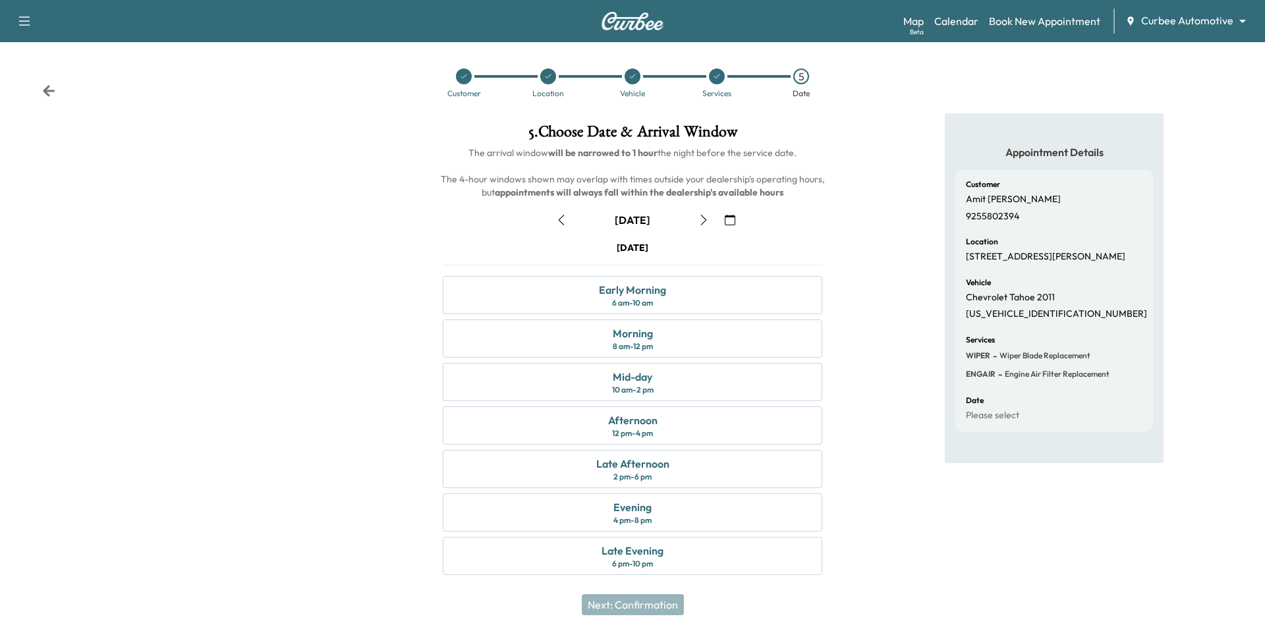
click at [562, 220] on icon "button" at bounding box center [561, 220] width 11 height 11
click at [624, 432] on div "12 pm - 4 pm" at bounding box center [632, 433] width 41 height 11
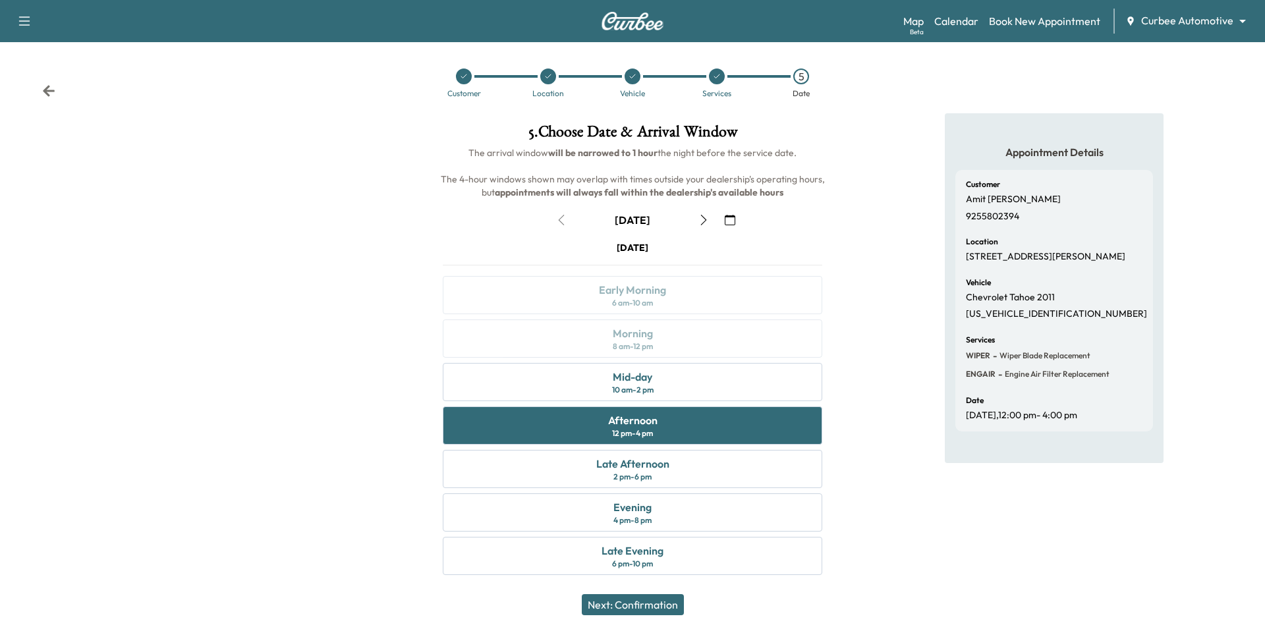
click at [643, 610] on button "Next: Confirmation" at bounding box center [633, 604] width 102 height 21
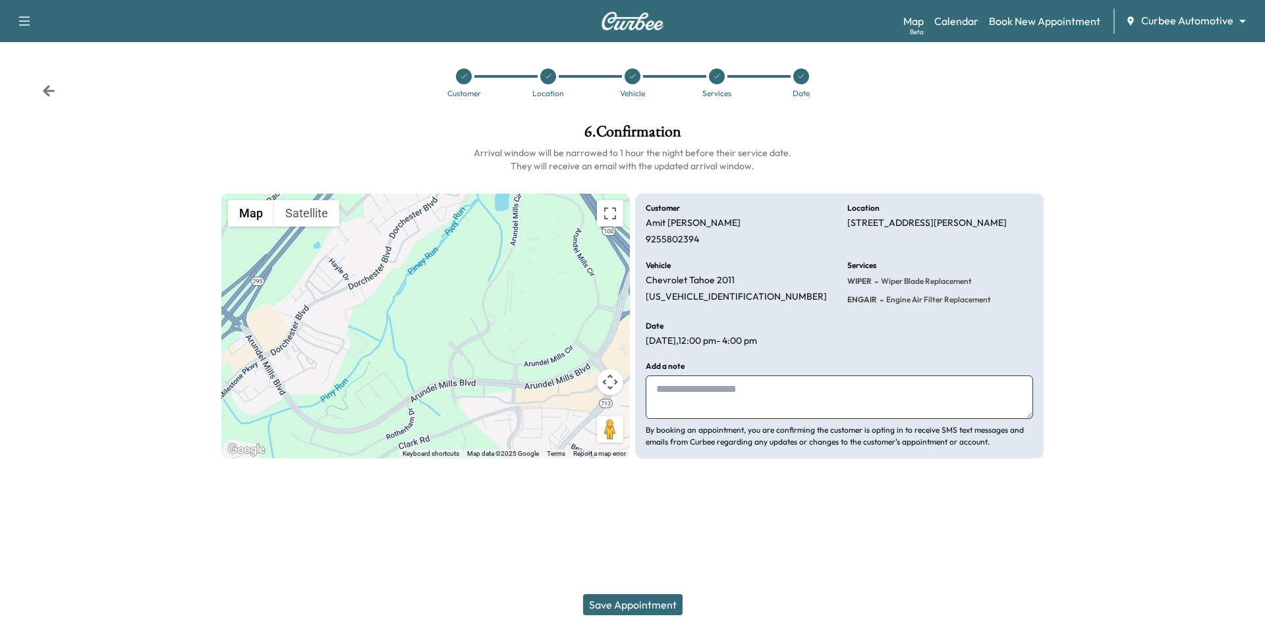
click at [741, 392] on textarea at bounding box center [840, 397] width 388 height 43
type textarea "****"
click at [649, 607] on button "Save Appointment" at bounding box center [633, 604] width 100 height 21
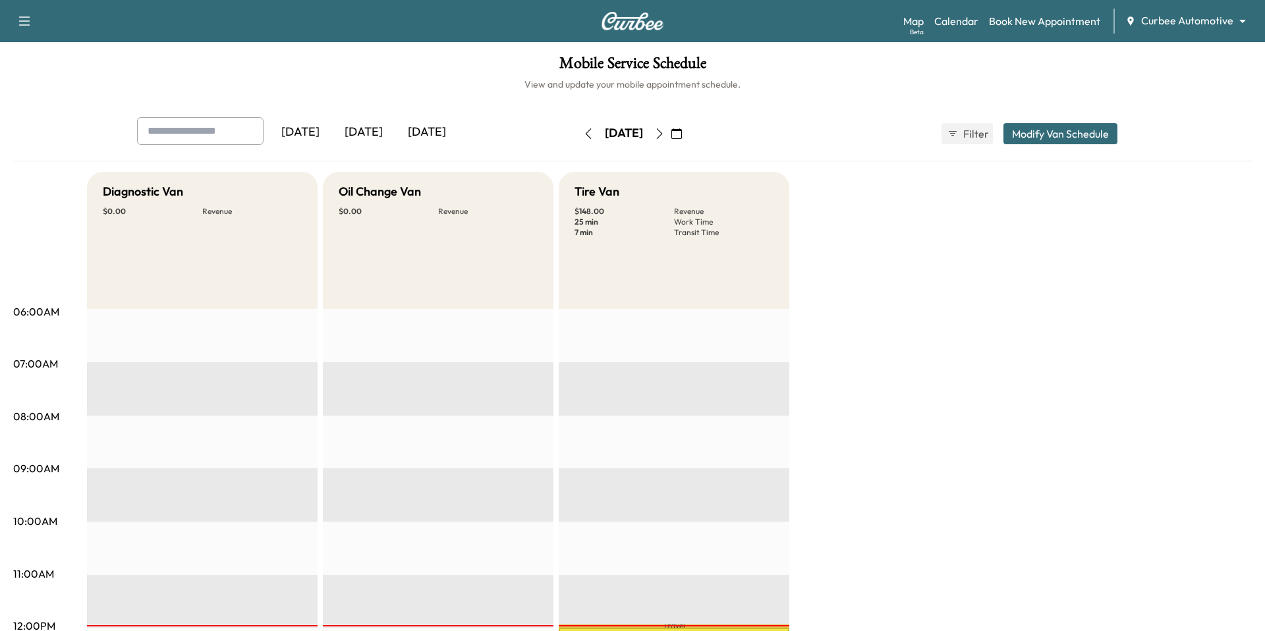
click at [619, 20] on img at bounding box center [632, 21] width 63 height 18
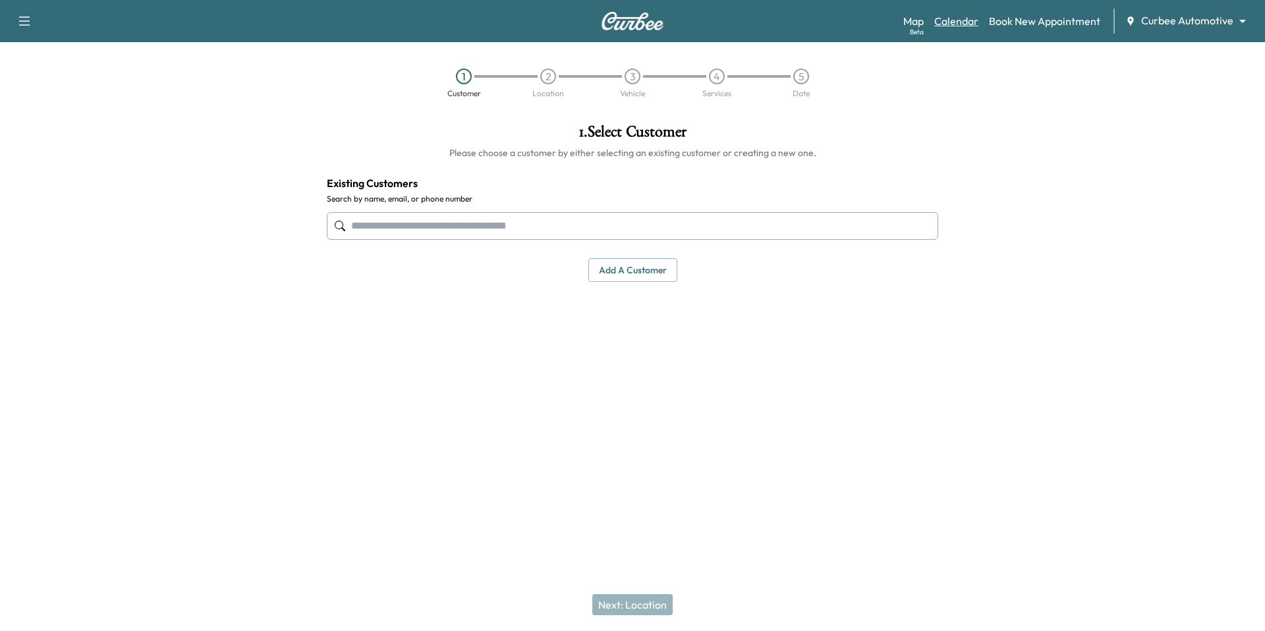
click at [968, 16] on link "Calendar" at bounding box center [957, 21] width 44 height 16
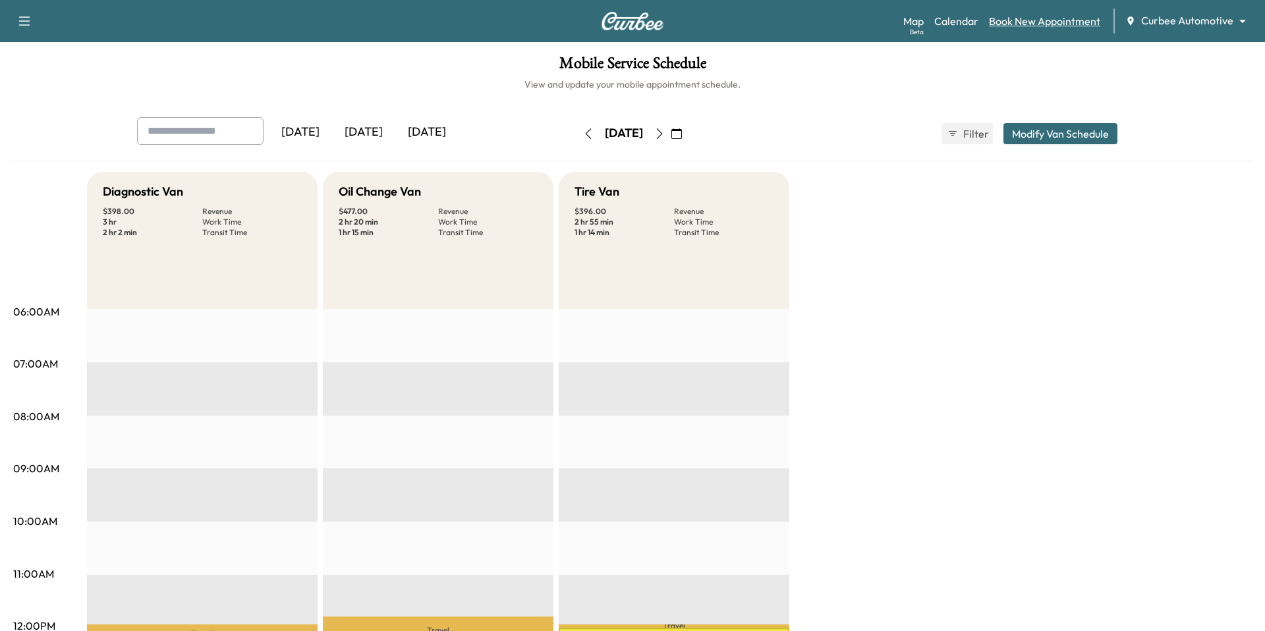
click at [1057, 24] on link "Book New Appointment" at bounding box center [1044, 21] width 111 height 16
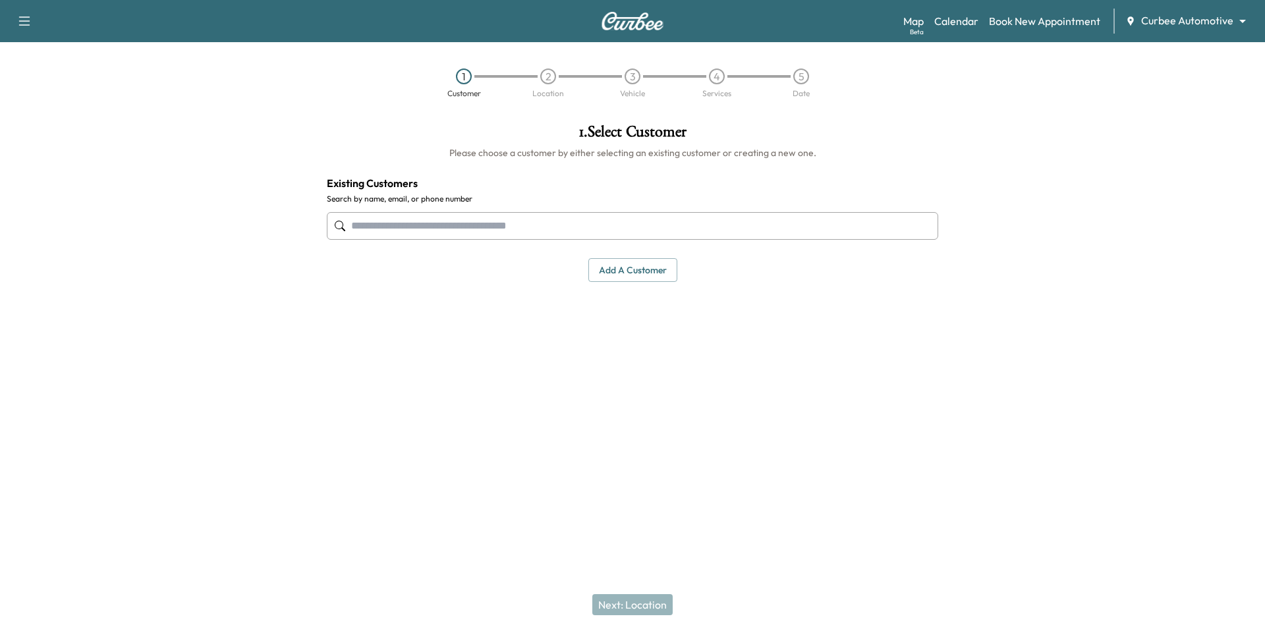
click at [546, 235] on input "text" at bounding box center [633, 226] width 612 height 28
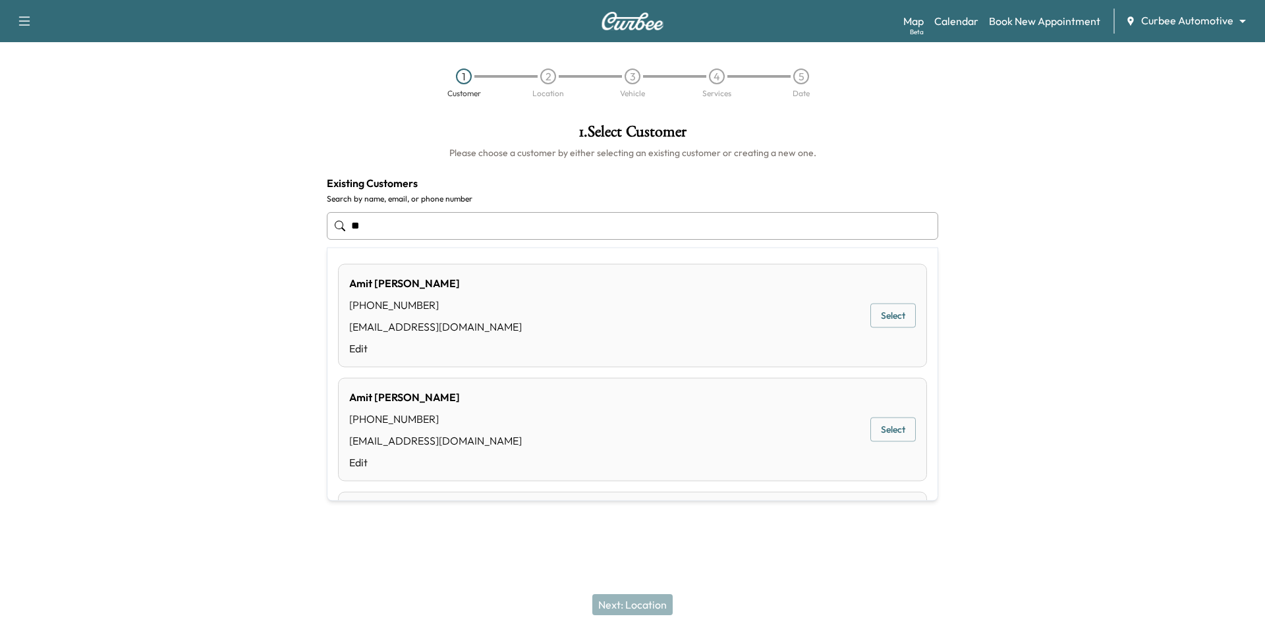
type input "*"
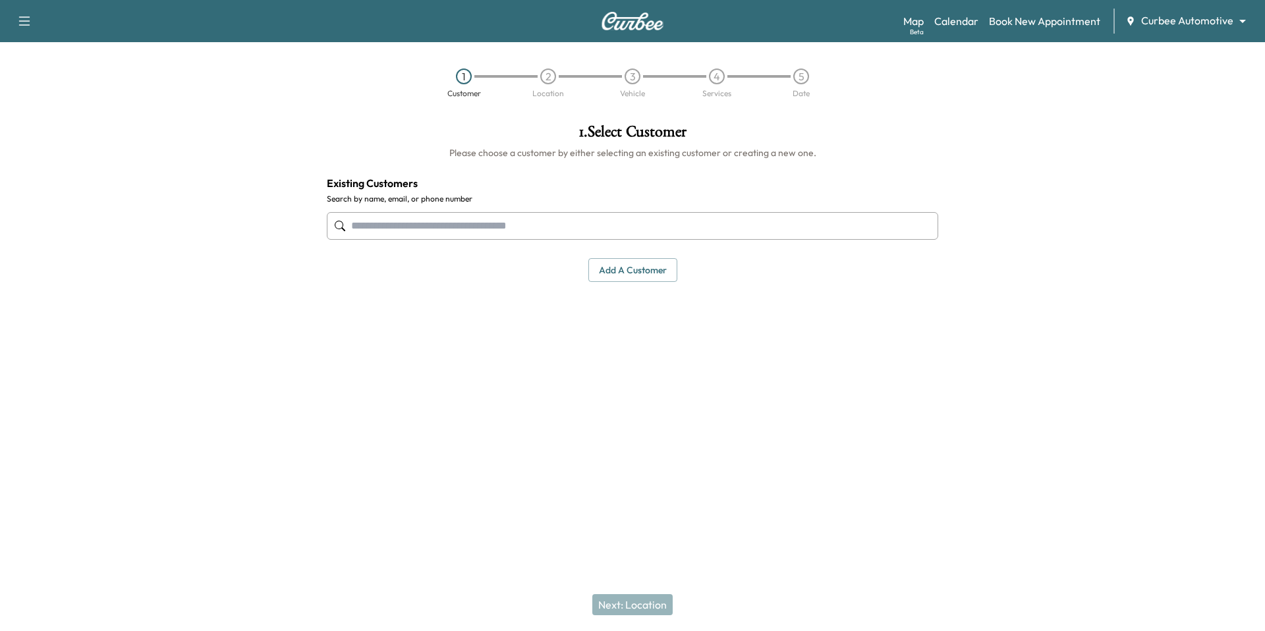
click at [638, 276] on button "Add a customer" at bounding box center [633, 270] width 89 height 24
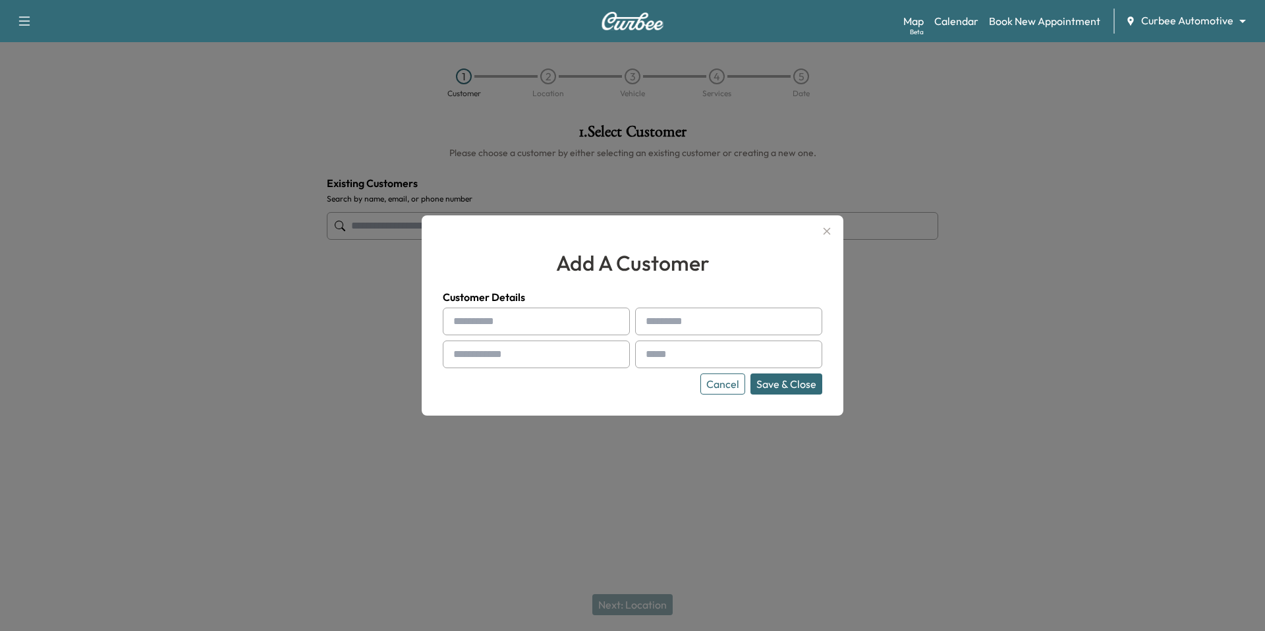
click at [518, 324] on input "text" at bounding box center [536, 322] width 187 height 28
type input "****"
click at [757, 320] on input "text" at bounding box center [728, 322] width 187 height 28
type input "*****"
click at [507, 360] on input "text" at bounding box center [536, 355] width 187 height 28
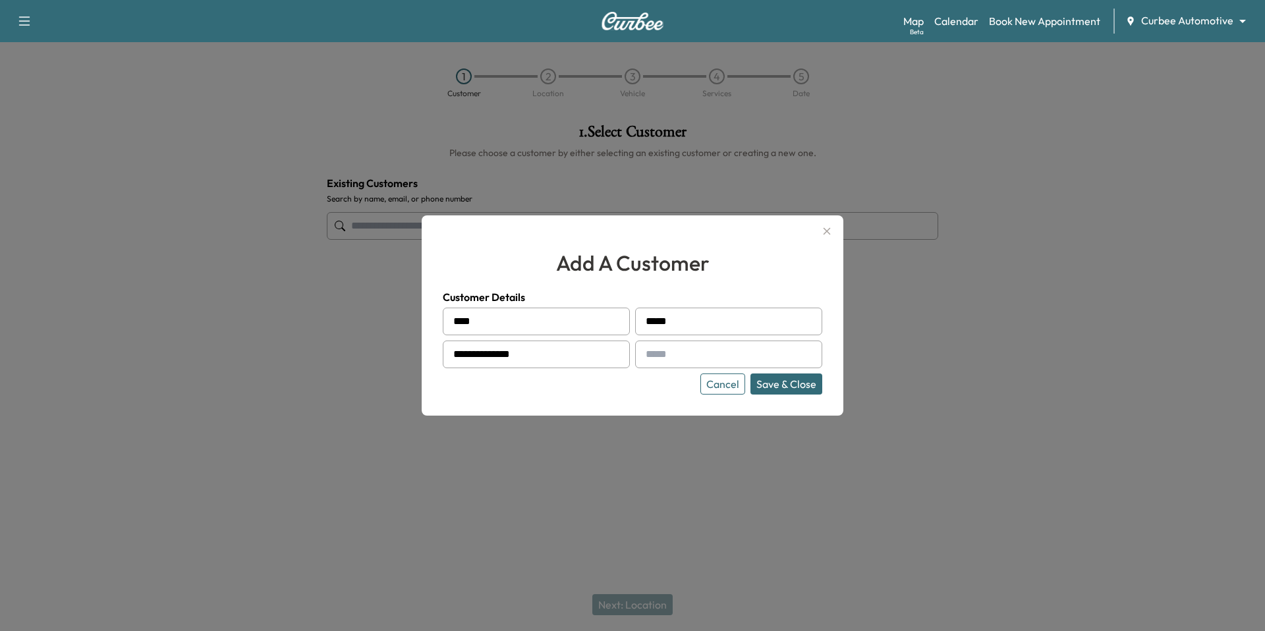
type input "**********"
click at [703, 357] on input "text" at bounding box center [728, 355] width 187 height 28
type input "**********"
click at [792, 383] on button "Save & Close" at bounding box center [787, 384] width 72 height 21
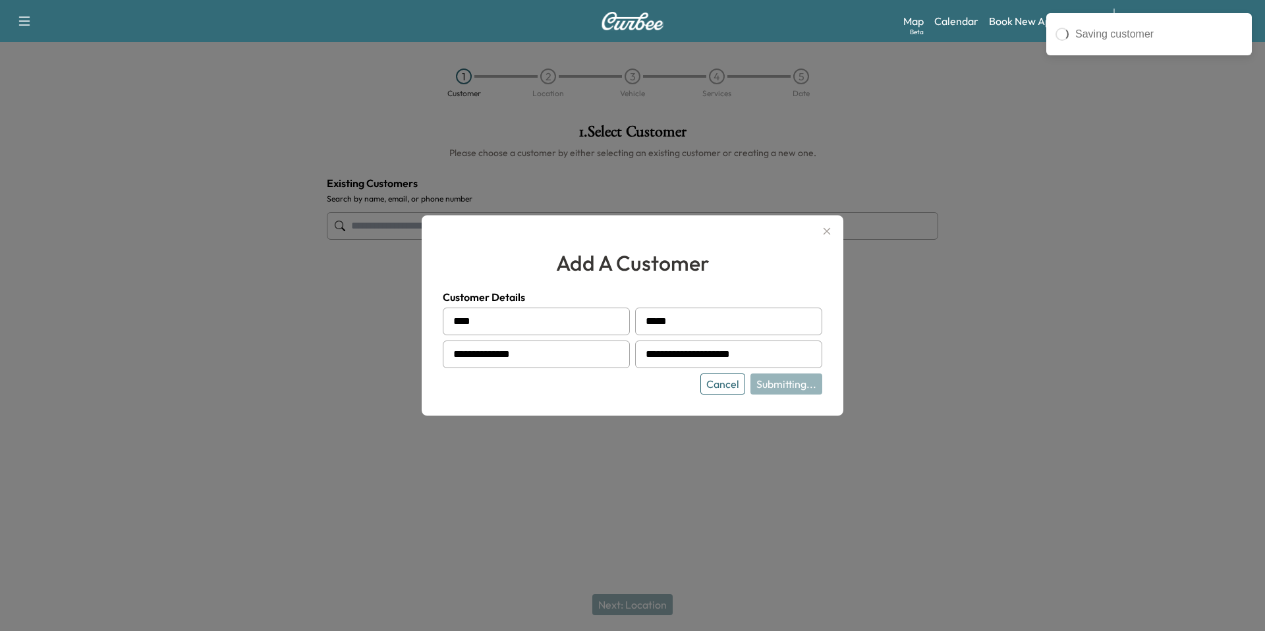
type input "**********"
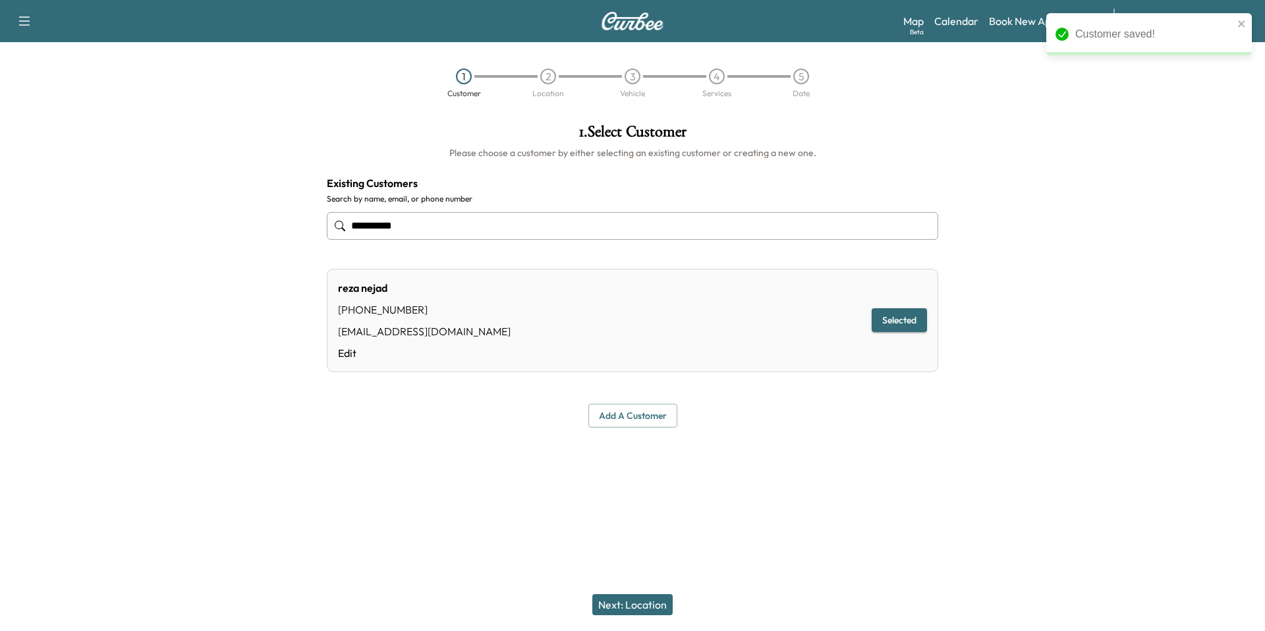
click at [644, 599] on button "Next: Location" at bounding box center [633, 604] width 80 height 21
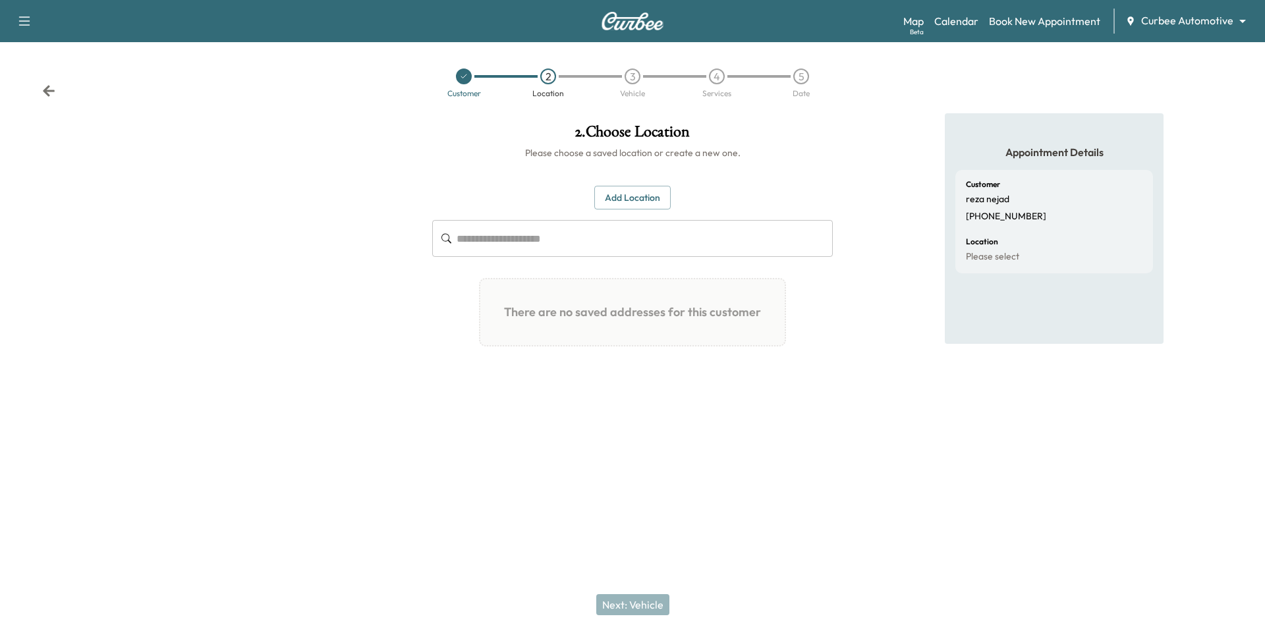
click at [655, 188] on button "Add Location" at bounding box center [632, 198] width 76 height 24
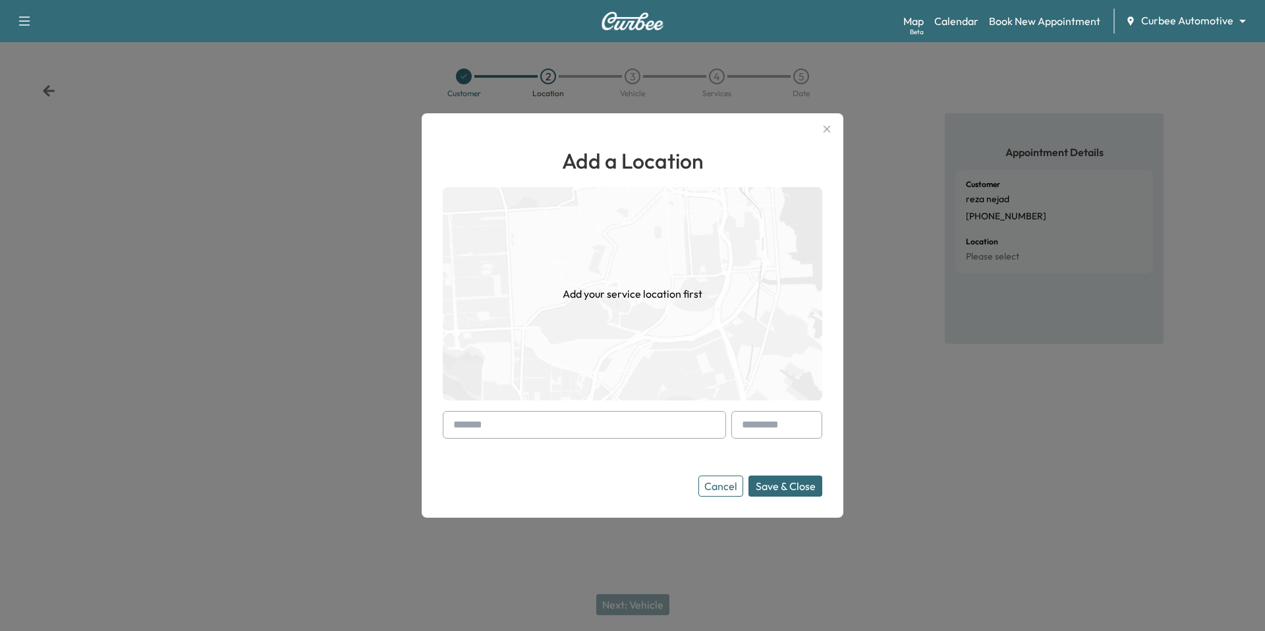
click at [606, 430] on input "text" at bounding box center [584, 425] width 283 height 28
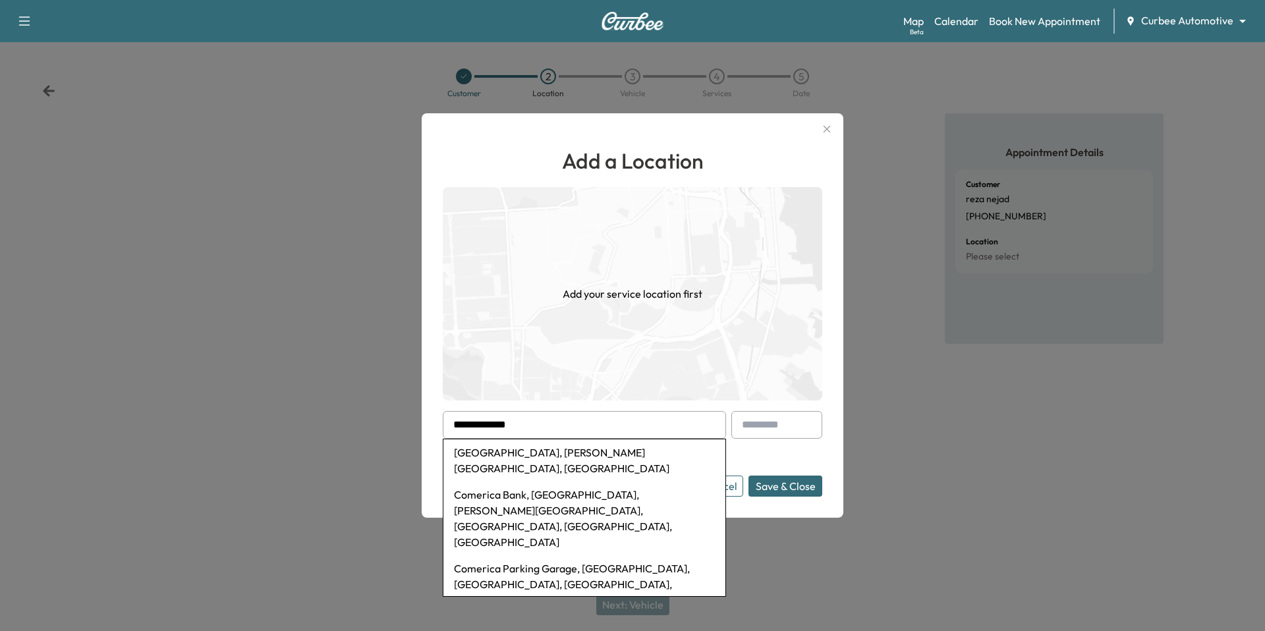
click at [576, 457] on li "[GEOGRAPHIC_DATA], [PERSON_NAME][GEOGRAPHIC_DATA], [GEOGRAPHIC_DATA]" at bounding box center [585, 461] width 282 height 42
type input "**********"
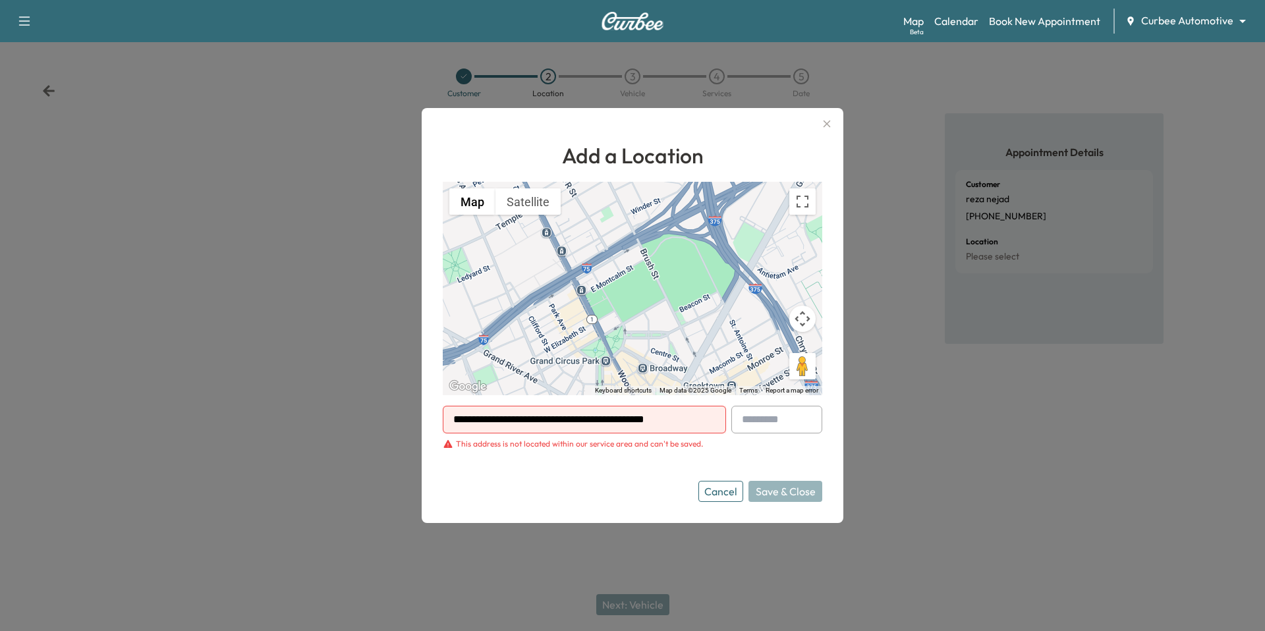
click at [703, 429] on input "**********" at bounding box center [584, 420] width 283 height 28
drag, startPoint x: 703, startPoint y: 429, endPoint x: 481, endPoint y: 409, distance: 222.3
click at [481, 409] on input "**********" at bounding box center [584, 420] width 283 height 28
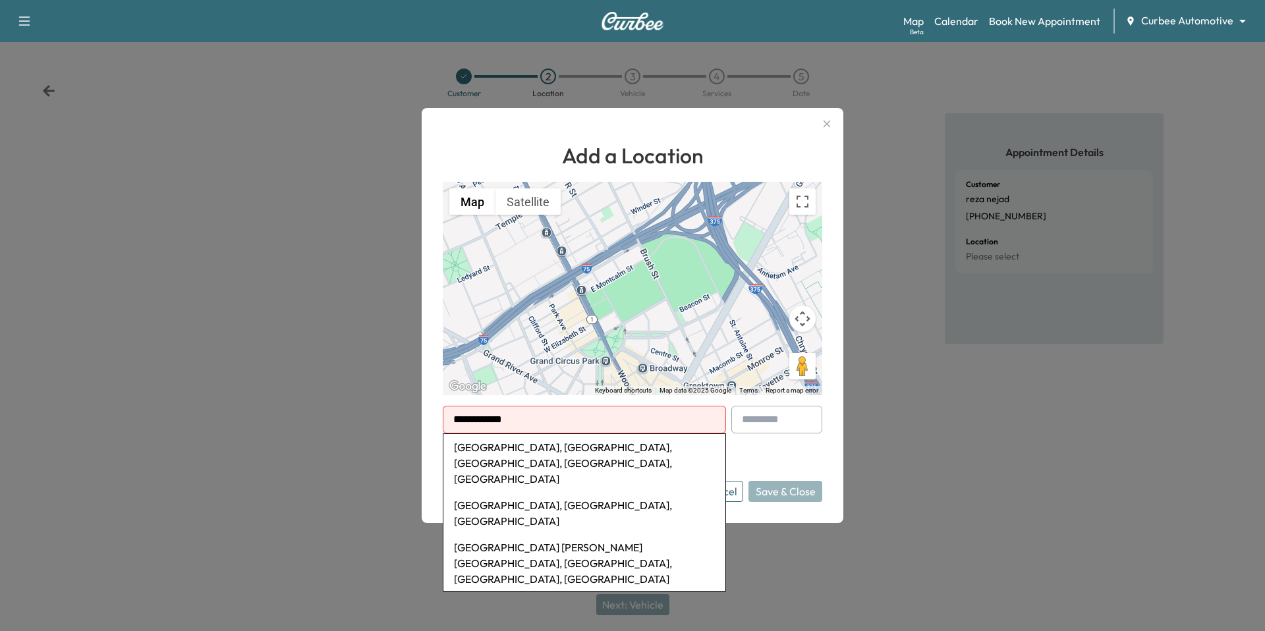
click at [494, 444] on li "[GEOGRAPHIC_DATA], [GEOGRAPHIC_DATA], [GEOGRAPHIC_DATA], [GEOGRAPHIC_DATA], [GE…" at bounding box center [585, 463] width 282 height 58
type input "**********"
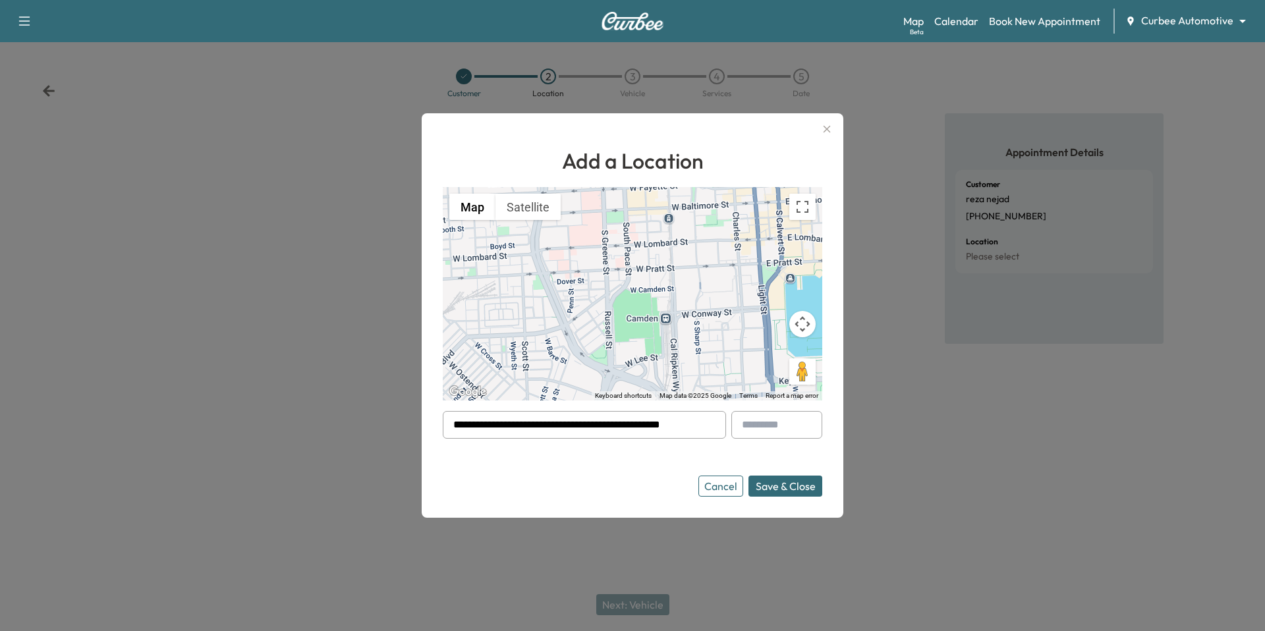
click at [790, 485] on button "Save & Close" at bounding box center [786, 486] width 74 height 21
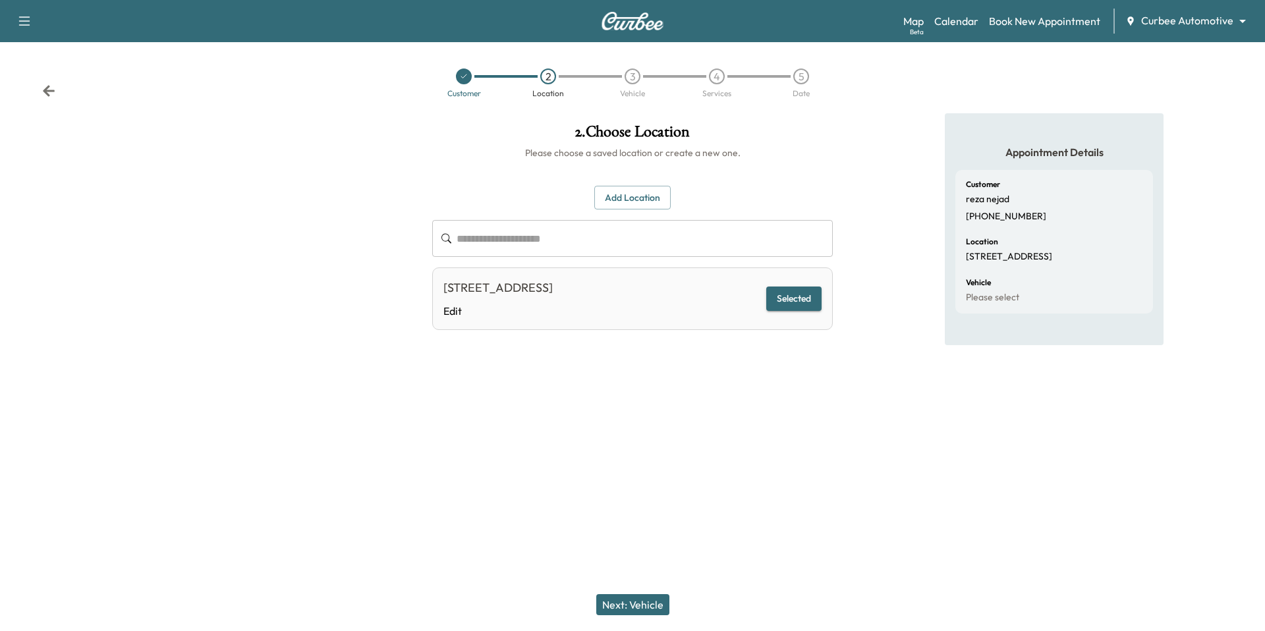
click at [637, 596] on button "Next: Vehicle" at bounding box center [632, 604] width 73 height 21
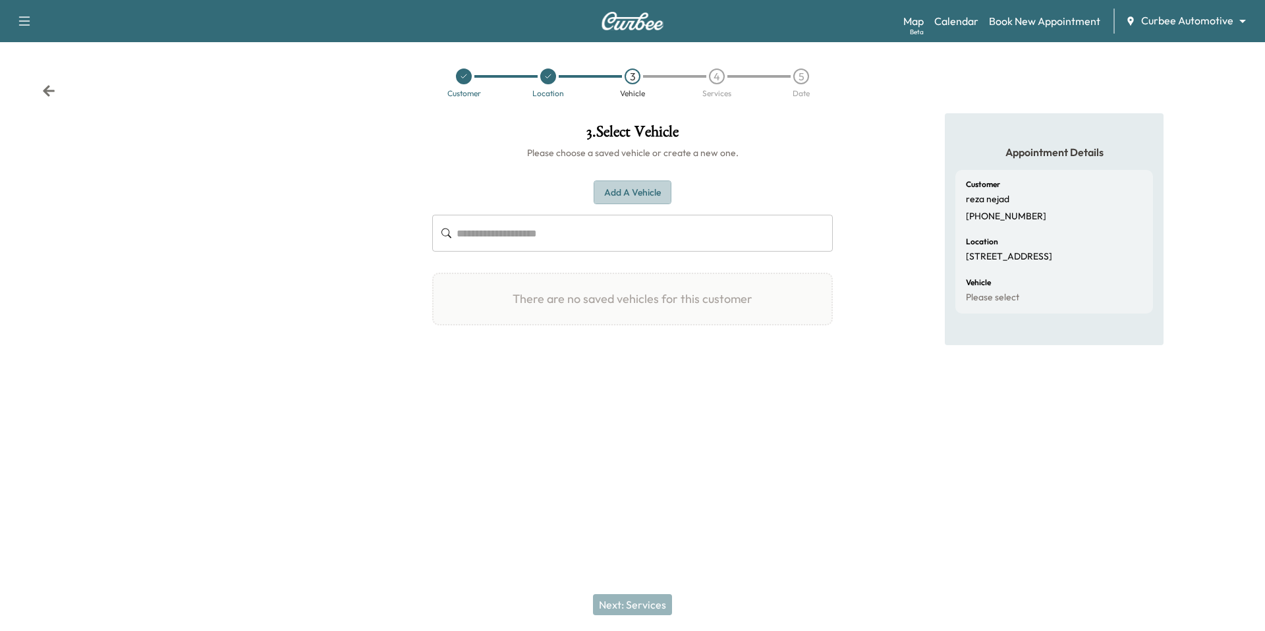
click at [645, 195] on button "Add a Vehicle" at bounding box center [633, 193] width 78 height 24
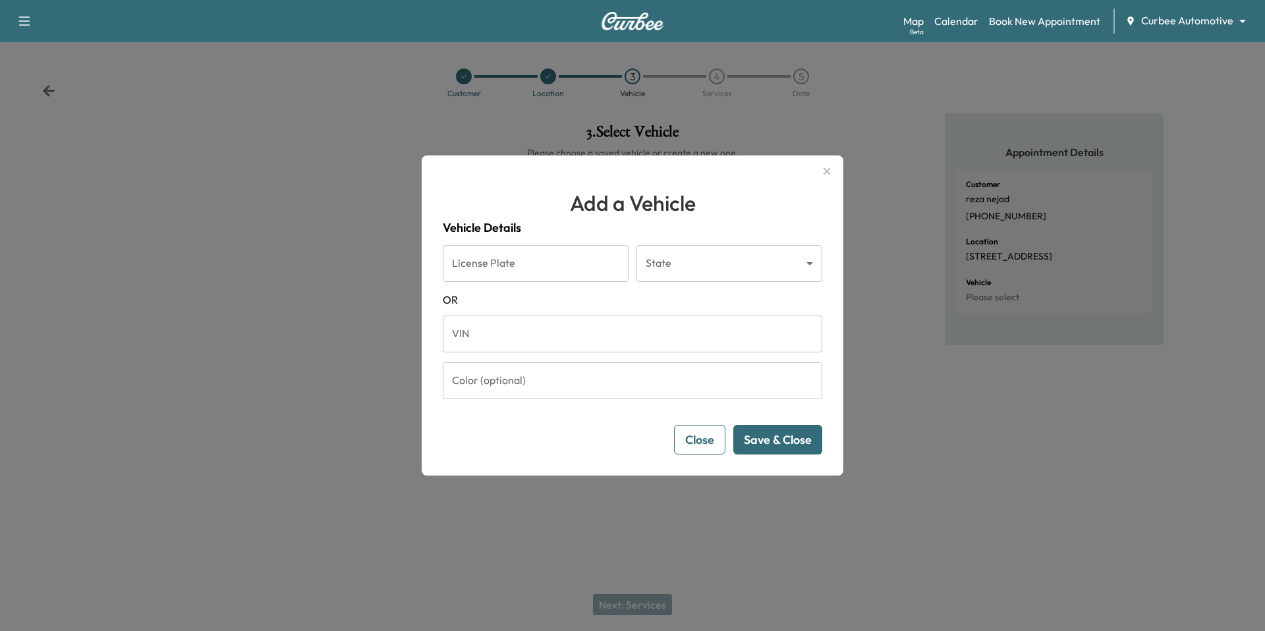
click at [504, 259] on input "License Plate" at bounding box center [536, 263] width 186 height 37
type input "******"
click at [782, 267] on body "Support Log Out Map Beta Calendar Book New Appointment Curbee Automotive ******…" at bounding box center [632, 315] width 1265 height 631
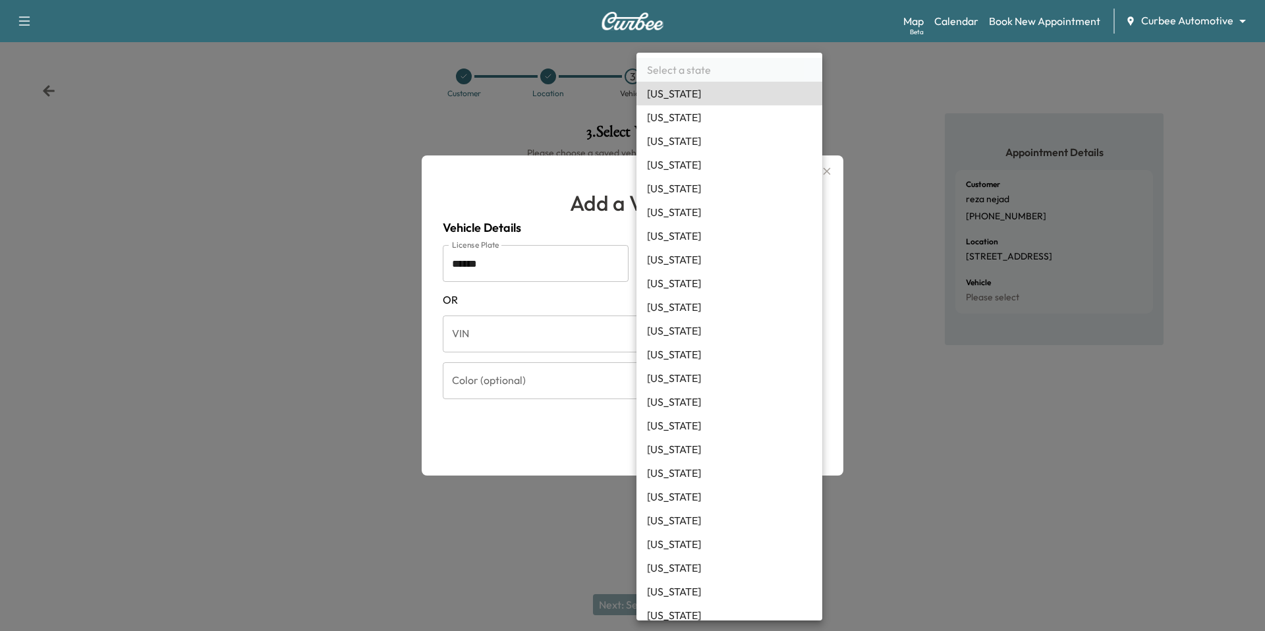
click at [716, 210] on li "[US_STATE]" at bounding box center [730, 212] width 186 height 24
type input "**"
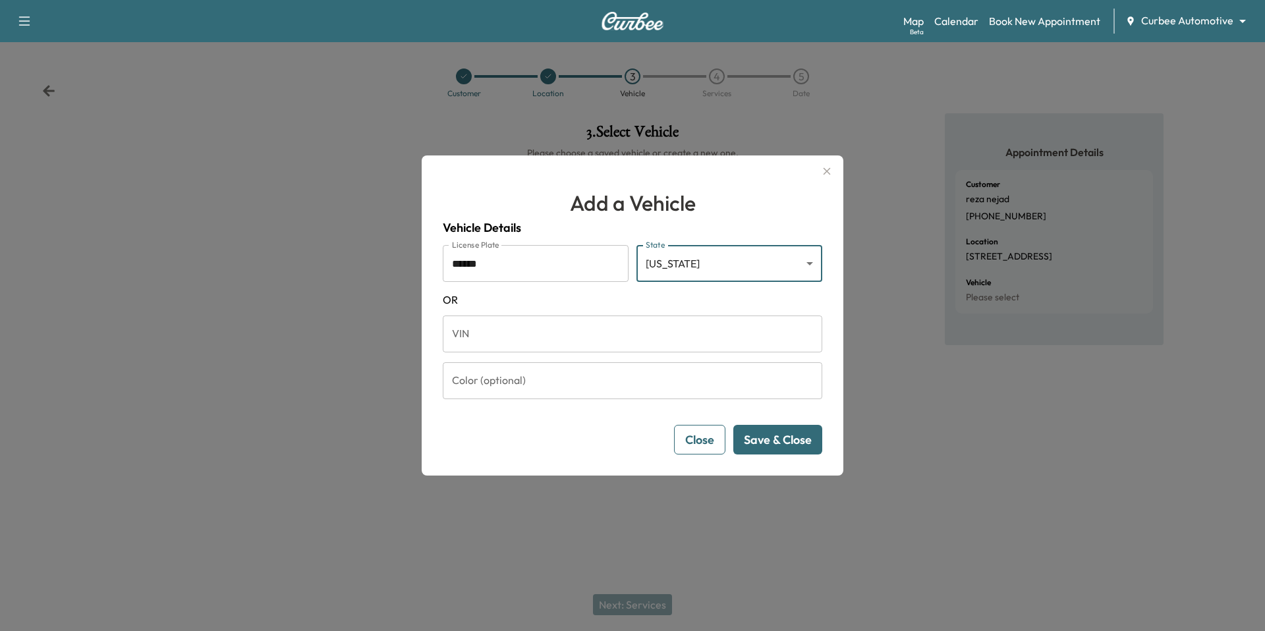
click at [787, 440] on button "Save & Close" at bounding box center [778, 440] width 89 height 30
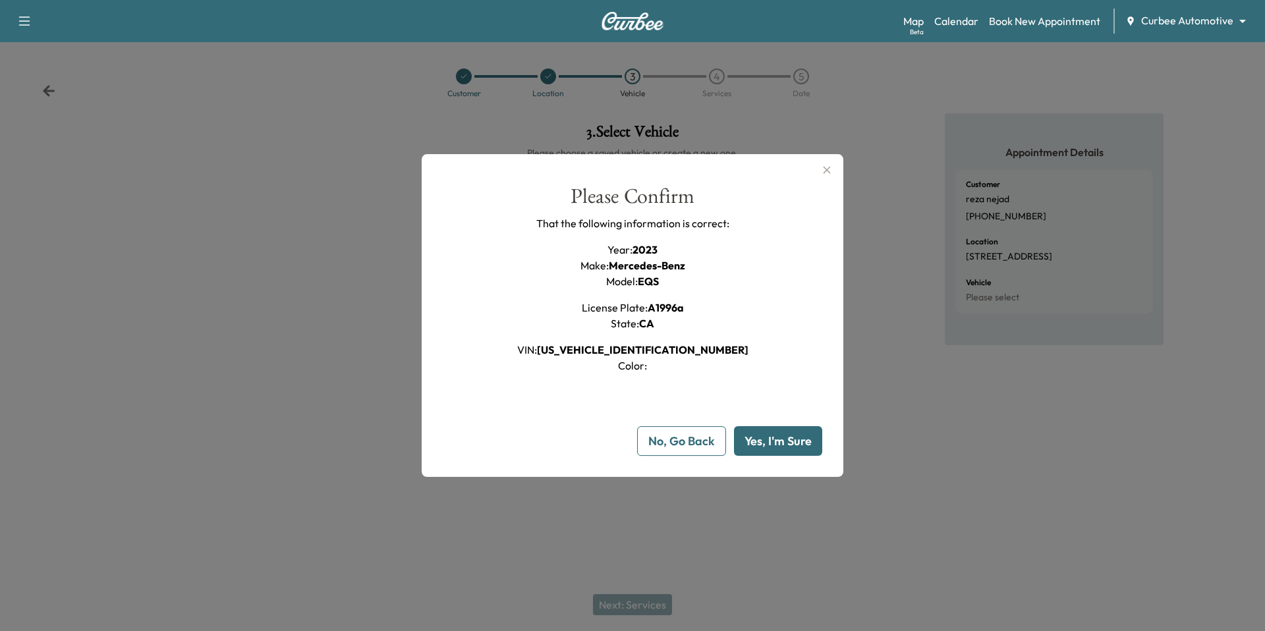
click at [787, 440] on button "Yes, I'm Sure" at bounding box center [778, 441] width 88 height 30
type input "**"
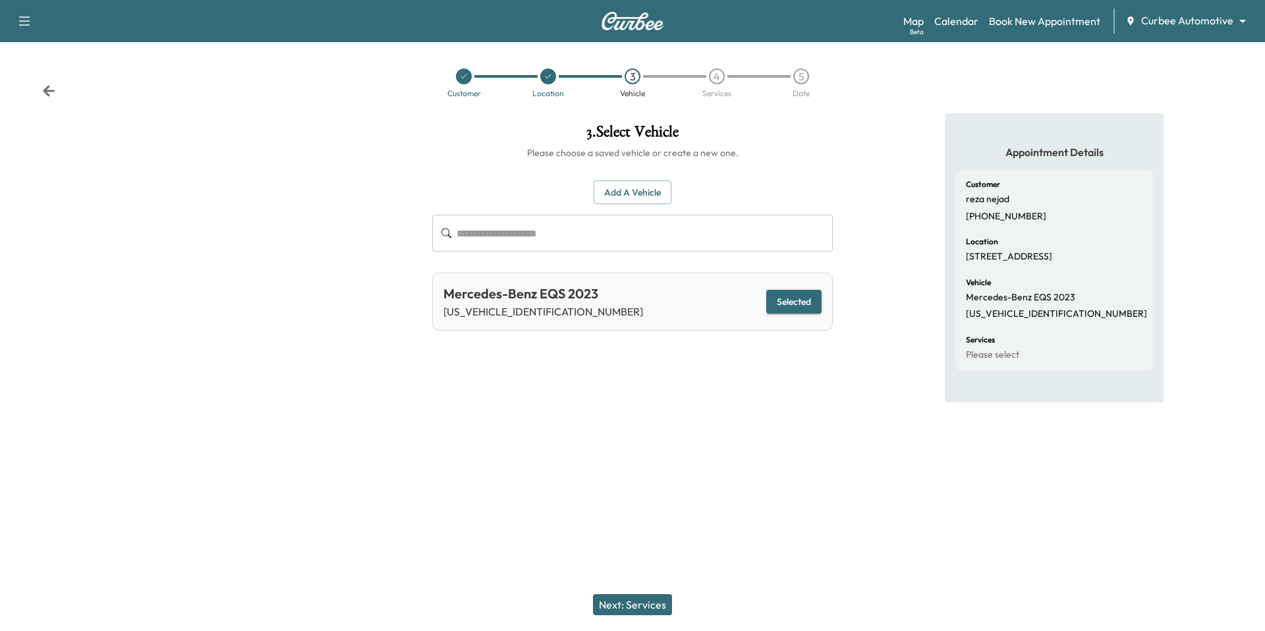
click at [612, 598] on button "Next: Services" at bounding box center [632, 604] width 79 height 21
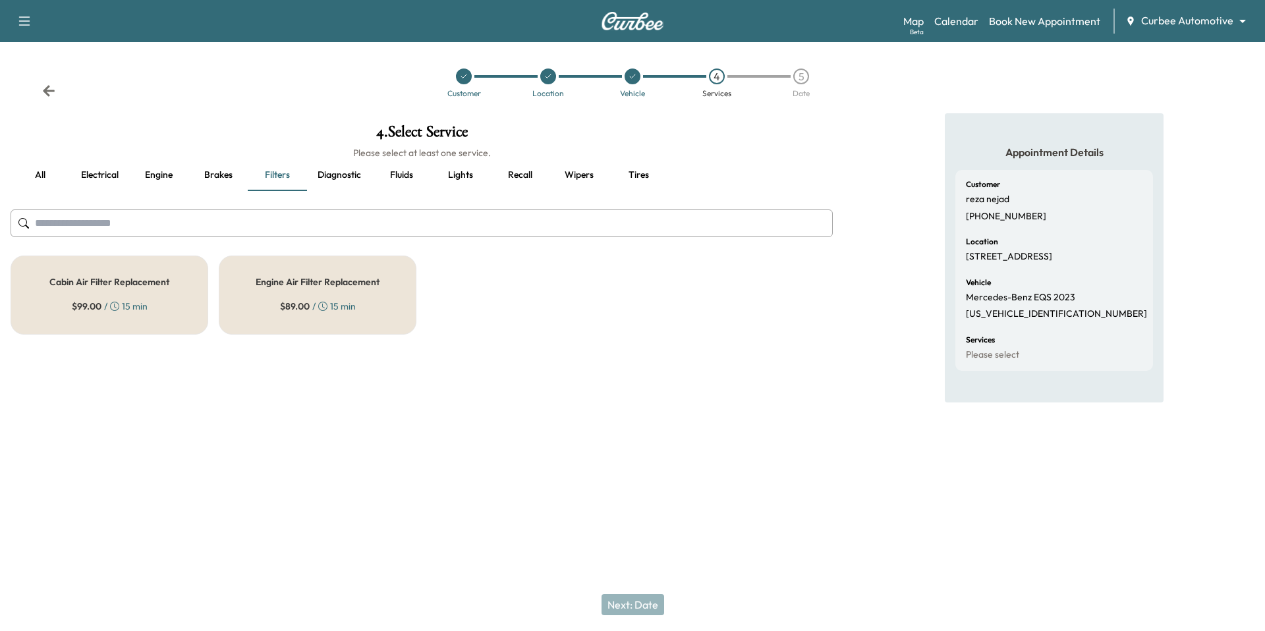
click at [121, 283] on h5 "Cabin Air Filter Replacement" at bounding box center [109, 281] width 120 height 9
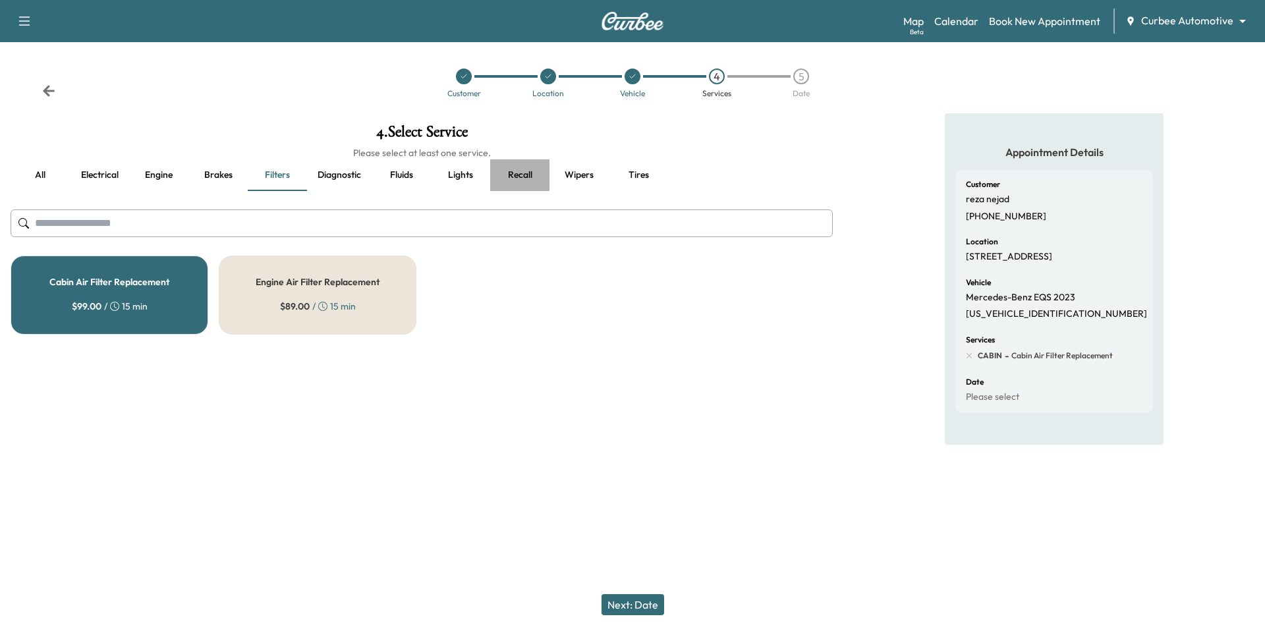
click at [517, 172] on button "Recall" at bounding box center [519, 175] width 59 height 32
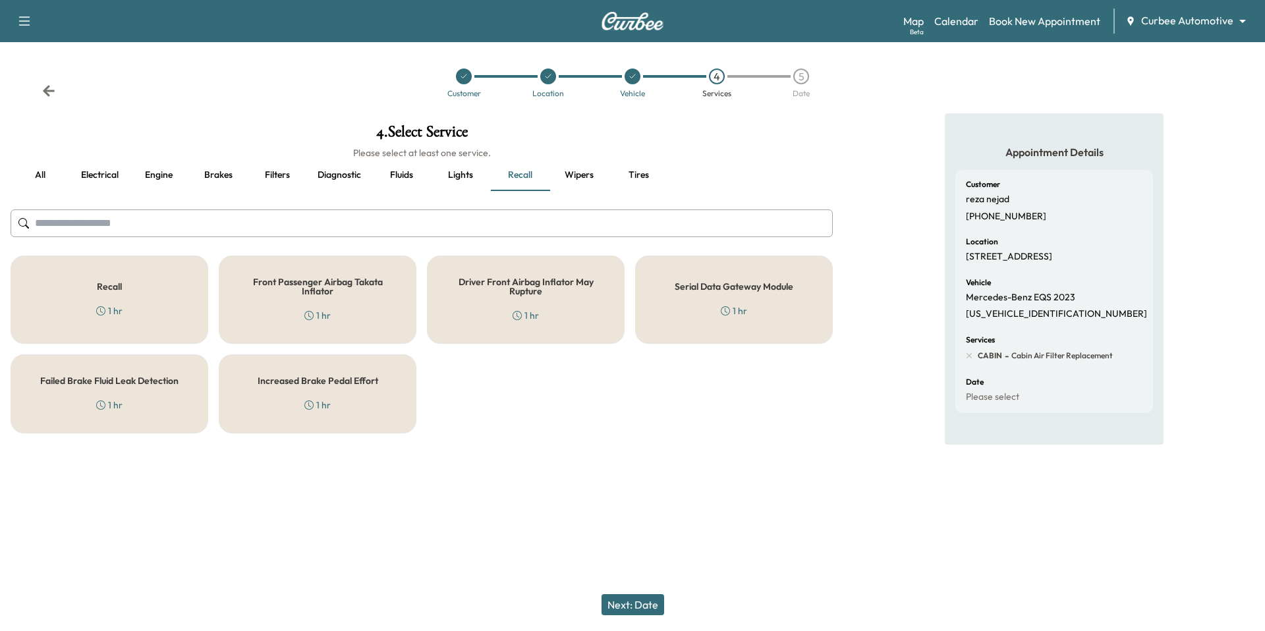
click at [353, 283] on h5 "Front Passenger Airbag Takata Inflator" at bounding box center [318, 286] width 154 height 18
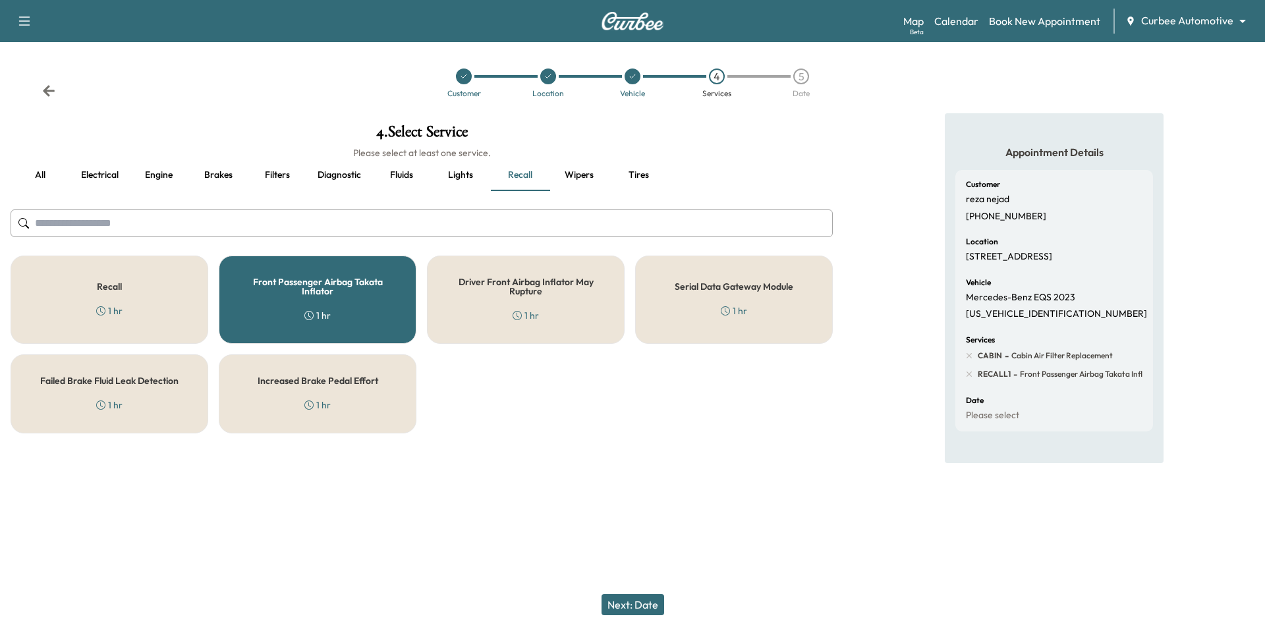
click at [103, 171] on button "Electrical" at bounding box center [99, 175] width 59 height 32
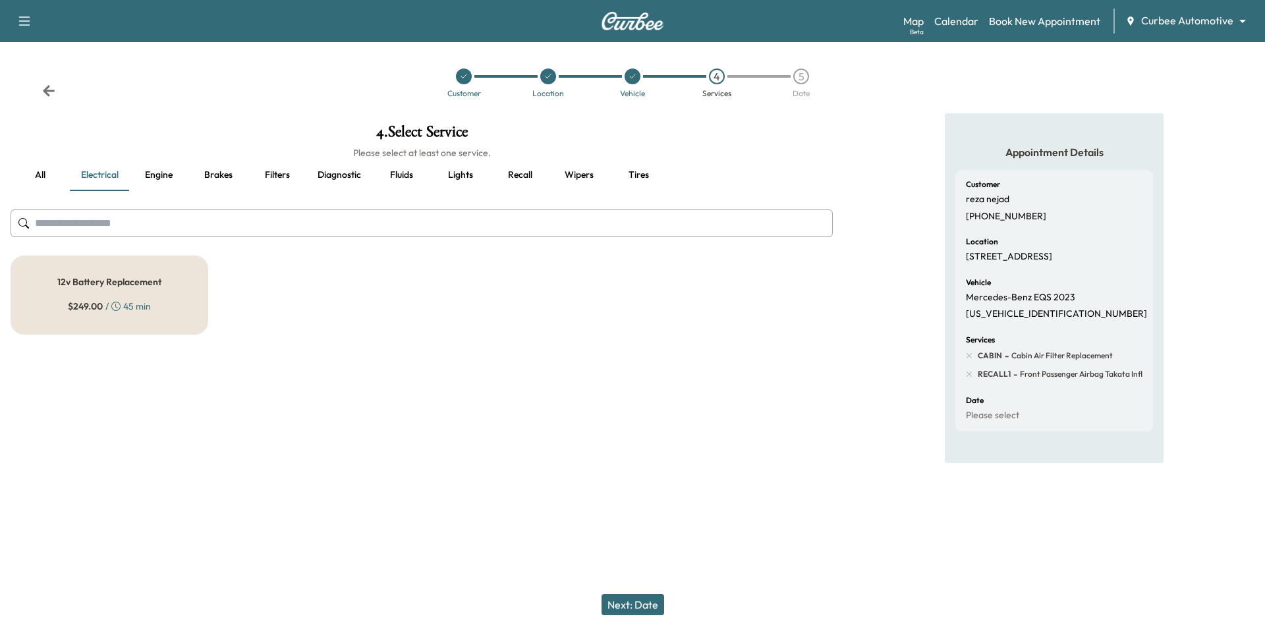
click at [118, 279] on h5 "12v Battery Replacement" at bounding box center [109, 281] width 104 height 9
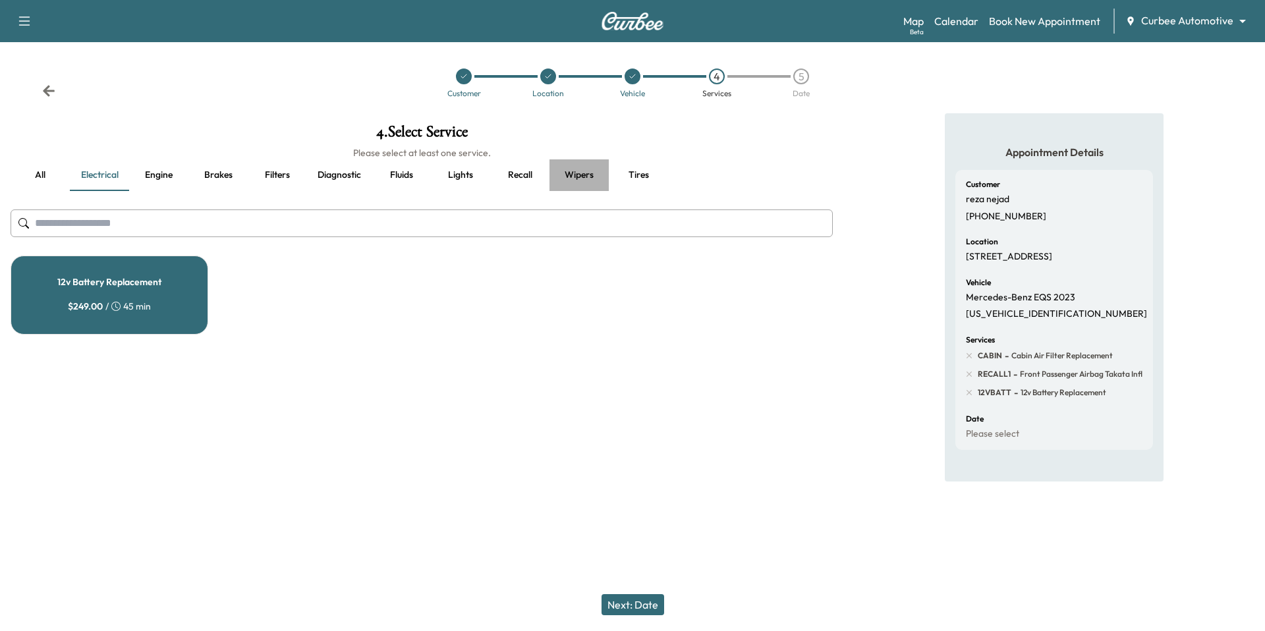
click at [584, 168] on button "Wipers" at bounding box center [579, 175] width 59 height 32
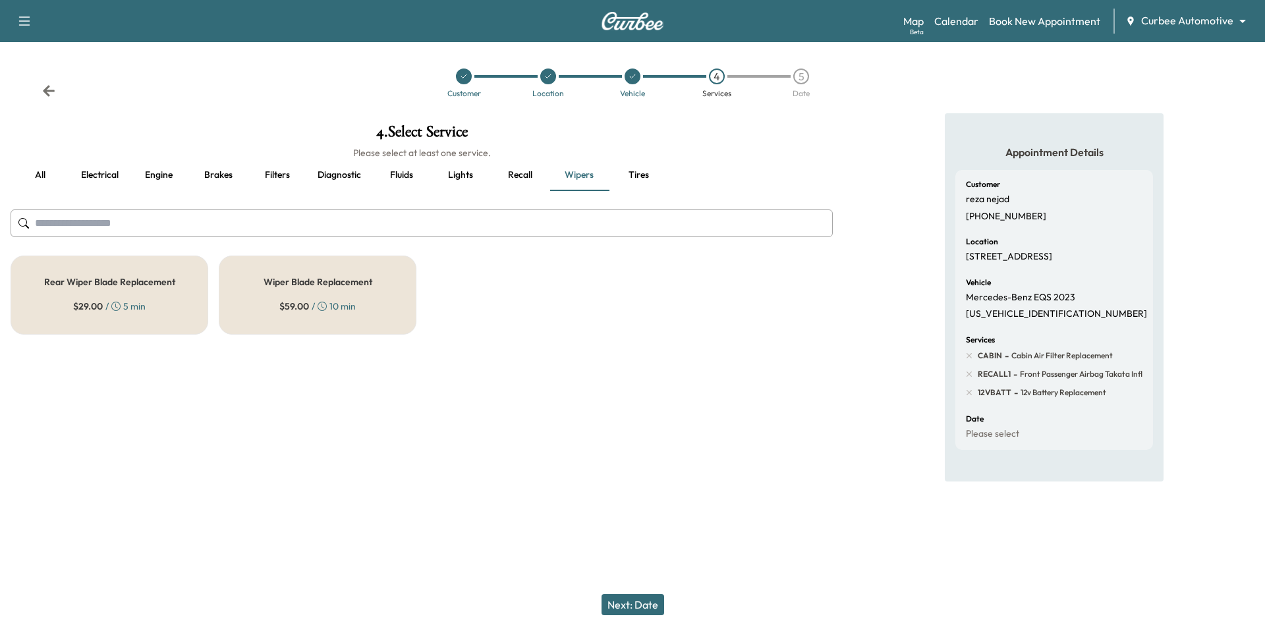
click at [282, 289] on div "Wiper Blade Replacement $ 59.00 / 10 min" at bounding box center [318, 295] width 198 height 79
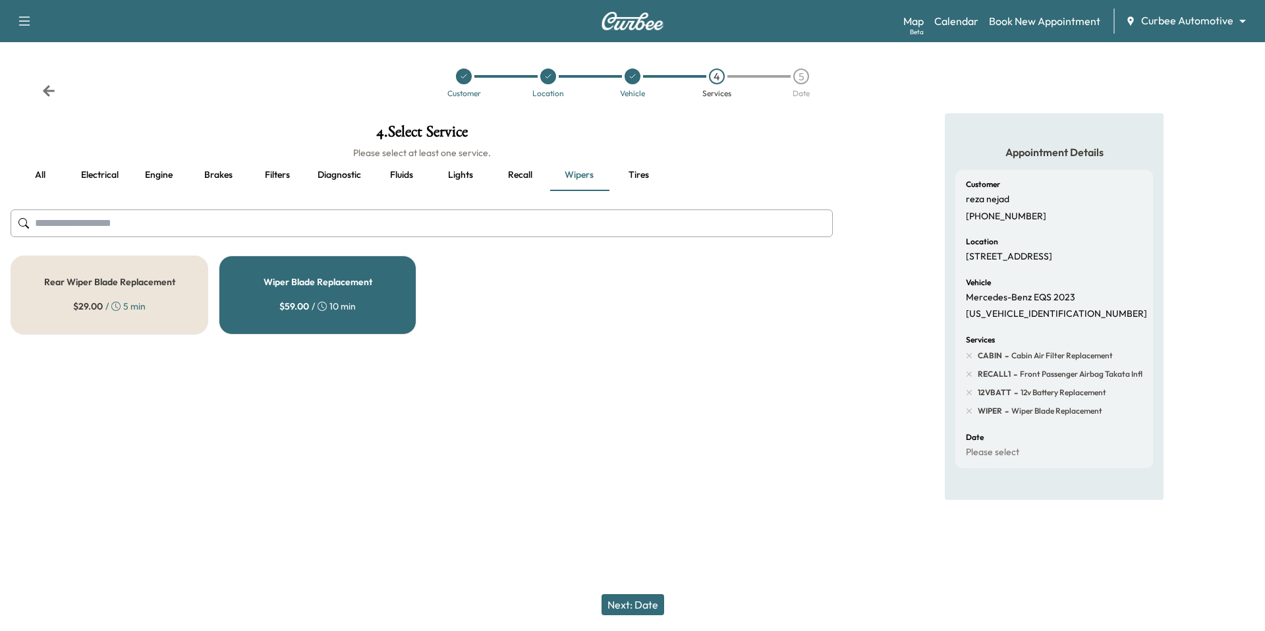
click at [106, 173] on button "Electrical" at bounding box center [99, 175] width 59 height 32
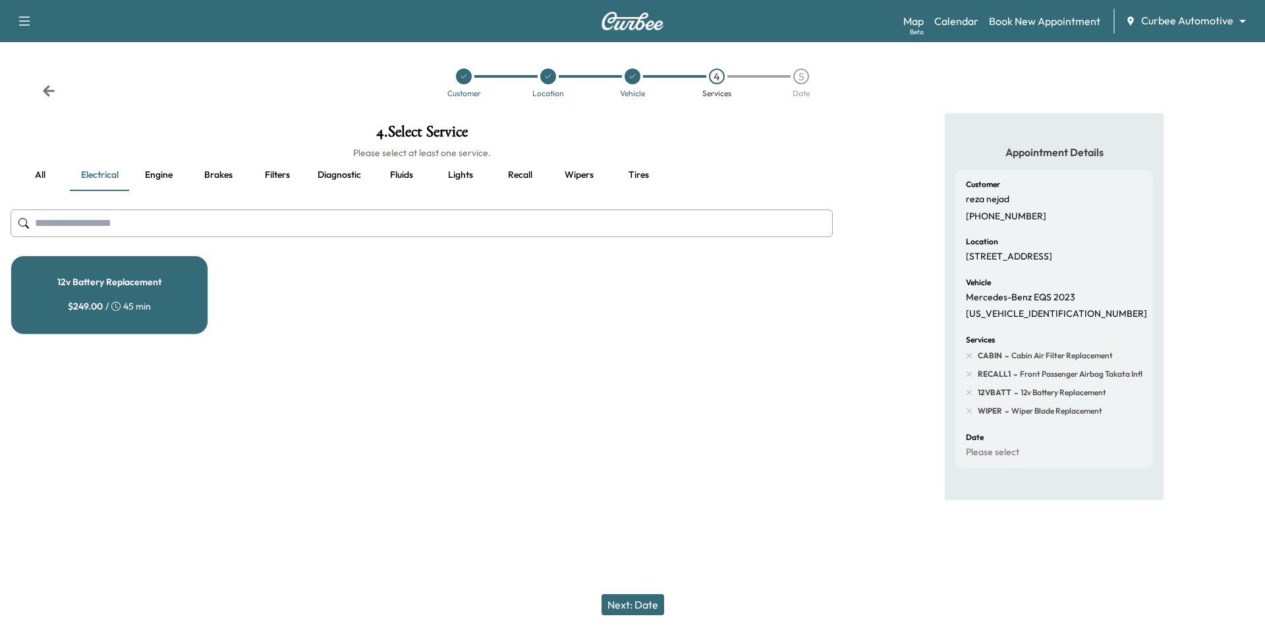
click at [105, 273] on div "12v Battery Replacement $ 249.00 / 45 min" at bounding box center [110, 295] width 198 height 79
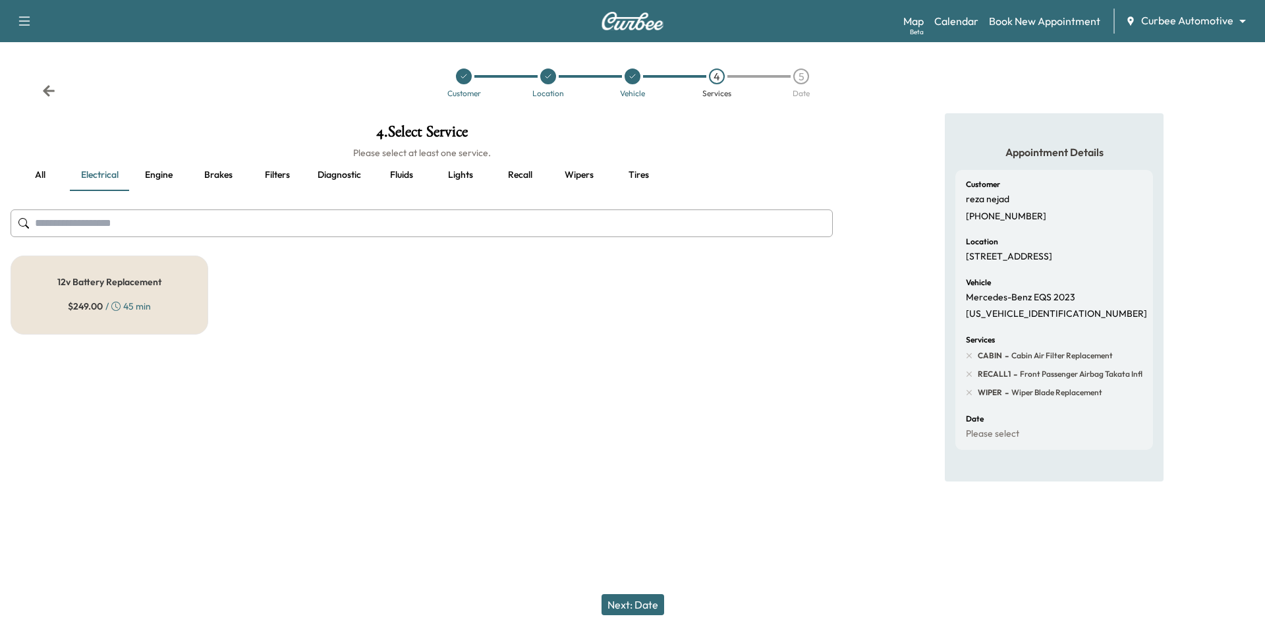
click at [644, 594] on button "Next: Date" at bounding box center [633, 604] width 63 height 21
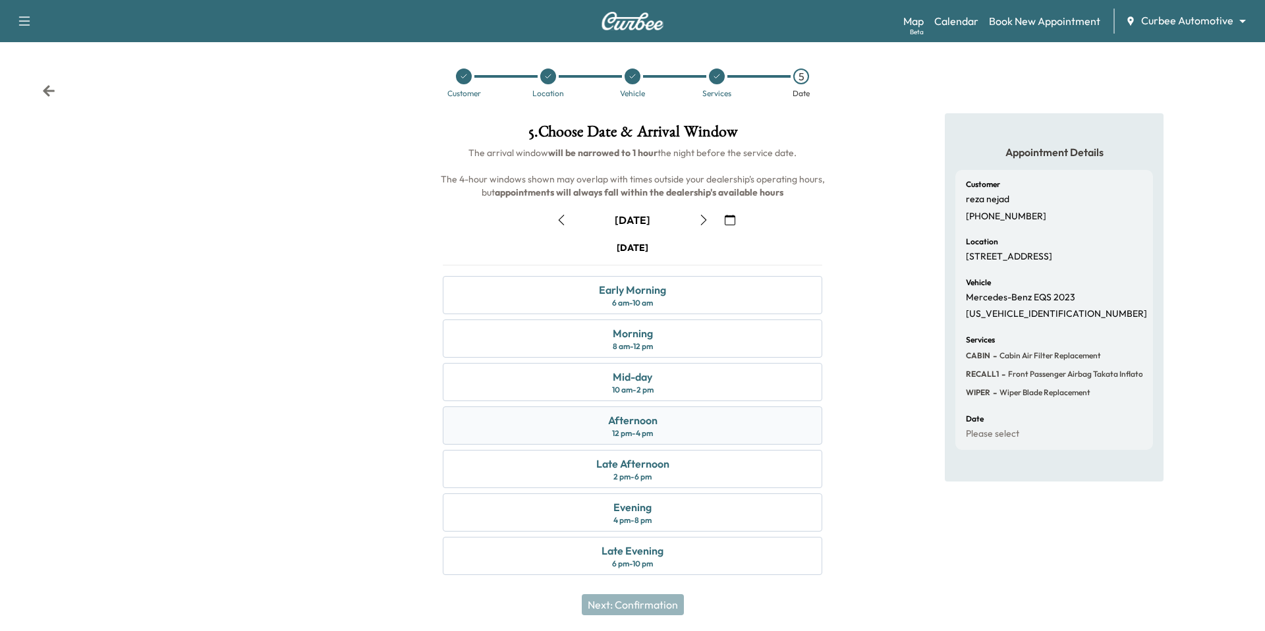
click at [627, 417] on div "Afternoon" at bounding box center [632, 421] width 49 height 16
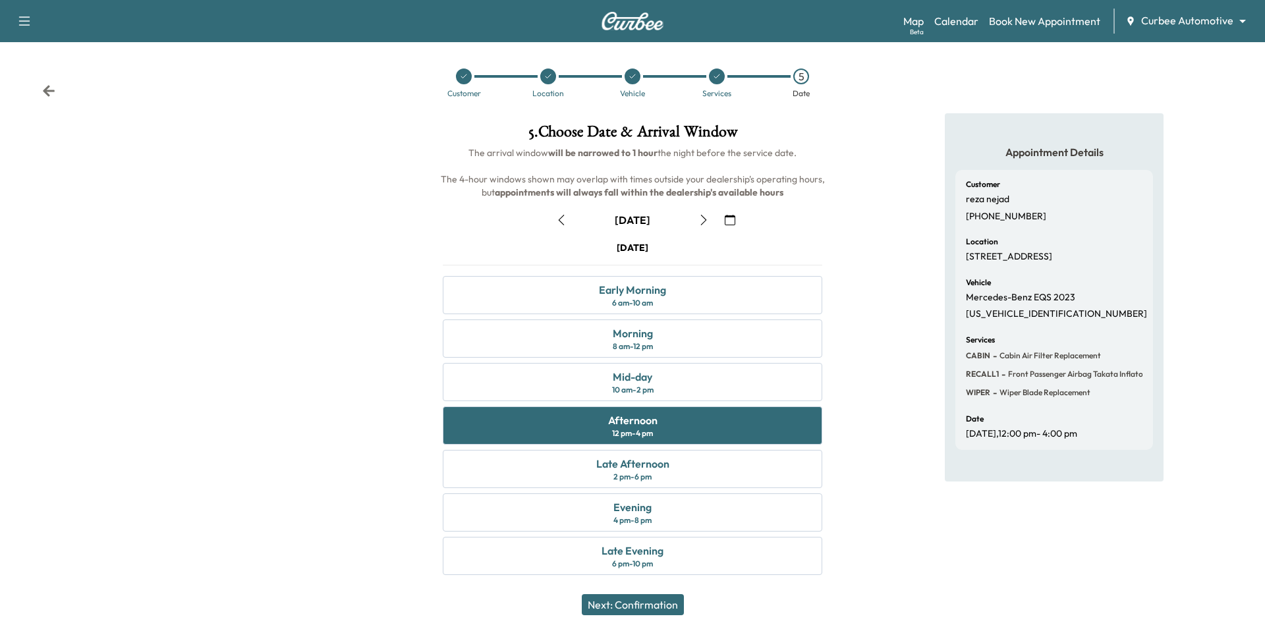
click at [622, 604] on button "Next: Confirmation" at bounding box center [633, 604] width 102 height 21
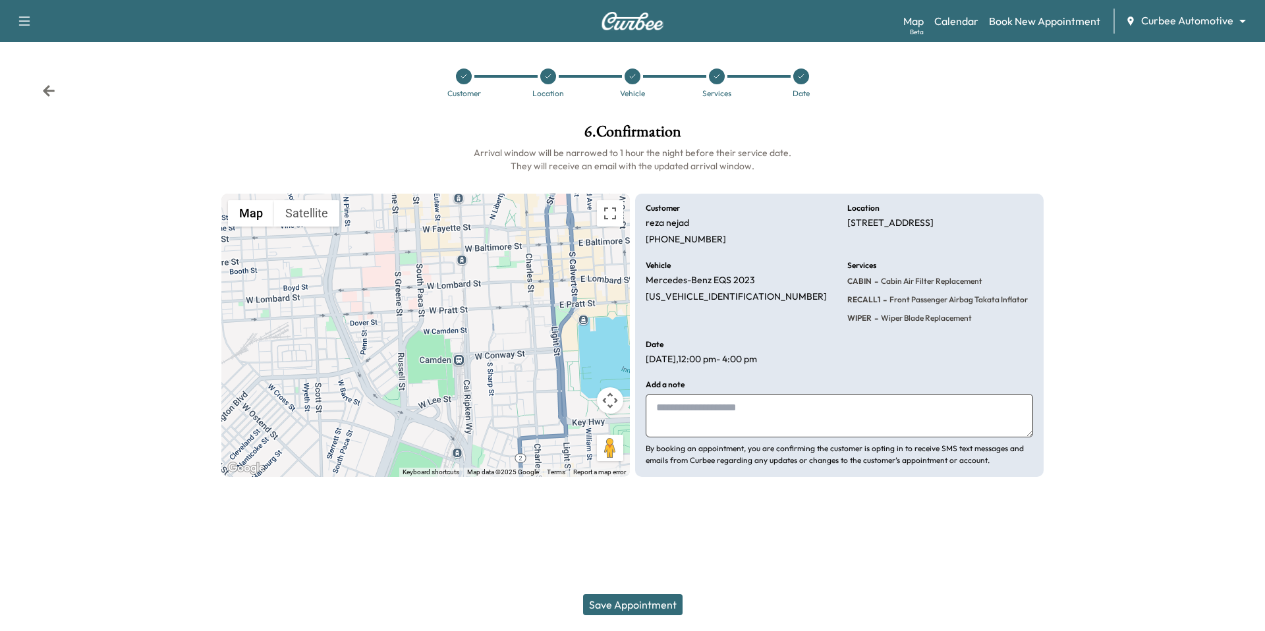
click at [729, 415] on textarea at bounding box center [840, 415] width 388 height 43
type textarea "**********"
click at [651, 606] on button "Save Appointment" at bounding box center [633, 604] width 100 height 21
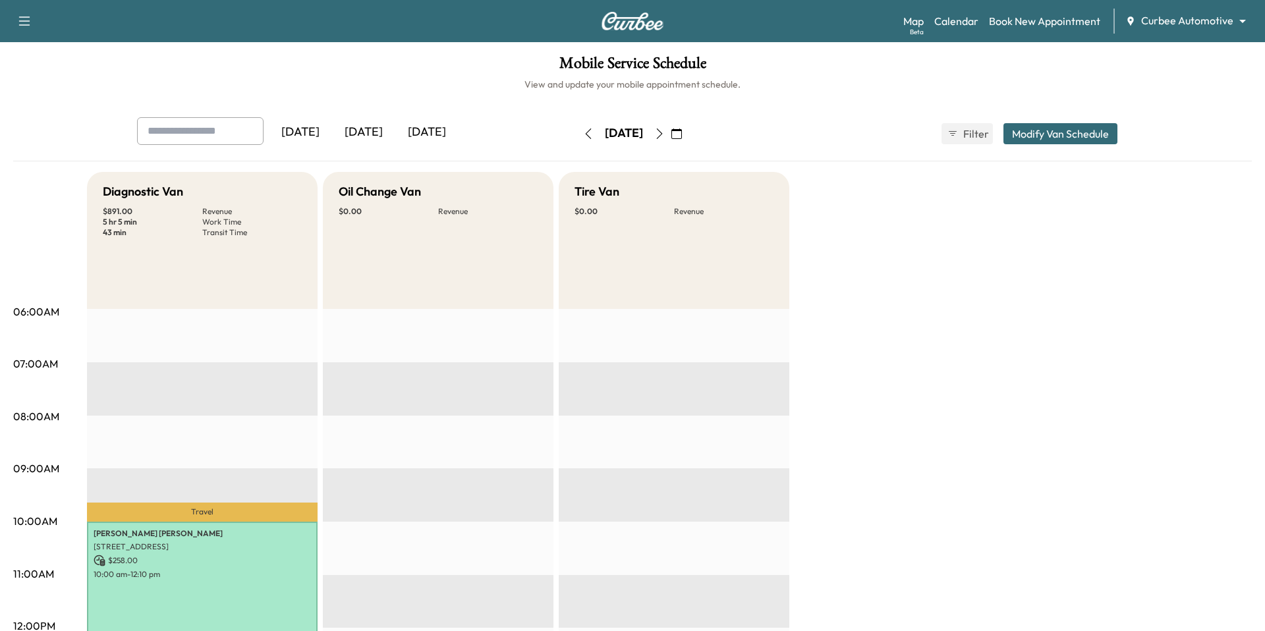
click at [1043, 129] on button "Modify Van Schedule" at bounding box center [1061, 133] width 114 height 21
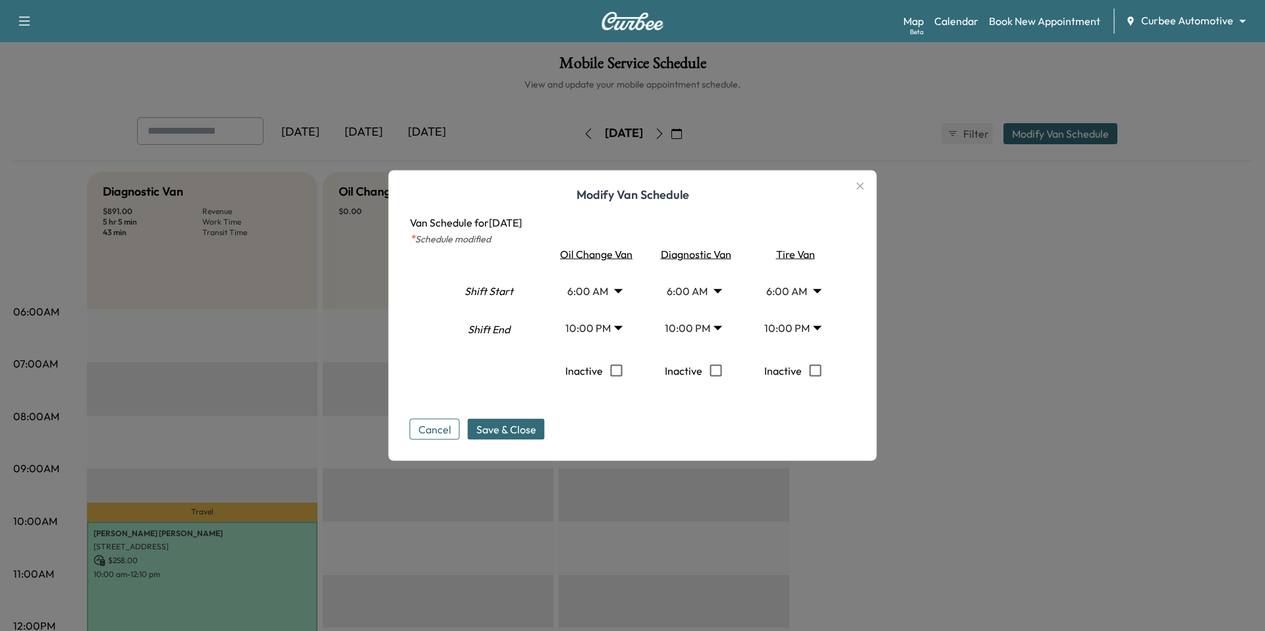
click at [857, 186] on icon "button" at bounding box center [861, 187] width 16 height 16
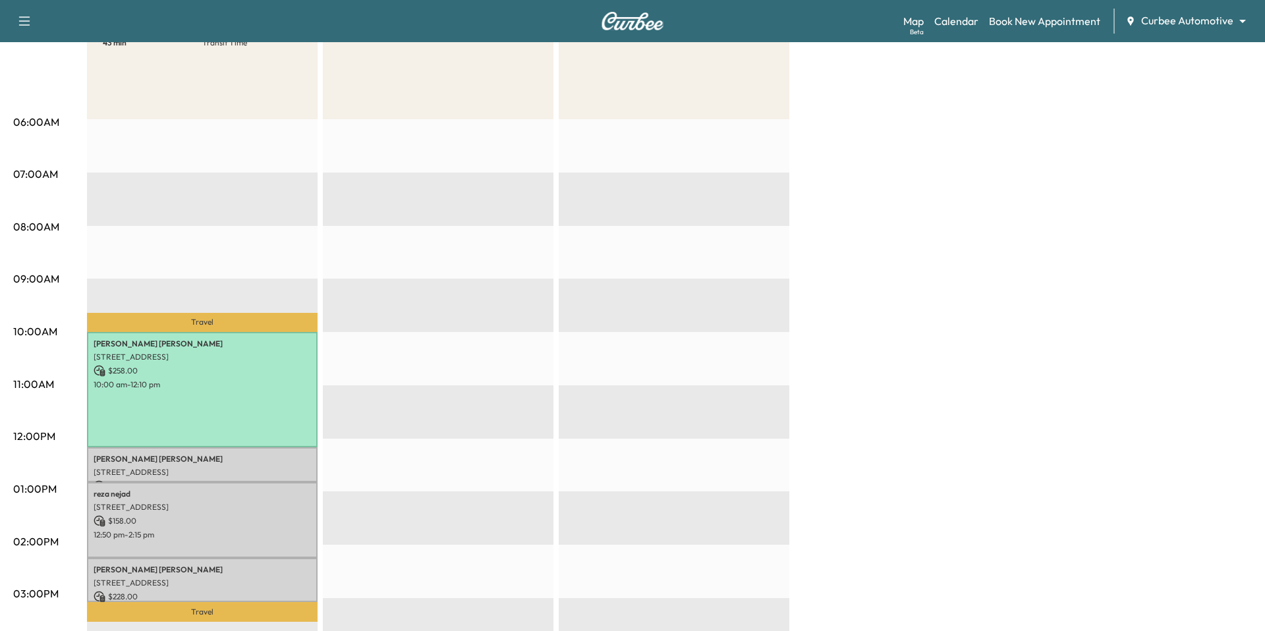
scroll to position [196, 0]
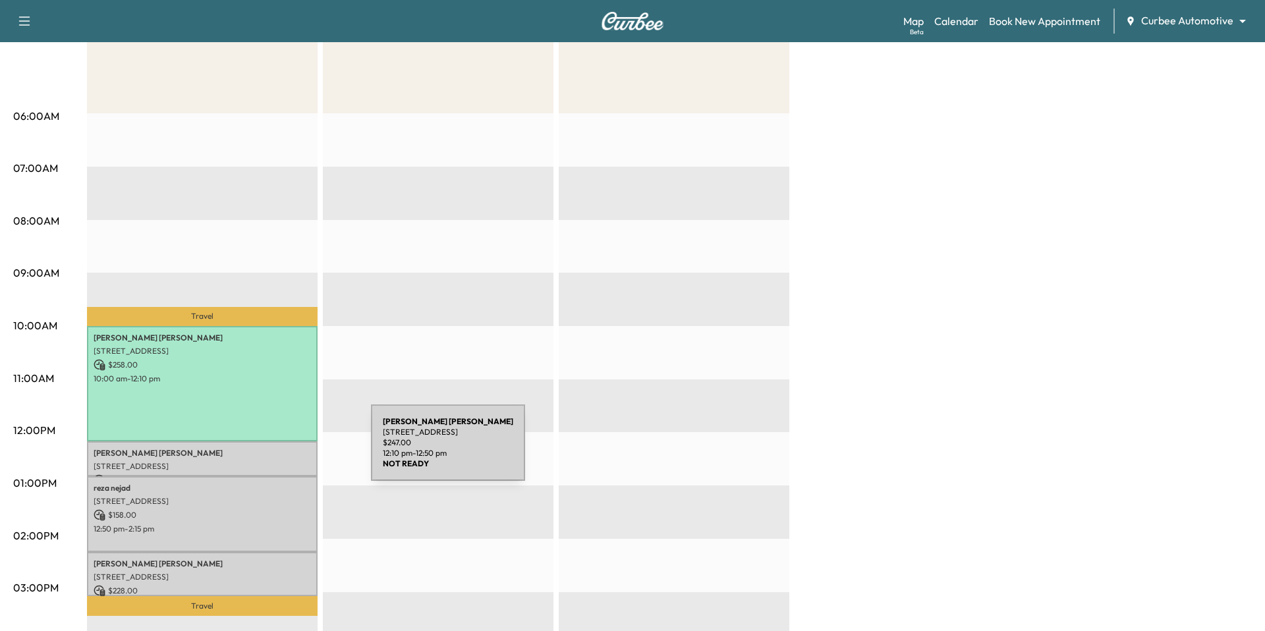
click at [272, 451] on p "[PERSON_NAME]" at bounding box center [202, 453] width 217 height 11
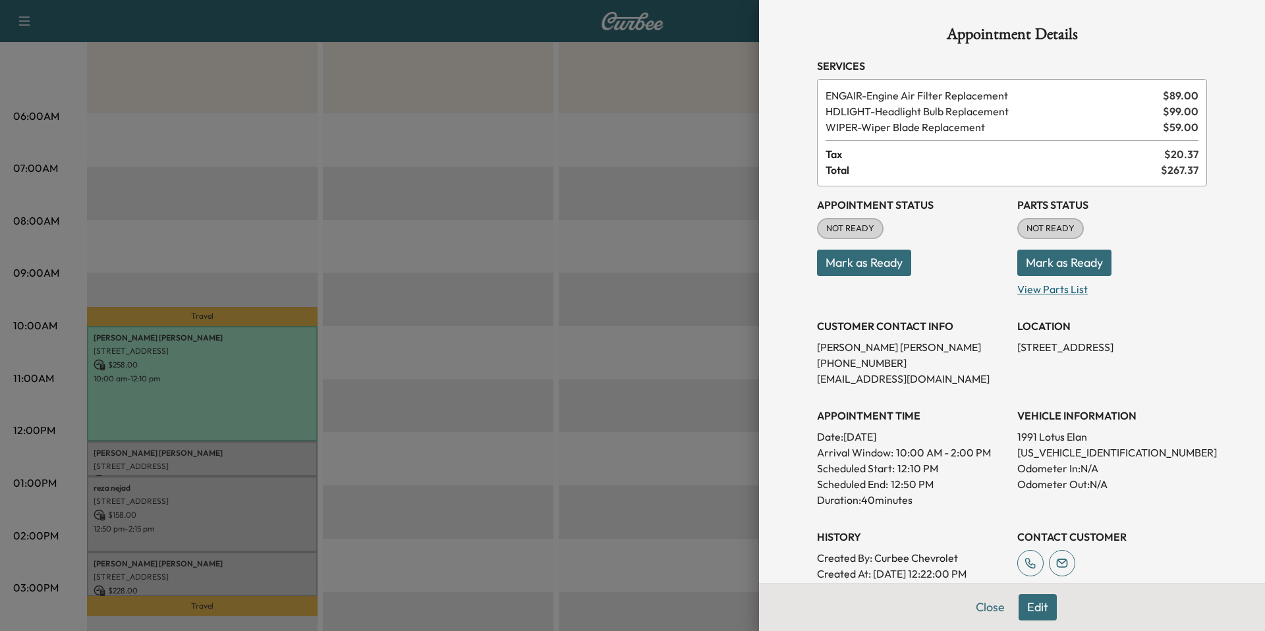
click at [1067, 288] on p "View Parts List" at bounding box center [1113, 286] width 190 height 21
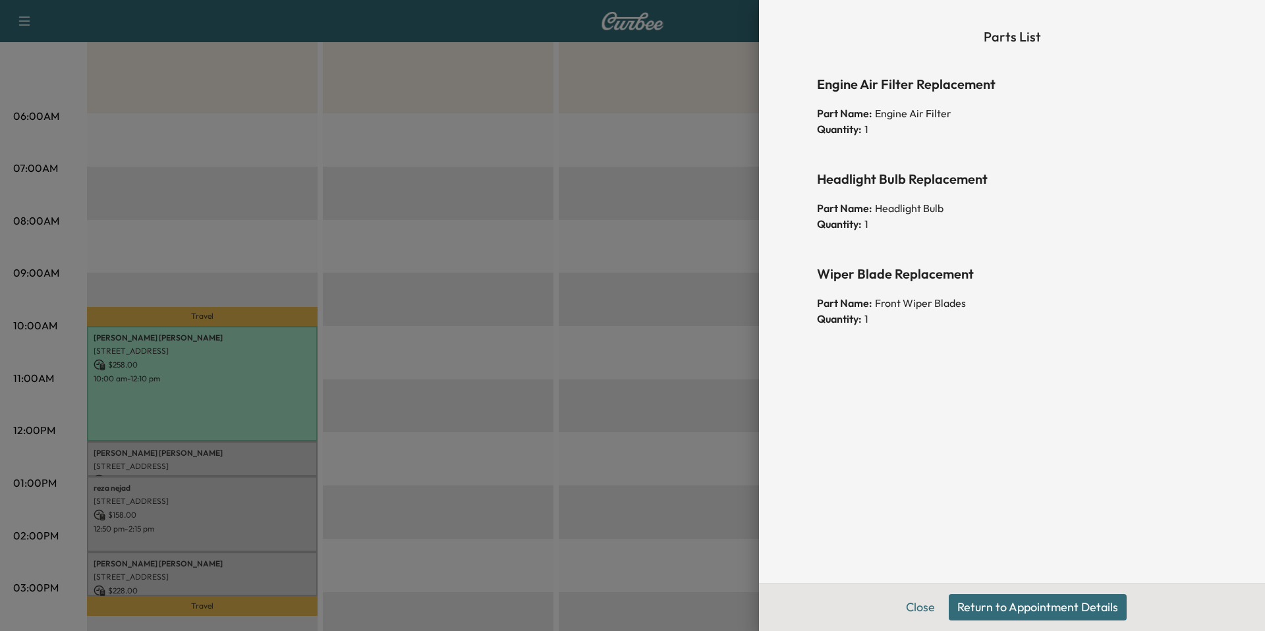
click at [984, 599] on button "Return to Appointment Details" at bounding box center [1038, 607] width 178 height 26
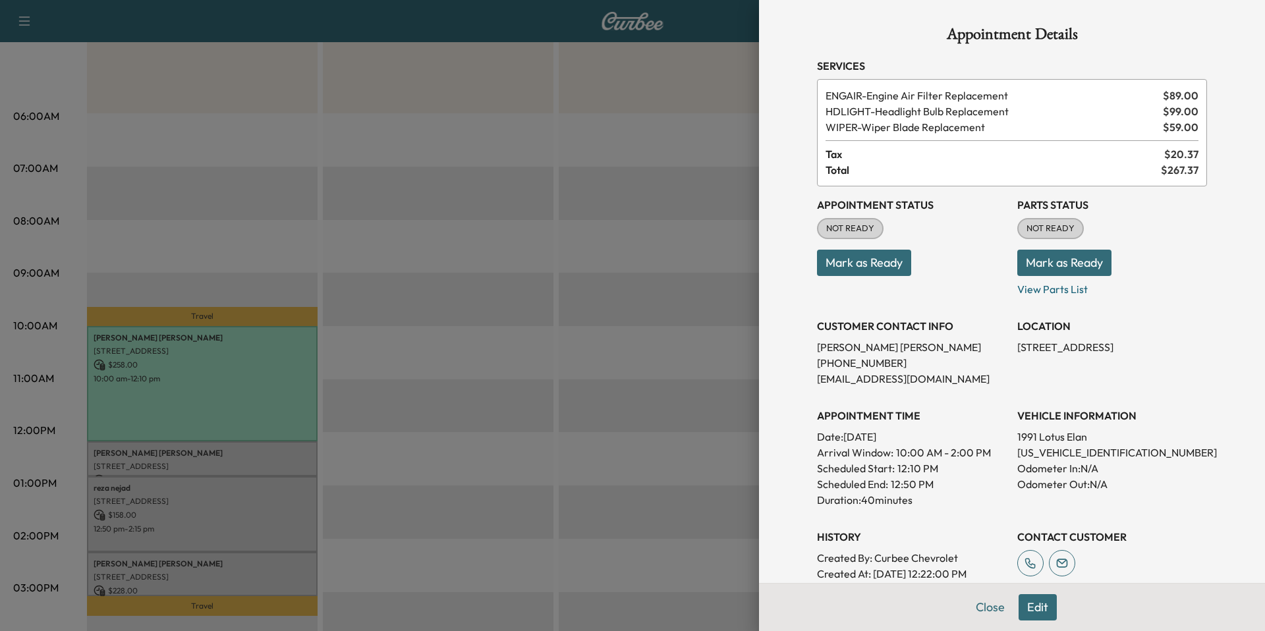
click at [1082, 264] on button "Mark as Ready" at bounding box center [1065, 263] width 94 height 26
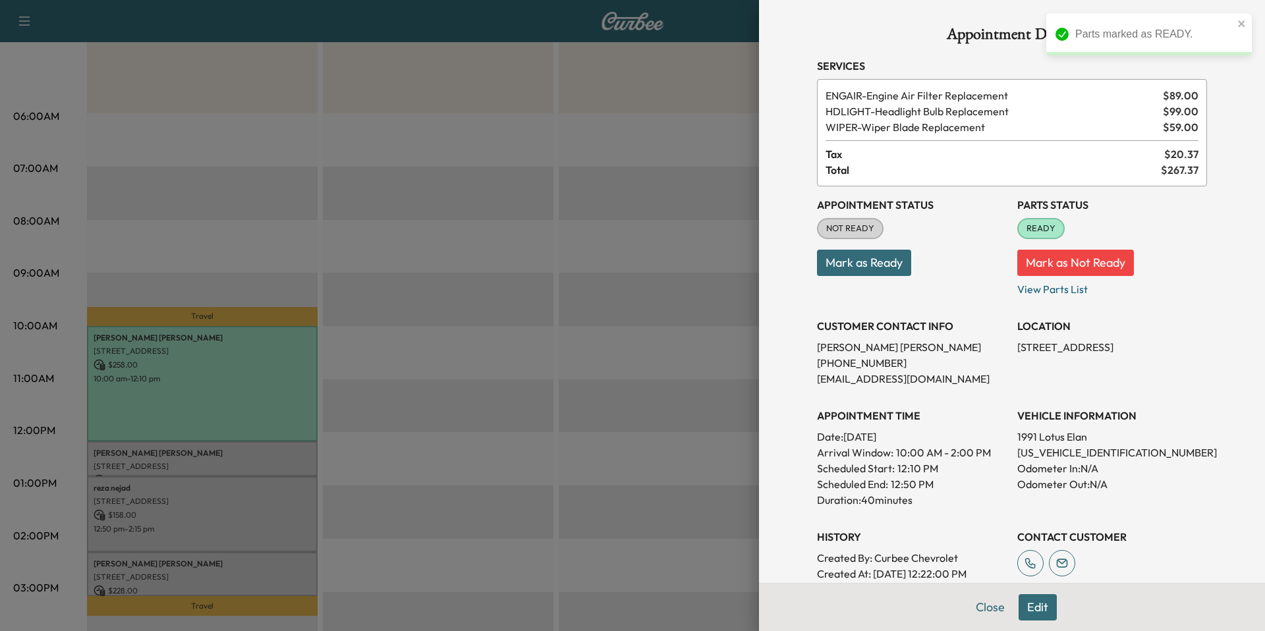
click at [875, 264] on button "Mark as Ready" at bounding box center [864, 263] width 94 height 26
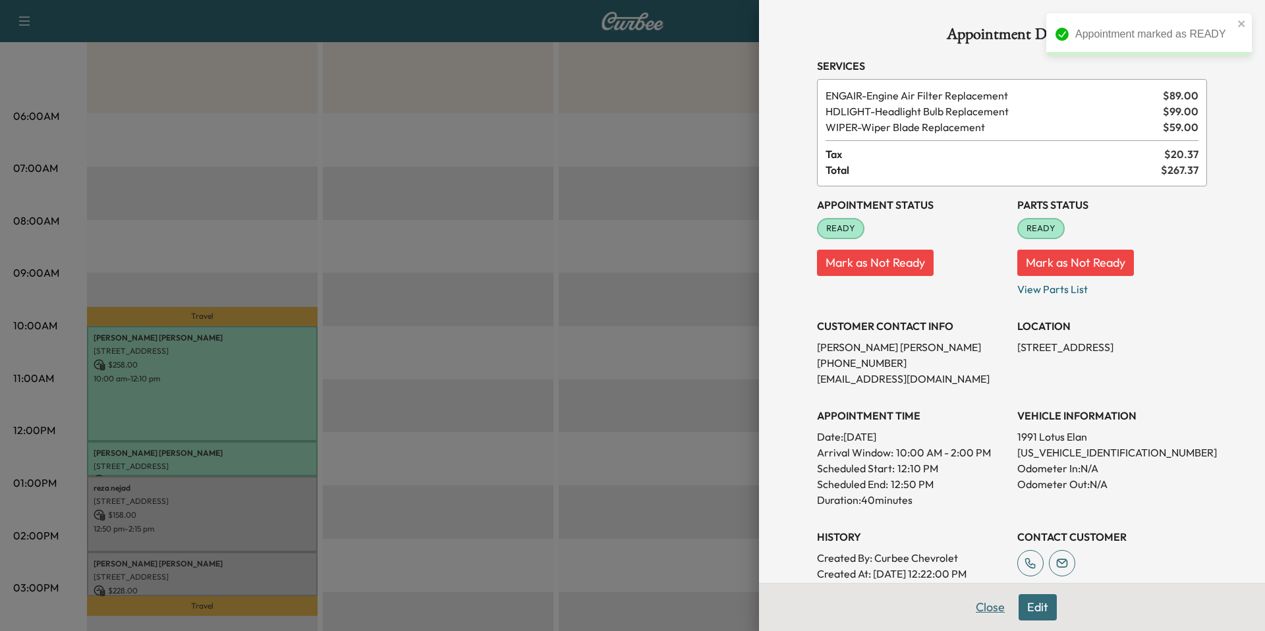
click at [992, 608] on button "Close" at bounding box center [991, 607] width 46 height 26
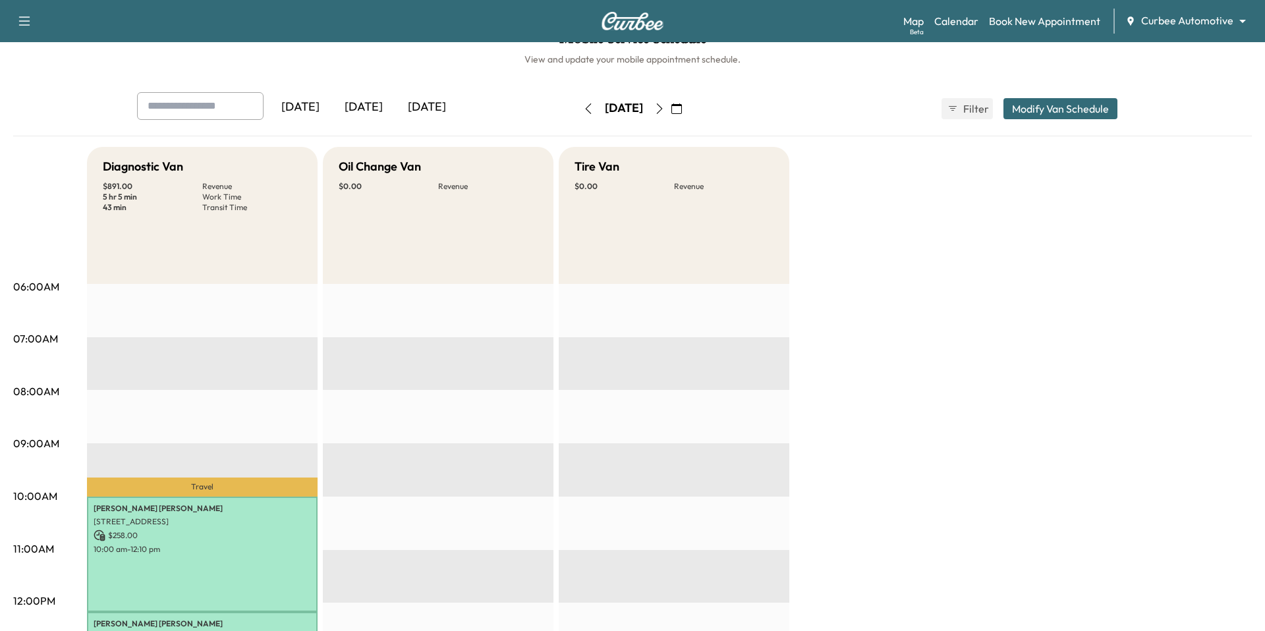
scroll to position [0, 0]
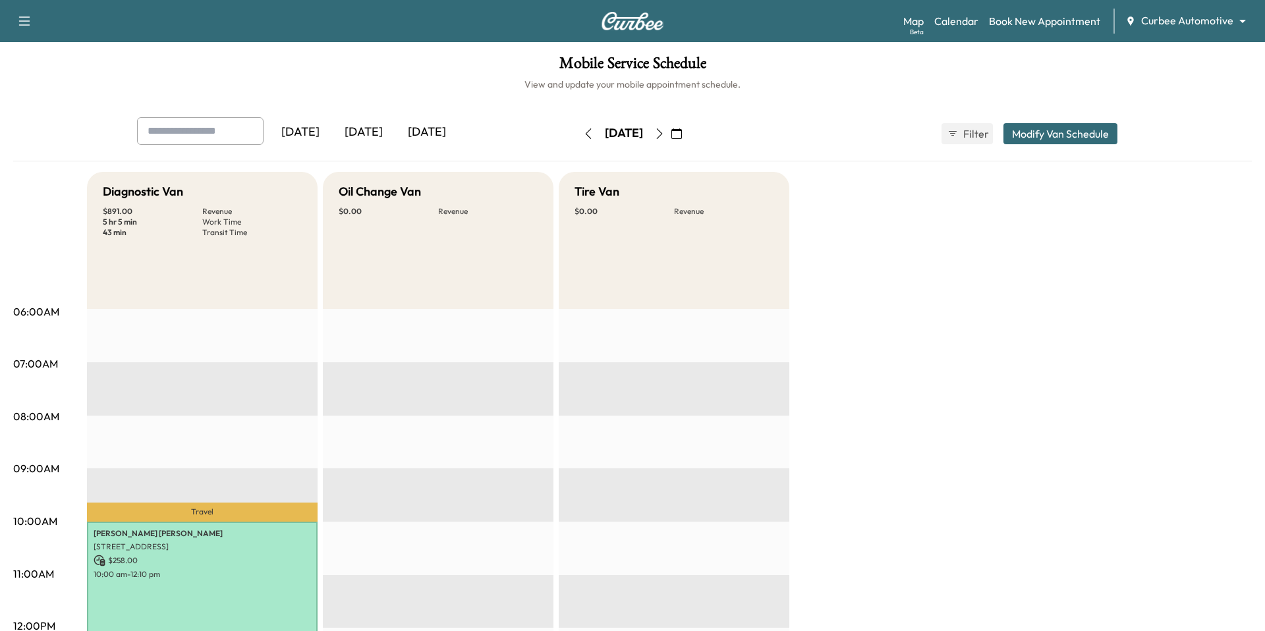
click at [586, 133] on icon "button" at bounding box center [589, 134] width 6 height 11
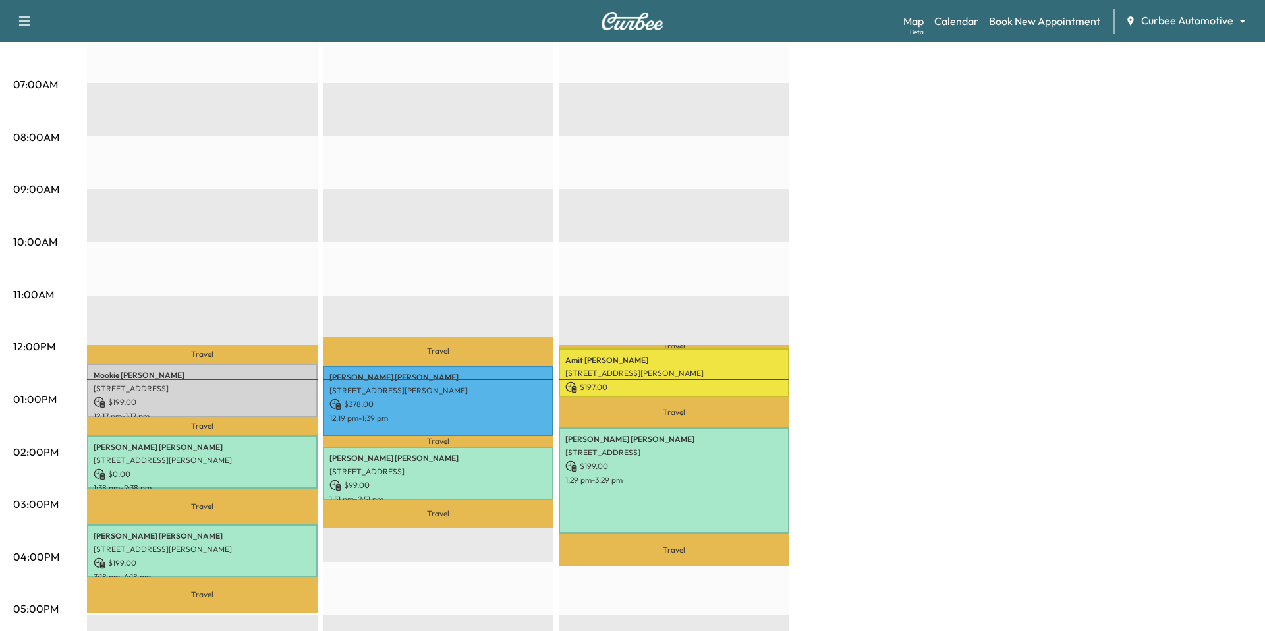
scroll to position [287, 0]
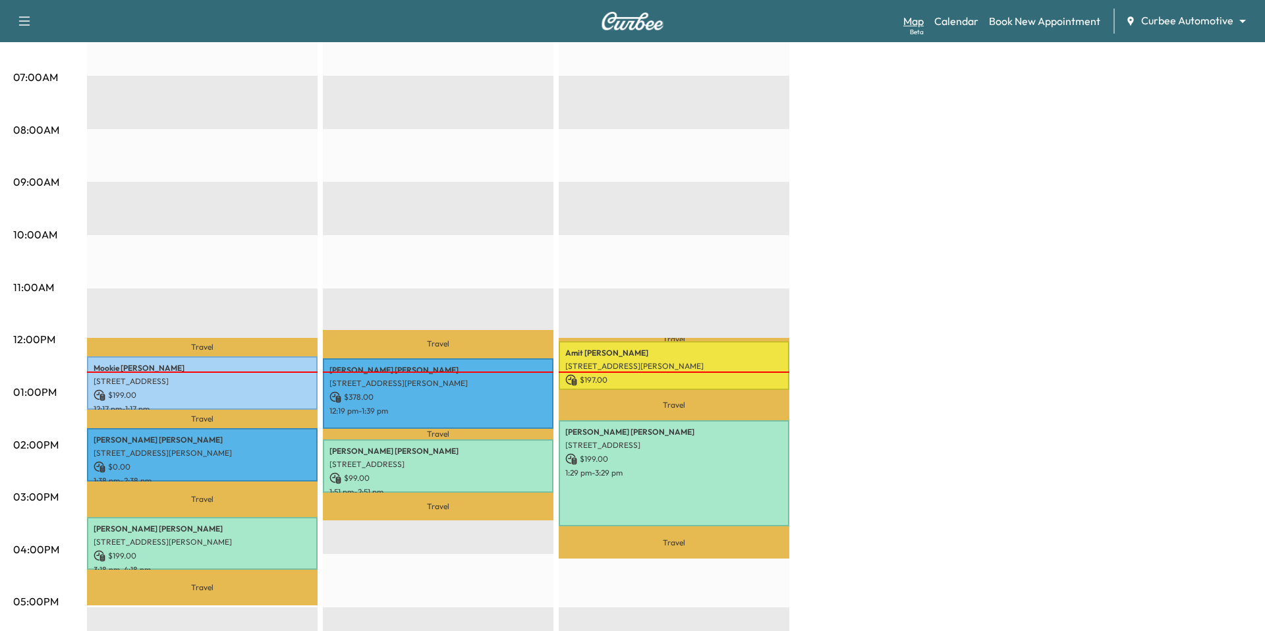
click at [915, 20] on link "Map Beta" at bounding box center [914, 21] width 20 height 16
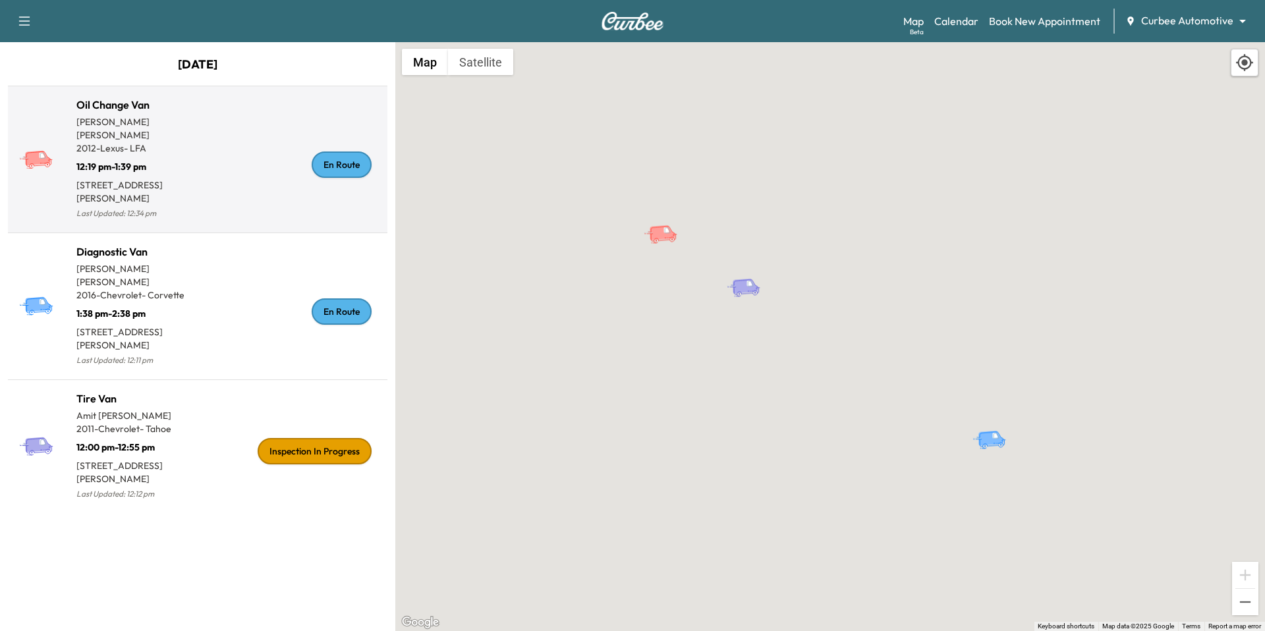
click at [286, 178] on div "En Route" at bounding box center [290, 164] width 185 height 115
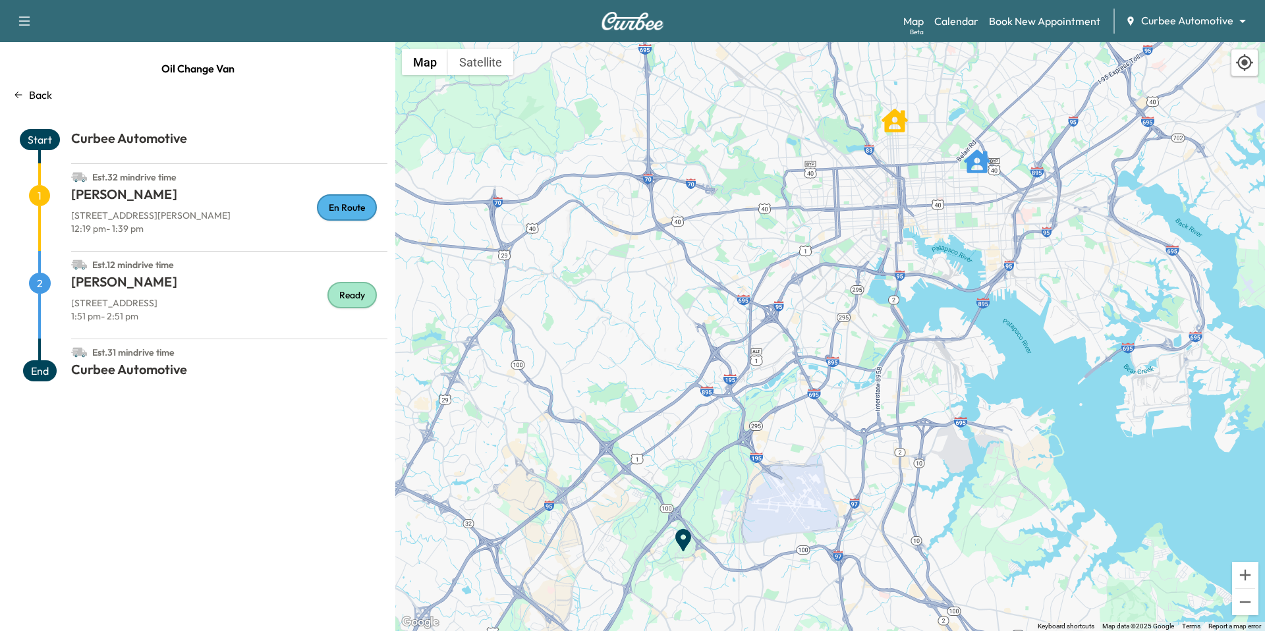
click at [42, 95] on p "Back" at bounding box center [40, 95] width 23 height 16
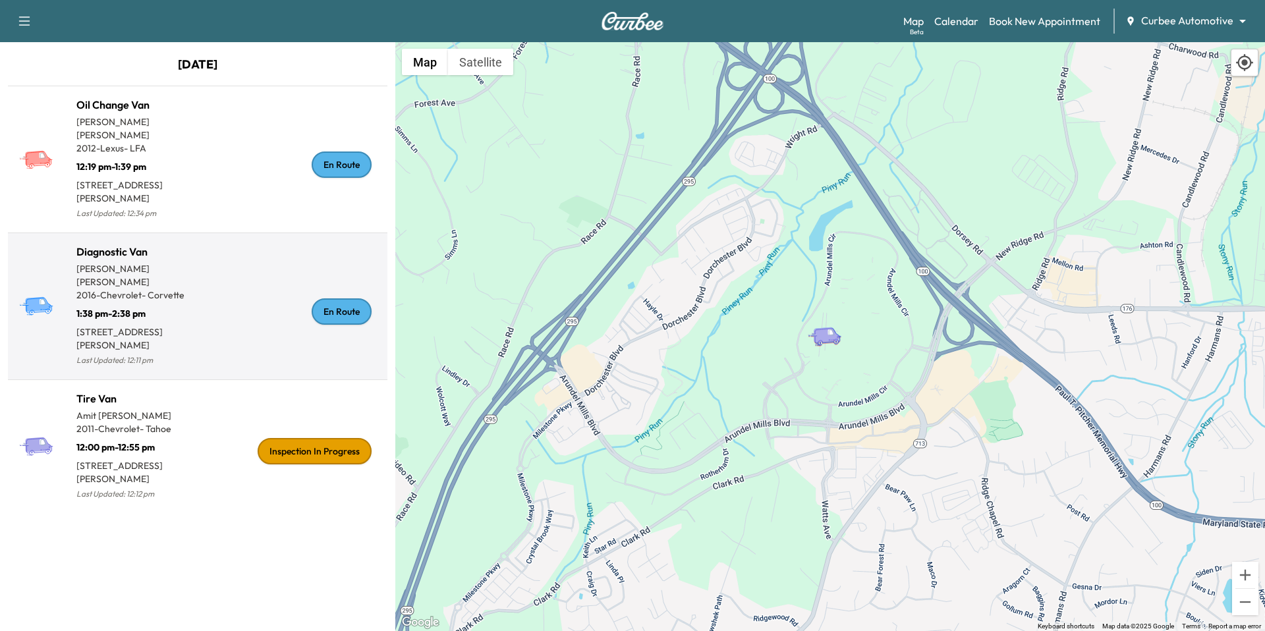
click at [163, 244] on h1 "Diagnostic Van" at bounding box center [136, 252] width 121 height 16
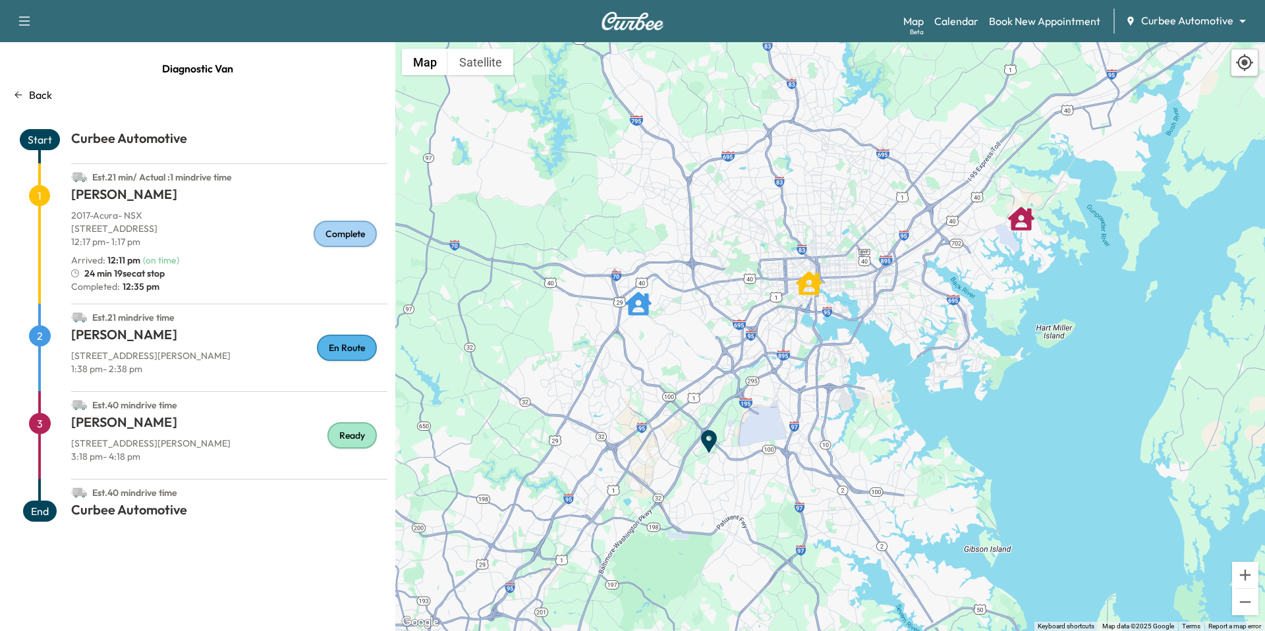
click at [28, 94] on div "Back" at bounding box center [198, 95] width 380 height 16
